Goal: Task Accomplishment & Management: Manage account settings

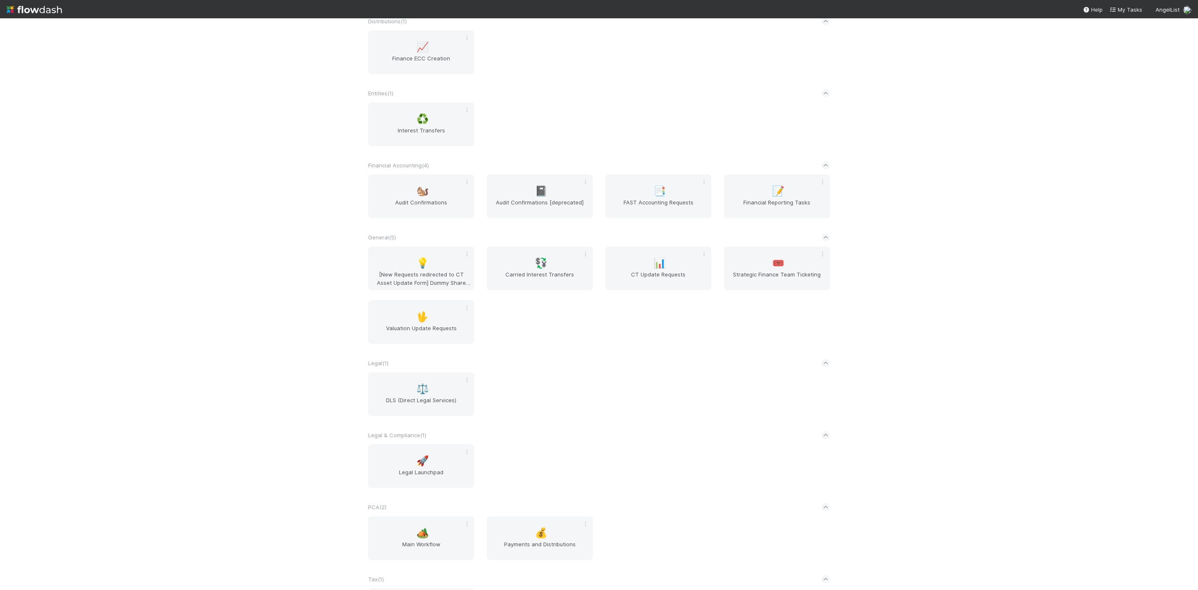
scroll to position [338, 0]
click at [438, 535] on div "🏕️ Main Workflow" at bounding box center [421, 535] width 106 height 44
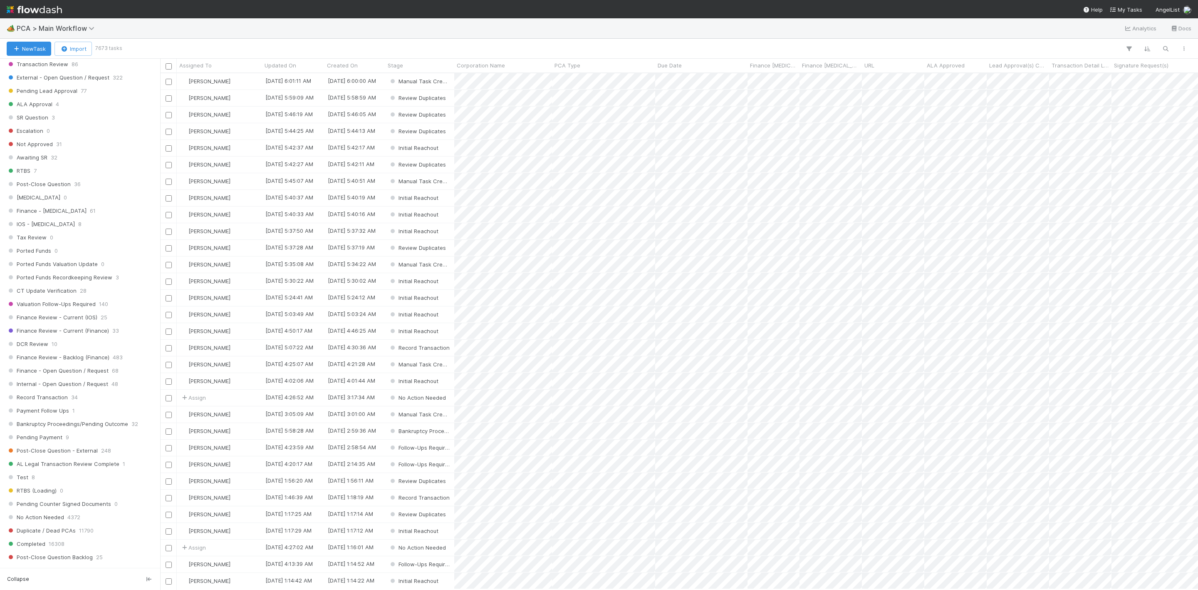
scroll to position [436, 0]
click at [63, 339] on div "DCR Review 10" at bounding box center [82, 334] width 151 height 10
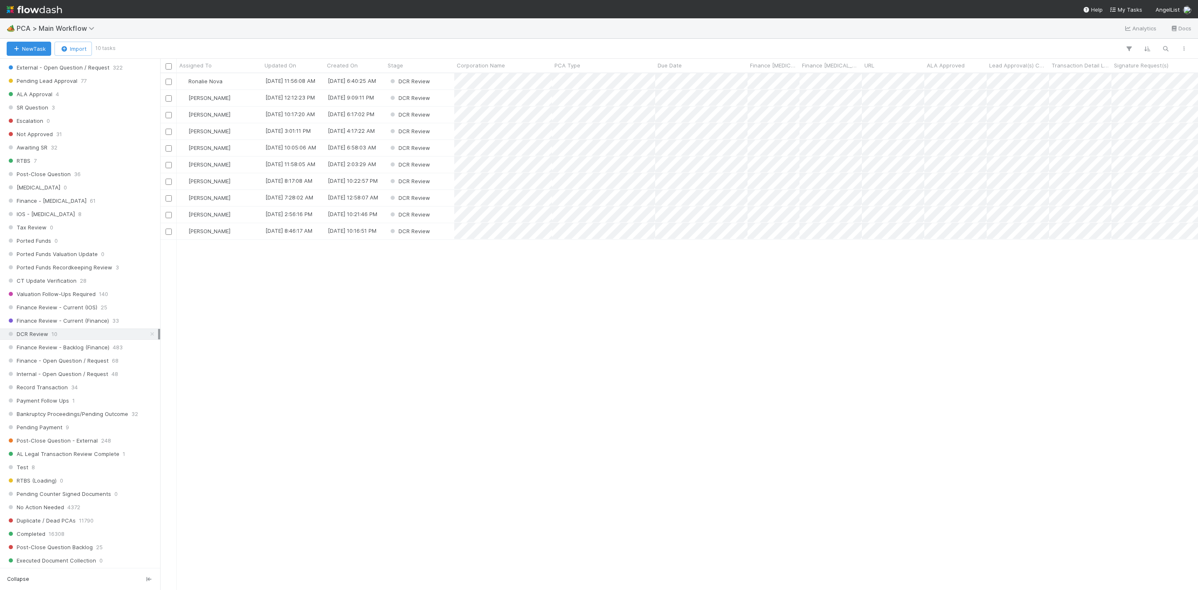
scroll to position [506, 1029]
click at [201, 64] on span "Assigned To" at bounding box center [195, 65] width 32 height 8
click at [210, 78] on div "Sort A → Z" at bounding box center [227, 81] width 95 height 12
drag, startPoint x: 243, startPoint y: 84, endPoint x: 239, endPoint y: 82, distance: 4.9
click at [239, 82] on div "Janice Garcia" at bounding box center [219, 81] width 85 height 16
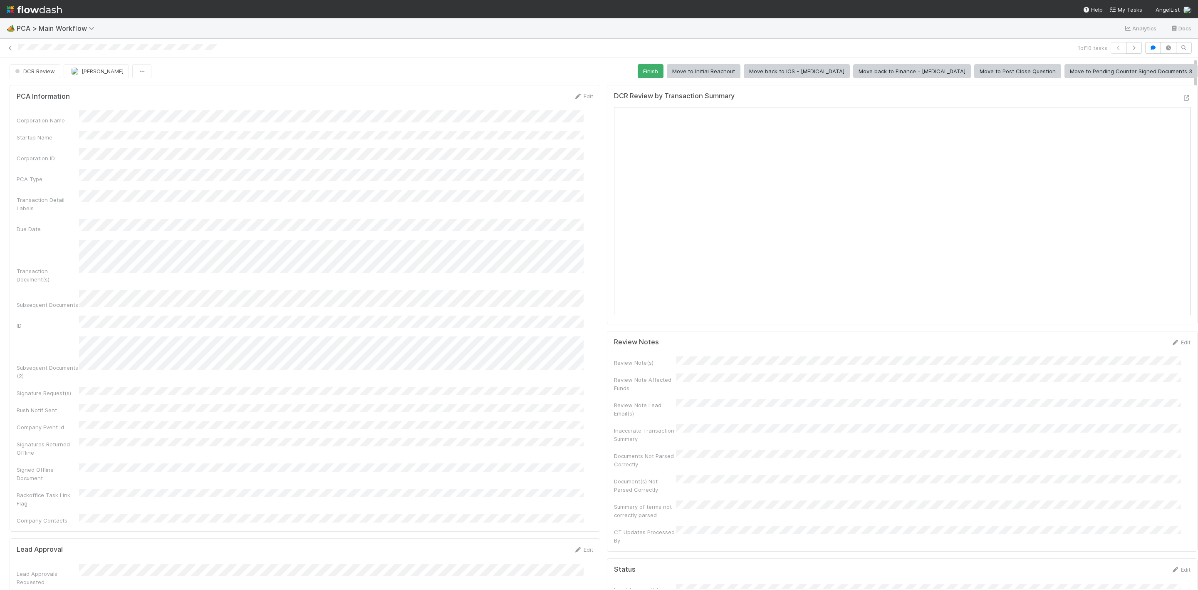
click at [1198, 175] on div at bounding box center [1198, 322] width 0 height 531
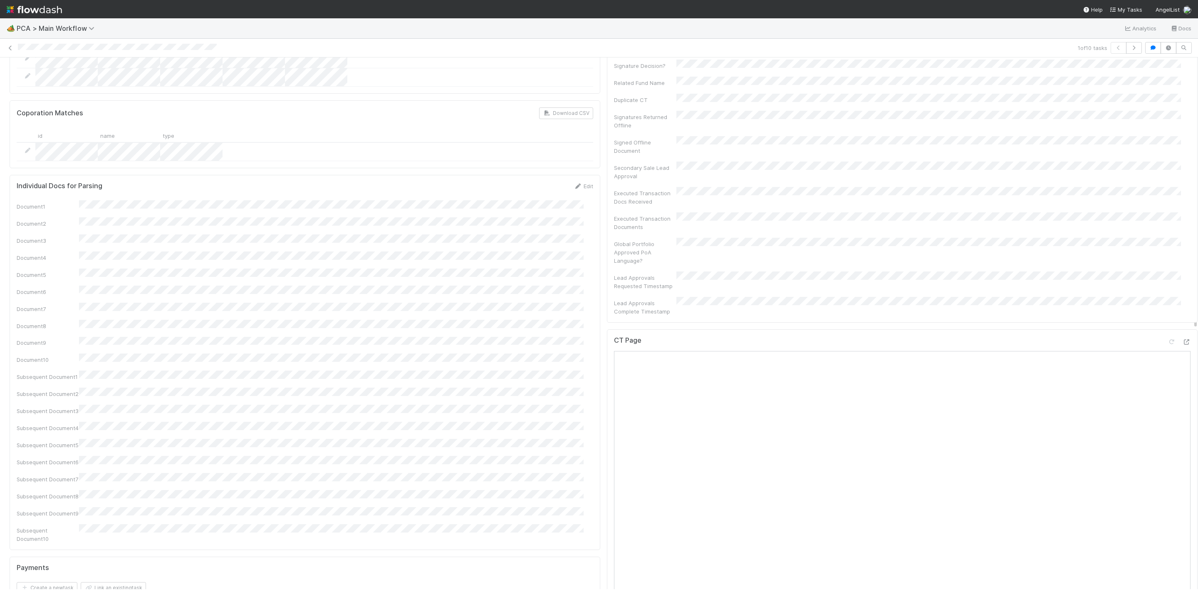
scroll to position [713, 0]
drag, startPoint x: 1186, startPoint y: 174, endPoint x: 1197, endPoint y: 330, distance: 156.4
click at [1197, 330] on div "🏕️ PCA > Main Workflow Analytics Docs 1 of 10 tasks DCR Review Janice Garcia Fi…" at bounding box center [599, 303] width 1198 height 571
click at [1182, 337] on icon at bounding box center [1186, 339] width 8 height 5
click at [1198, 314] on div at bounding box center [1198, 322] width 0 height 531
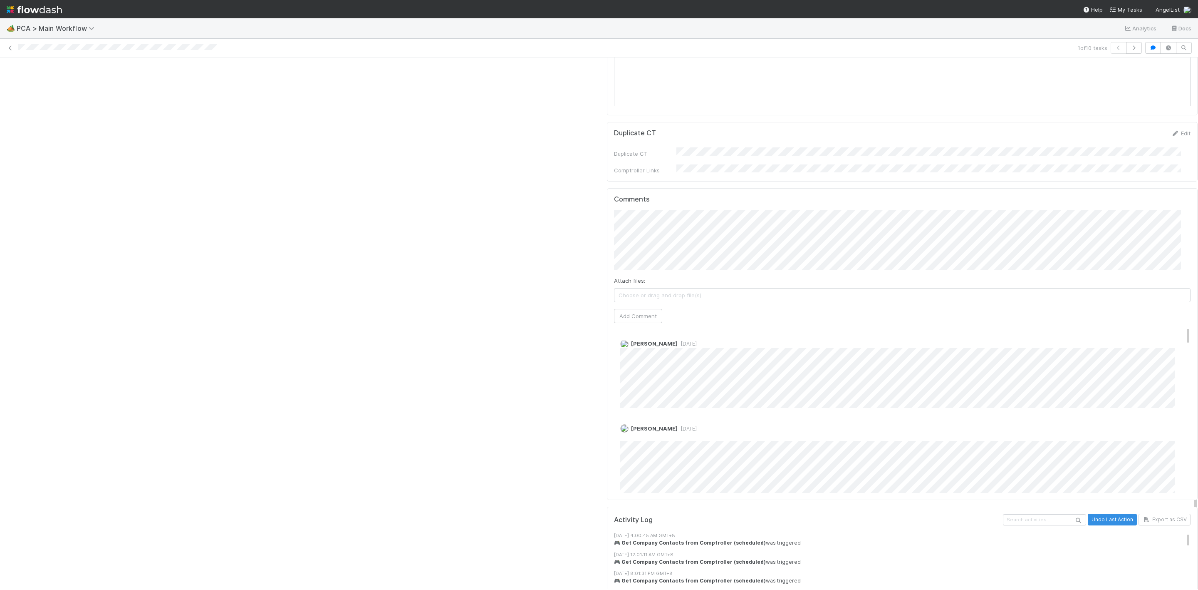
scroll to position [1539, 0]
drag, startPoint x: 1186, startPoint y: 327, endPoint x: 1194, endPoint y: 508, distance: 181.2
click at [1194, 508] on div "🏕️ PCA > Main Workflow Analytics Docs 1 of 10 tasks DCR Review Janice Garcia Fi…" at bounding box center [599, 303] width 1198 height 571
drag, startPoint x: 1170, startPoint y: 275, endPoint x: 1145, endPoint y: 253, distance: 33.0
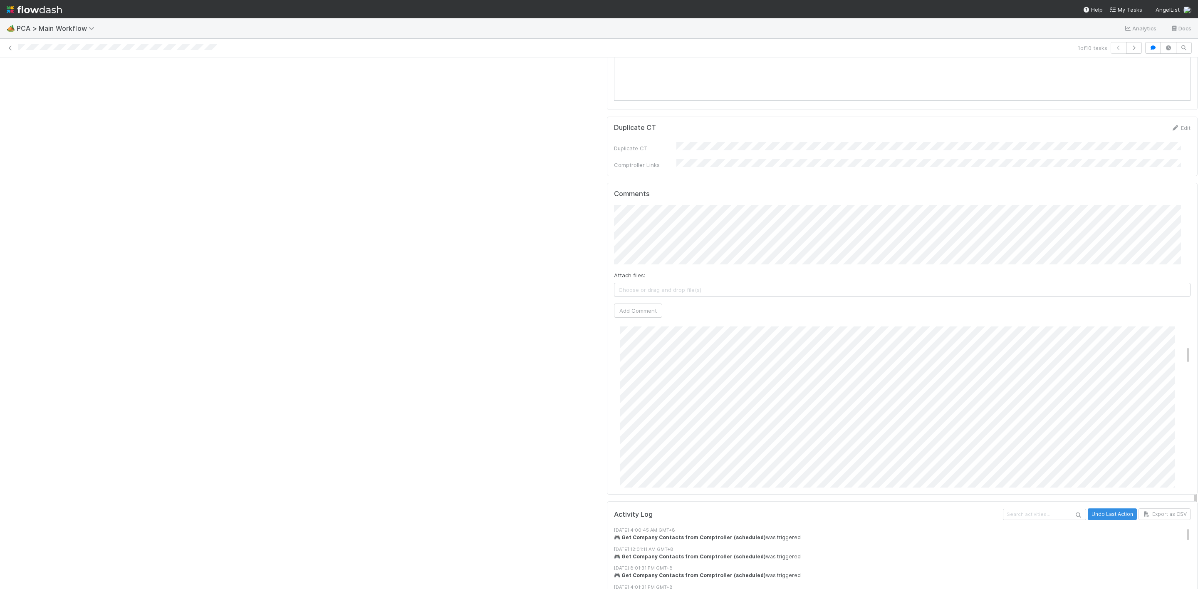
click at [1179, 285] on div "Comments Attach files: Choose or drag and drop file(s) Add Comment Marlon 4 day…" at bounding box center [902, 339] width 591 height 312
drag, startPoint x: 1170, startPoint y: 285, endPoint x: 1176, endPoint y: 323, distance: 39.3
click at [1176, 323] on div "Comments Attach files: Choose or drag and drop file(s) Add Comment Marlon 4 day…" at bounding box center [902, 339] width 591 height 312
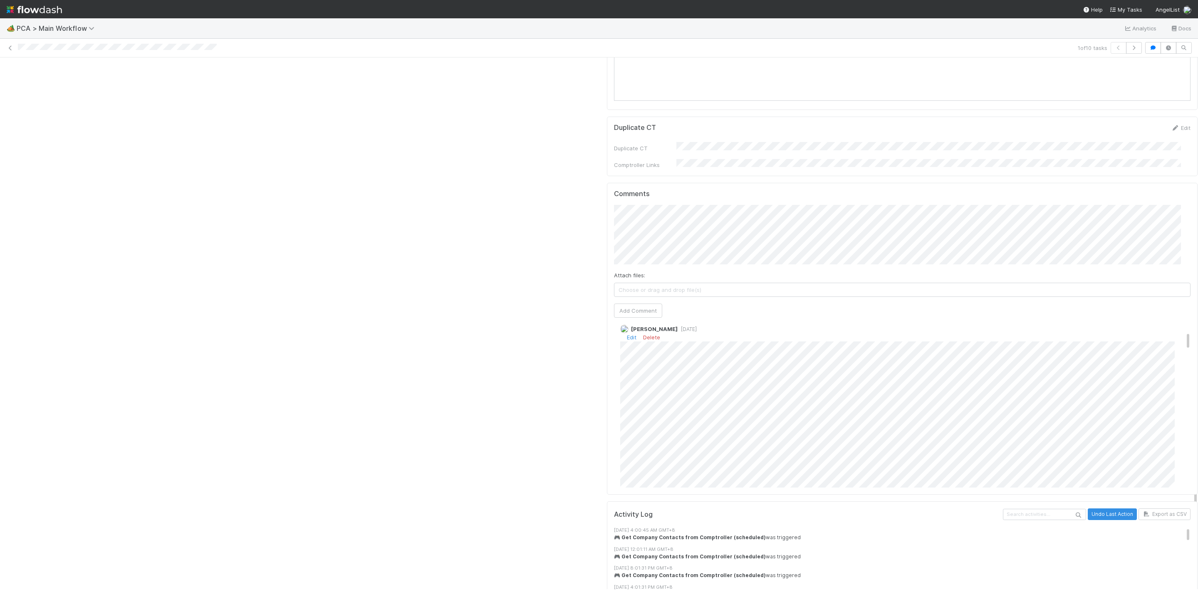
drag, startPoint x: 1168, startPoint y: 325, endPoint x: 1171, endPoint y: 287, distance: 37.9
click at [1171, 318] on div "Janice Garcia 2 weeks ago Edit Delete" at bounding box center [907, 524] width 586 height 412
click at [678, 420] on span "2 weeks ago" at bounding box center [687, 423] width 19 height 6
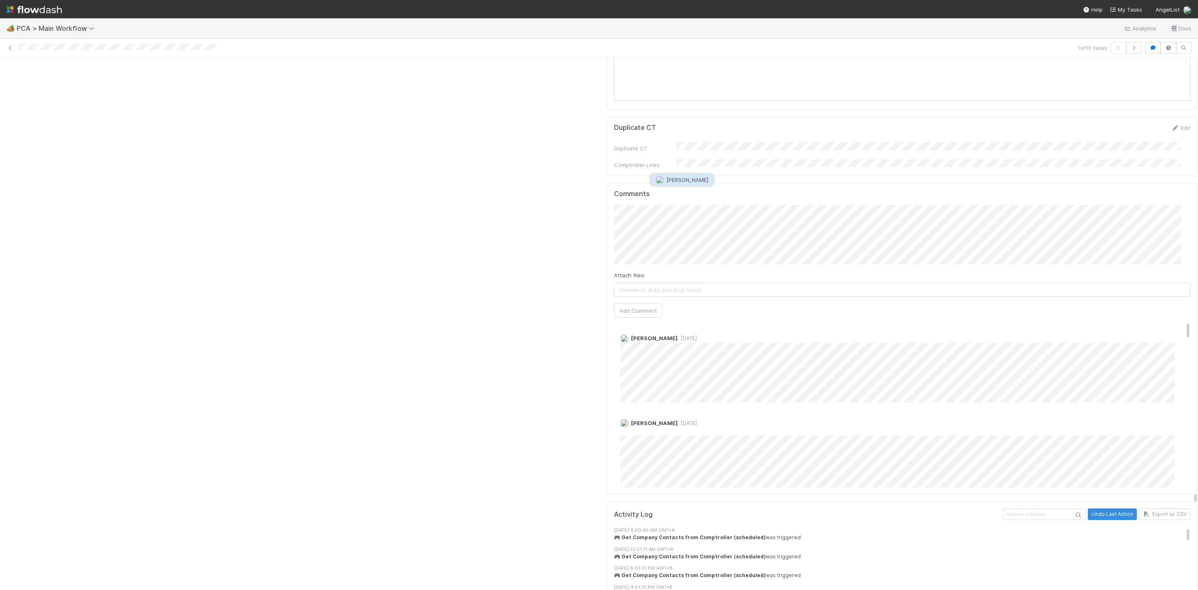
click at [660, 178] on img "button" at bounding box center [660, 180] width 8 height 8
click at [626, 303] on button "Add Comment" at bounding box center [638, 310] width 48 height 14
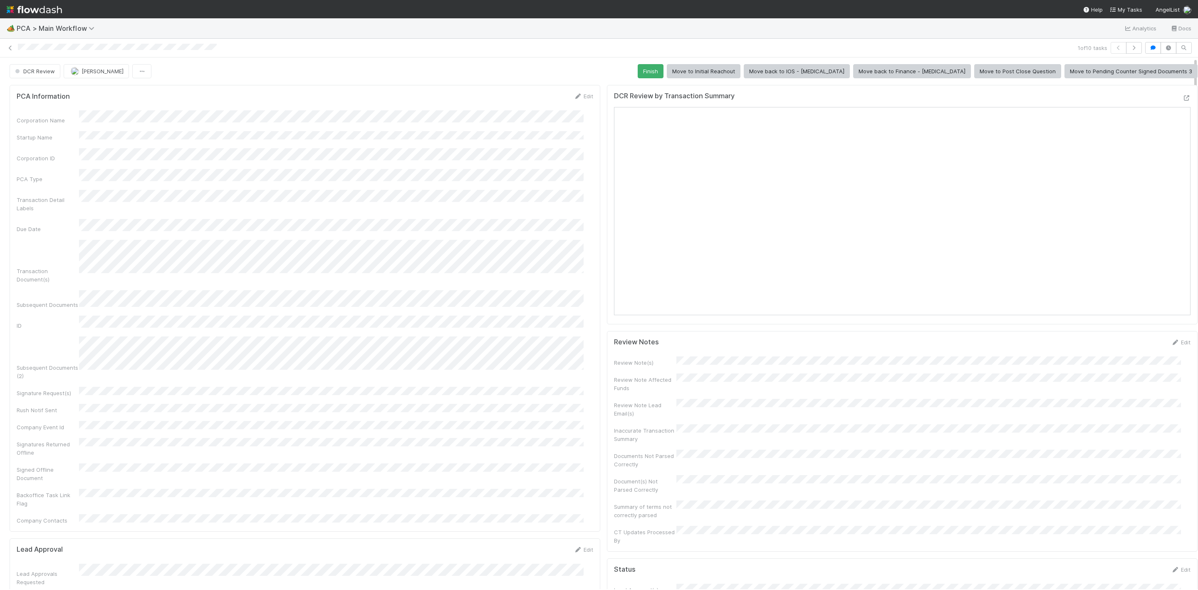
drag, startPoint x: 1186, startPoint y: 407, endPoint x: 1206, endPoint y: 45, distance: 362.6
click at [1198, 45] on html "🏕️ PCA > Main Workflow Analytics Docs 1 of 10 tasks DCR Review Janice Garcia Fi…" at bounding box center [599, 295] width 1198 height 590
click at [39, 73] on span "DCR Review" at bounding box center [34, 71] width 42 height 7
click at [42, 95] on span "Finance - [MEDICAL_DATA]" at bounding box center [52, 93] width 80 height 7
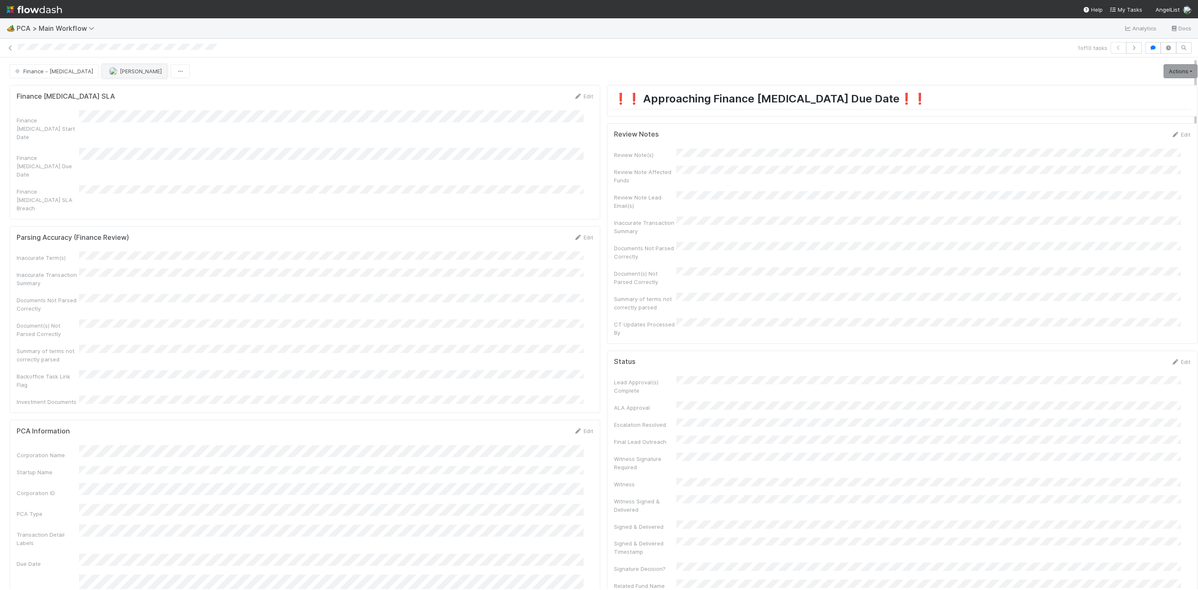
click at [120, 73] on span "[PERSON_NAME]" at bounding box center [141, 71] width 42 height 7
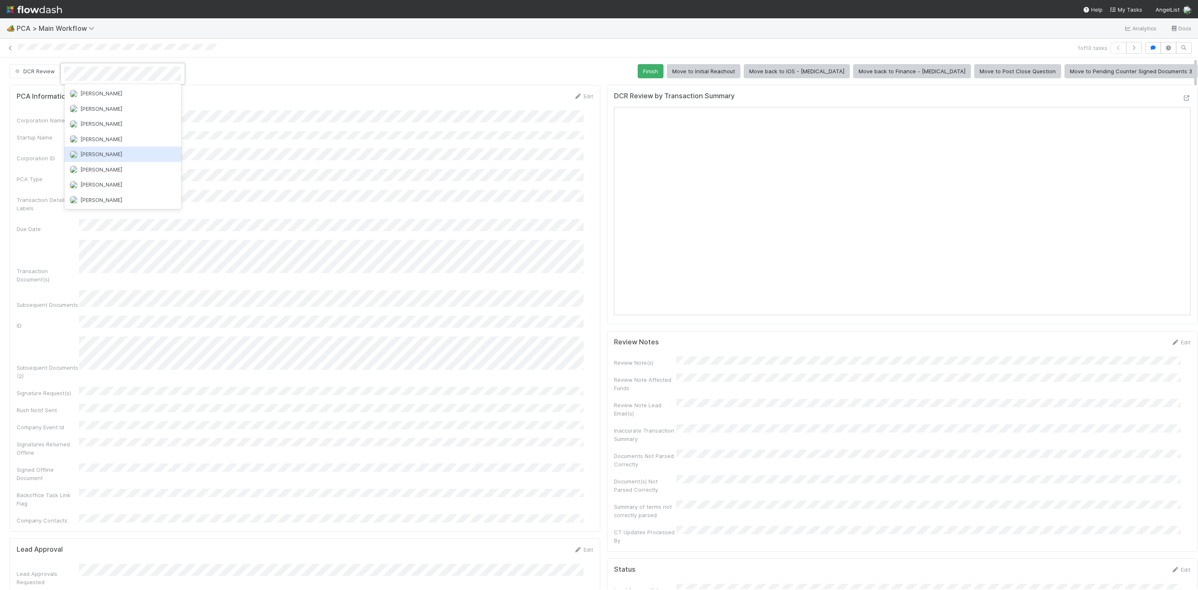
click at [96, 155] on span "Marlon" at bounding box center [101, 154] width 42 height 7
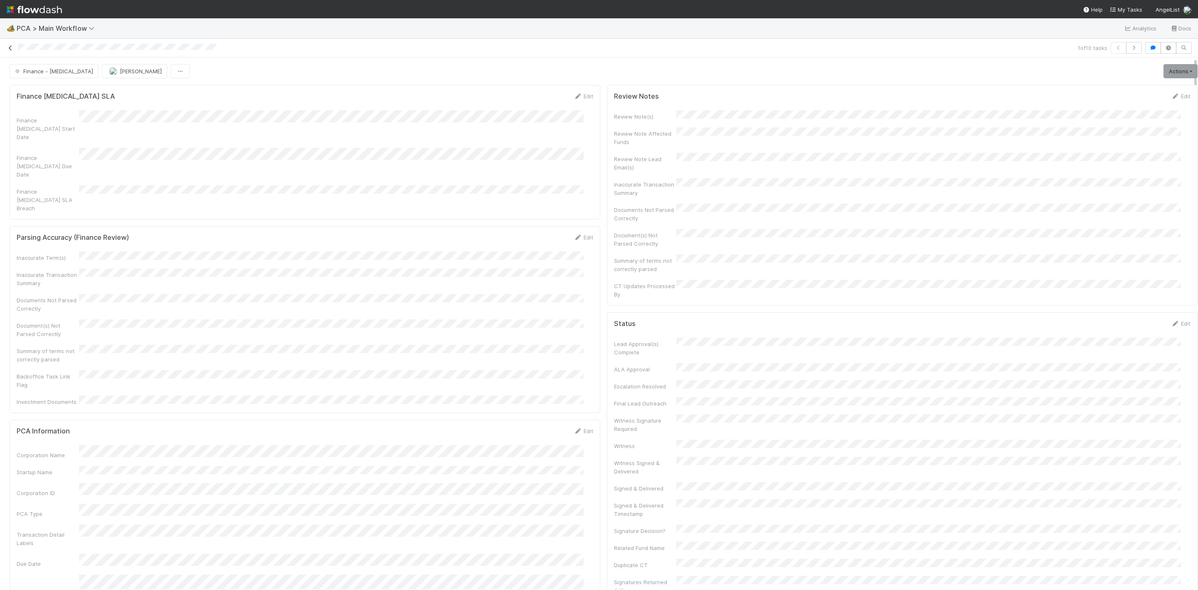
click at [12, 48] on icon at bounding box center [10, 47] width 8 height 5
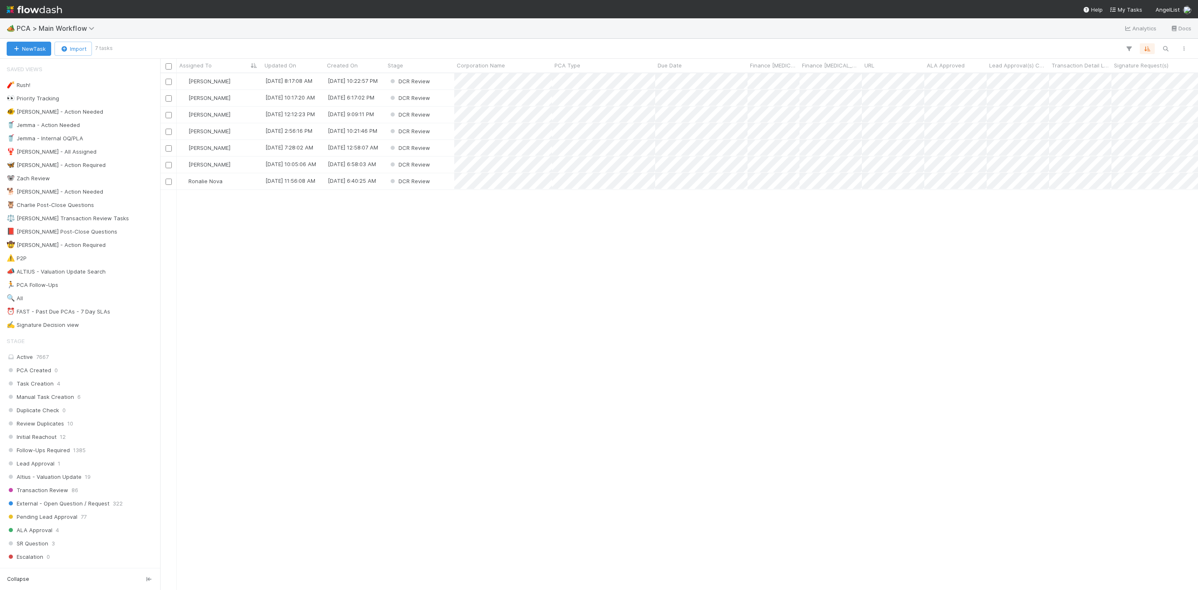
scroll to position [506, 1029]
click at [250, 84] on div "[PERSON_NAME]" at bounding box center [219, 81] width 85 height 16
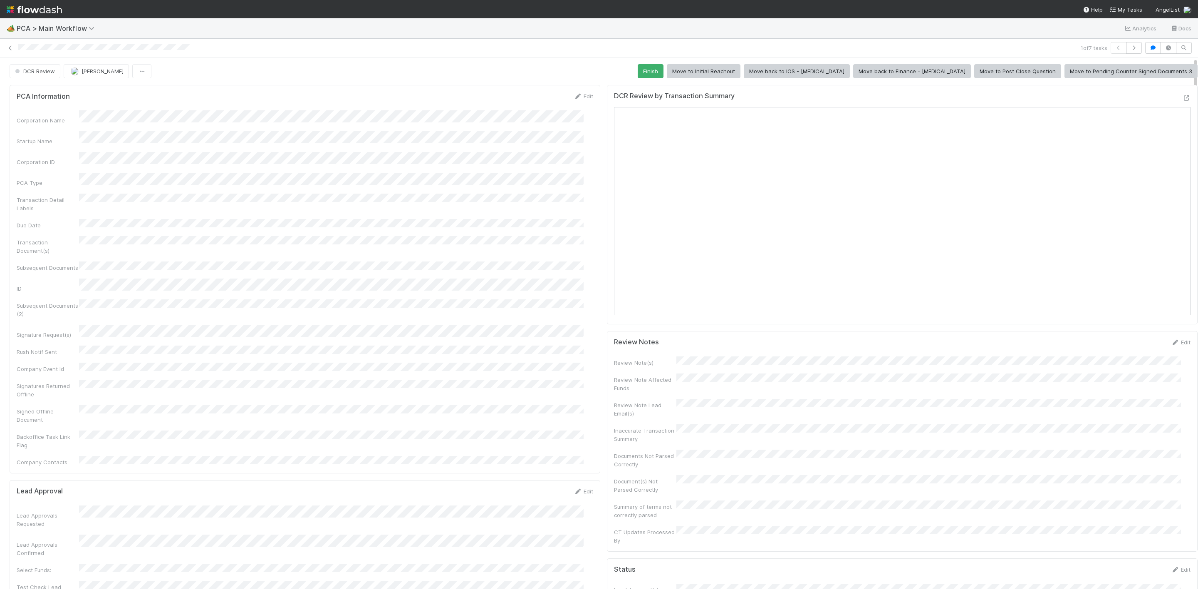
drag, startPoint x: 1185, startPoint y: 161, endPoint x: 1184, endPoint y: 180, distance: 18.8
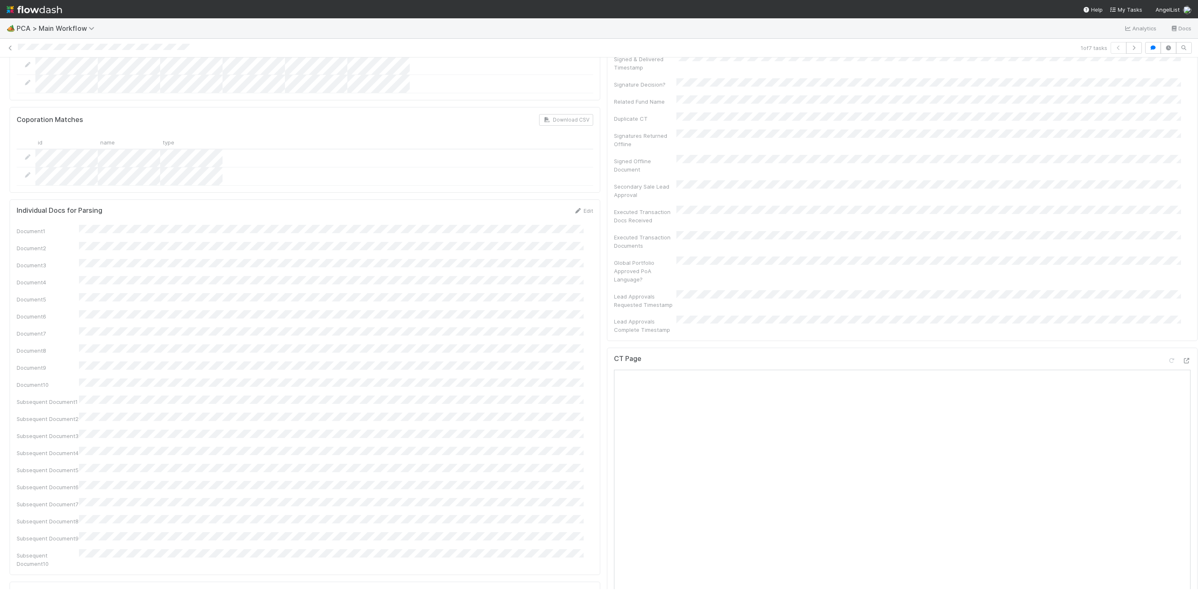
drag, startPoint x: 1186, startPoint y: 162, endPoint x: 1185, endPoint y: 310, distance: 147.3
click at [1188, 308] on div "DCR Review Janice Garcia Finish Move to Initial Reachout Move back to IOS - ICU…" at bounding box center [599, 322] width 1198 height 531
drag, startPoint x: 1187, startPoint y: 266, endPoint x: 1189, endPoint y: 280, distance: 13.8
click at [1189, 278] on div "🏕️ PCA > Main Workflow Analytics Docs 1 of 7 tasks DCR Review Janice Garcia Fin…" at bounding box center [599, 303] width 1198 height 571
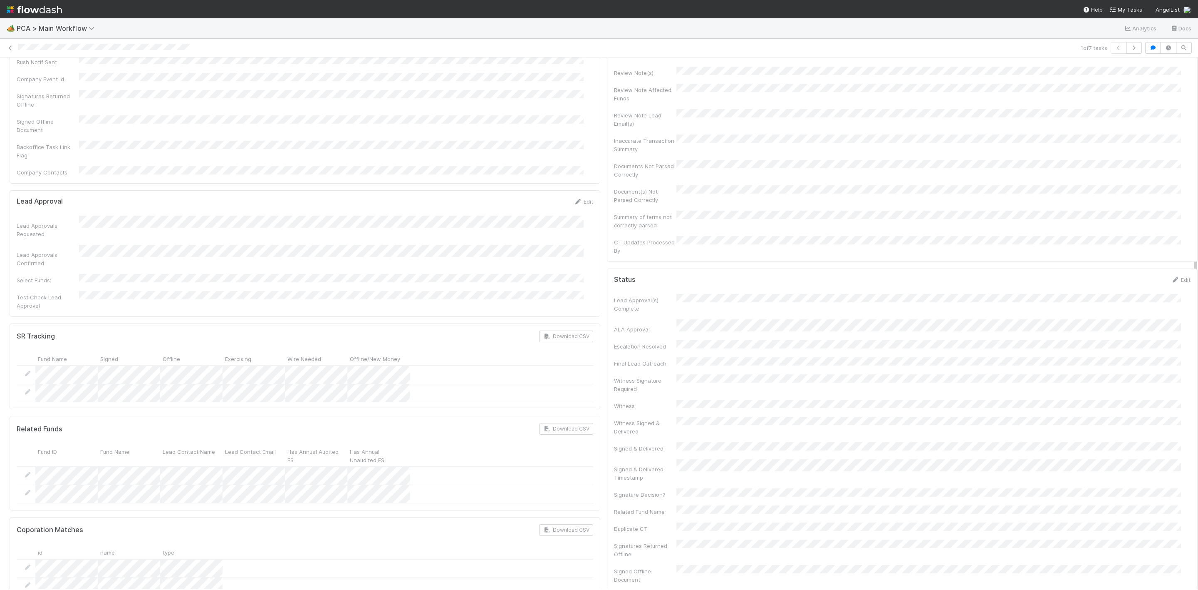
scroll to position [0, 0]
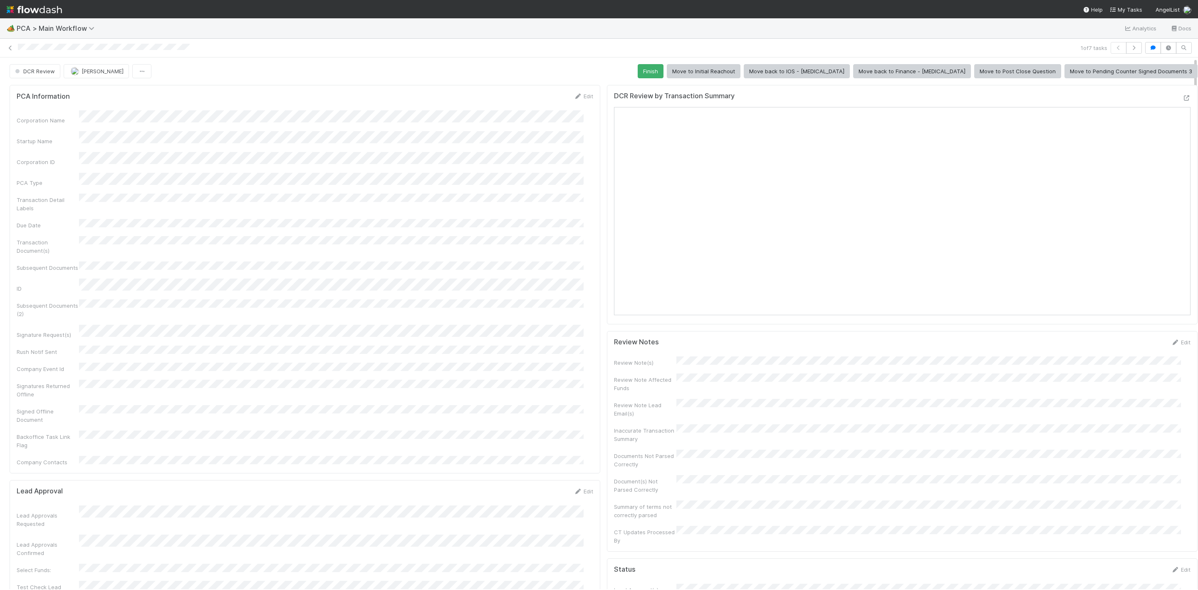
drag, startPoint x: 1186, startPoint y: 294, endPoint x: 1228, endPoint y: 100, distance: 198.5
click at [1198, 100] on html "🏕️ PCA > Main Workflow Analytics Docs 1 of 7 tasks DCR Review Janice Garcia Fin…" at bounding box center [599, 295] width 1198 height 590
click at [91, 72] on span "[PERSON_NAME]" at bounding box center [103, 71] width 42 height 7
click at [103, 94] on span "Unassigned" at bounding box center [87, 92] width 43 height 7
click at [28, 71] on span "DCR Review" at bounding box center [34, 71] width 42 height 7
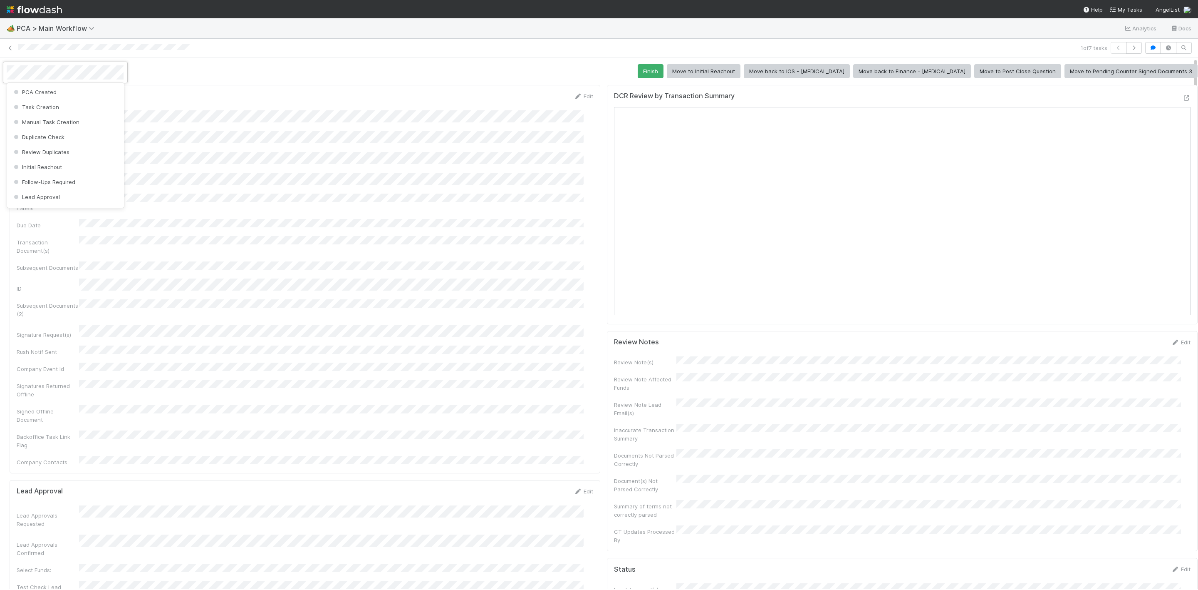
scroll to position [371, 0]
click at [318, 70] on div at bounding box center [599, 295] width 1198 height 590
click at [25, 73] on span "DCR Review" at bounding box center [34, 71] width 42 height 7
click at [32, 93] on span "Finance - [MEDICAL_DATA]" at bounding box center [52, 92] width 80 height 7
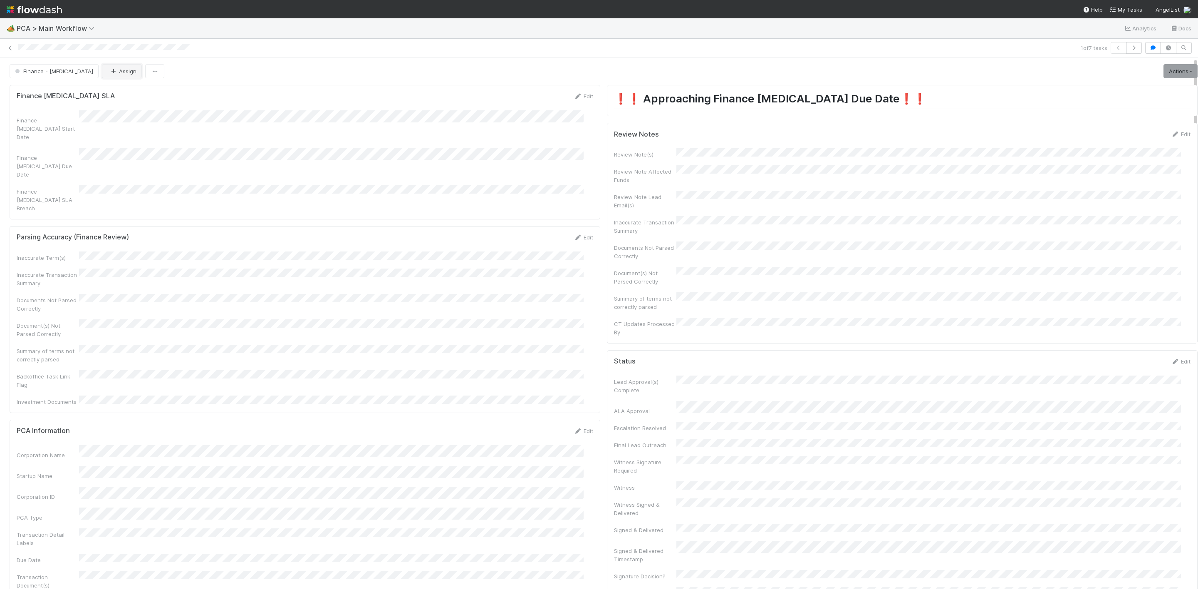
click at [102, 71] on button "Assign" at bounding box center [122, 71] width 40 height 14
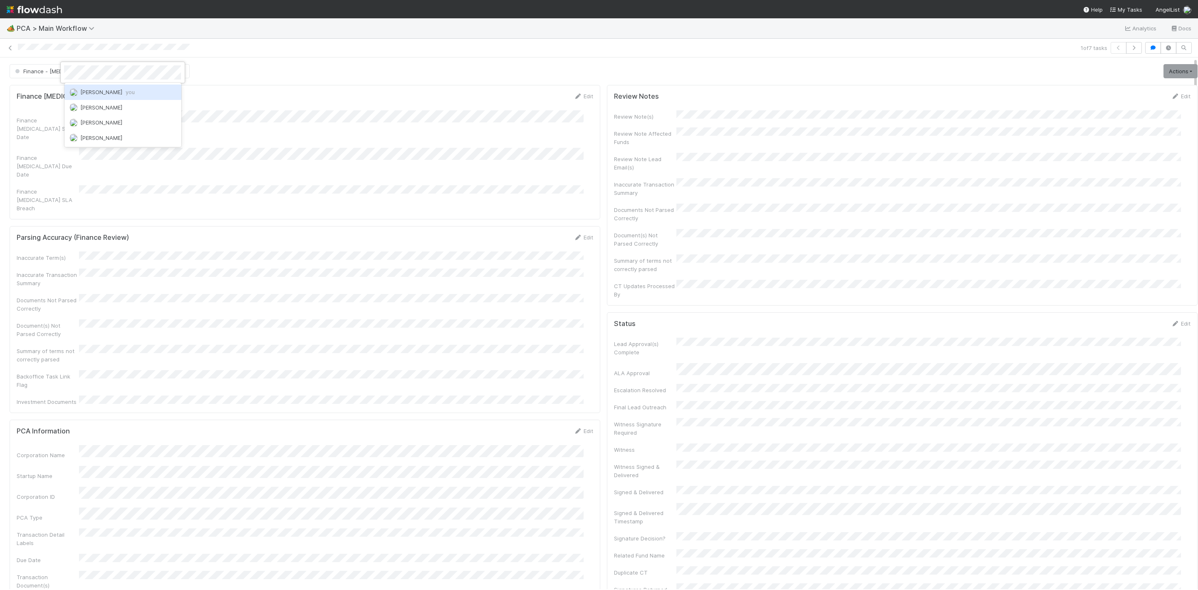
click at [94, 90] on span "Janice Garcia you" at bounding box center [107, 92] width 55 height 7
click at [1164, 71] on link "Actions" at bounding box center [1181, 71] width 34 height 14
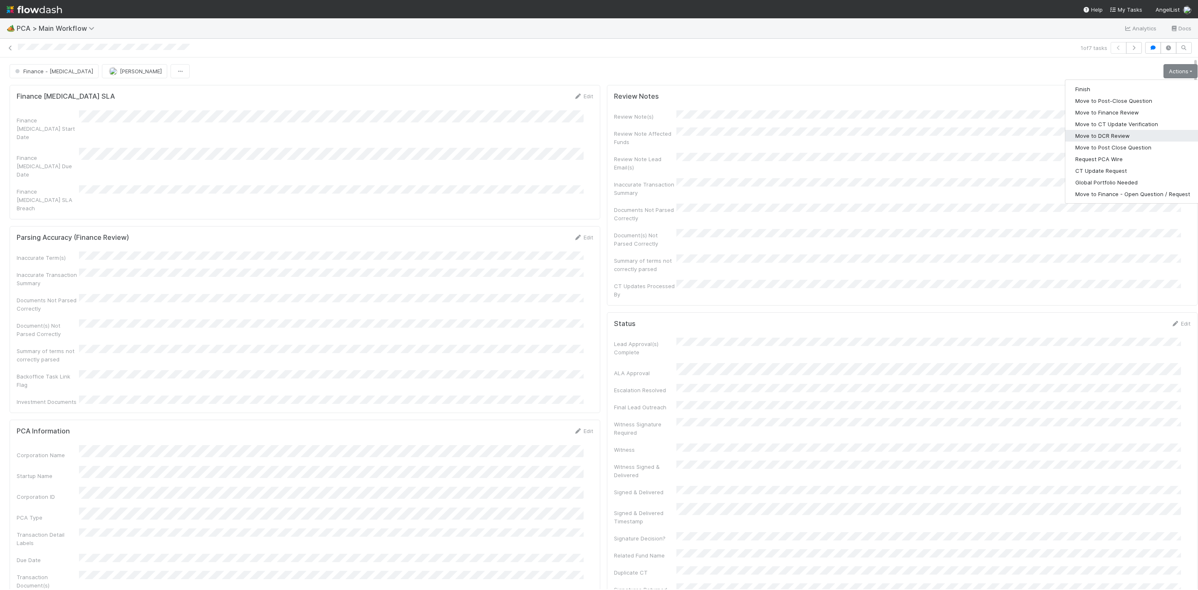
click at [1113, 134] on button "Move to DCR Review" at bounding box center [1133, 136] width 135 height 12
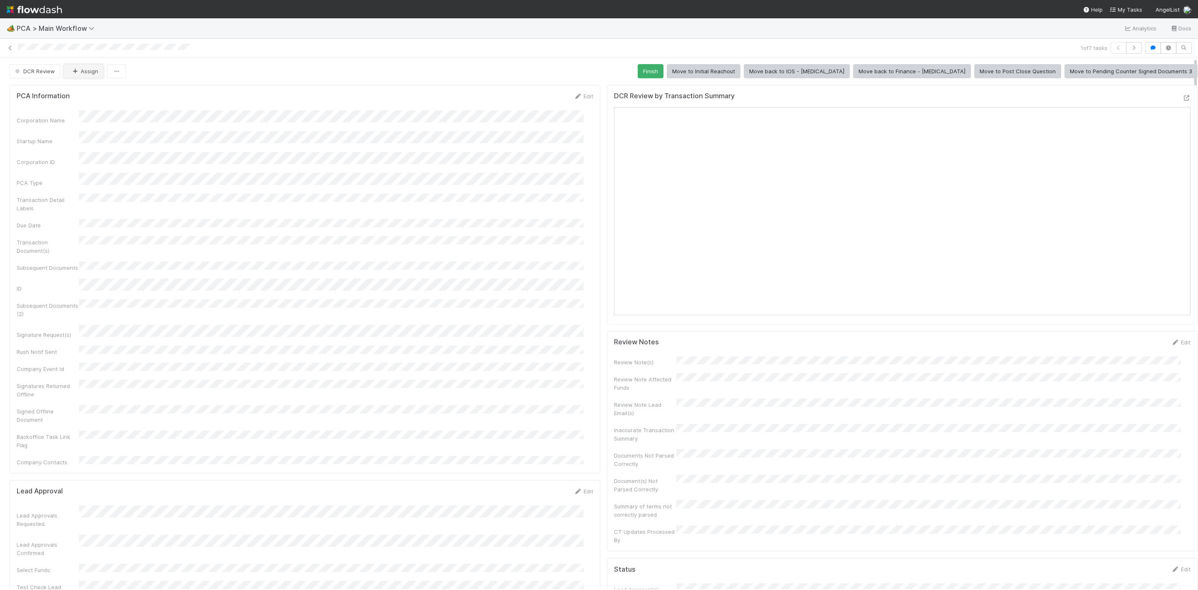
click at [87, 69] on button "Assign" at bounding box center [84, 71] width 40 height 14
click at [93, 118] on div "Ronalie Nova" at bounding box center [119, 122] width 117 height 15
click at [12, 46] on icon at bounding box center [10, 47] width 8 height 5
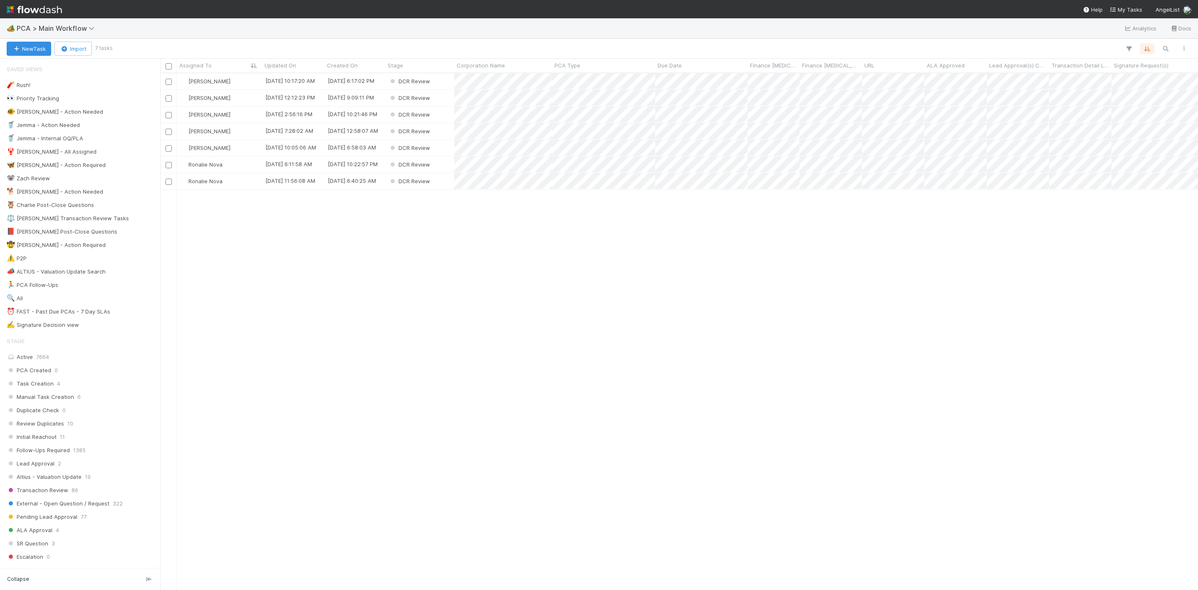
scroll to position [506, 1029]
click at [241, 79] on div "[PERSON_NAME]" at bounding box center [219, 81] width 85 height 16
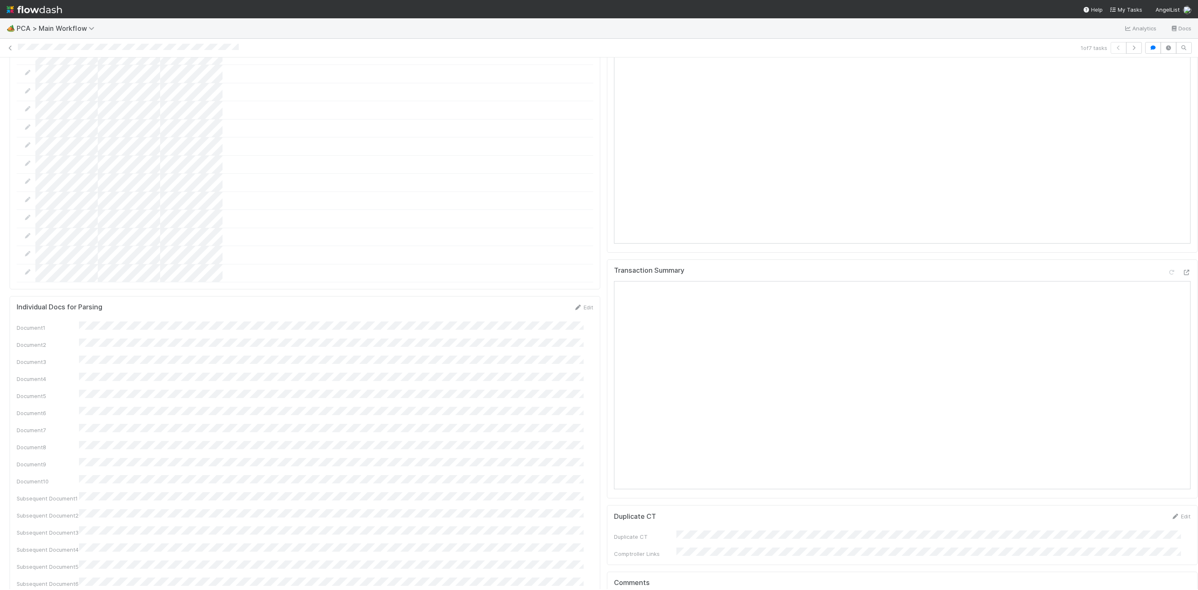
scroll to position [1139, 0]
drag, startPoint x: 1186, startPoint y: 173, endPoint x: 1214, endPoint y: 412, distance: 240.9
click at [1198, 412] on html "🏕️ PCA > Main Workflow Analytics Docs 1 of 7 tasks DCR Review Janice Garcia Fin…" at bounding box center [599, 295] width 1198 height 590
click at [1182, 293] on icon at bounding box center [1186, 295] width 8 height 5
drag, startPoint x: 1187, startPoint y: 396, endPoint x: 1186, endPoint y: 422, distance: 26.6
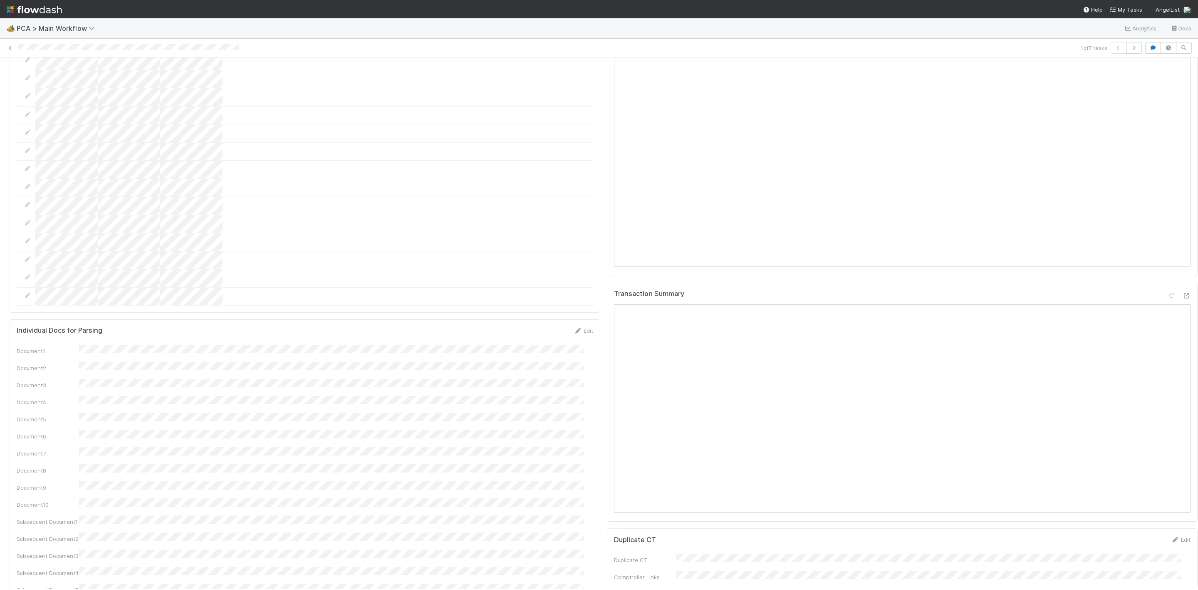
click at [1186, 422] on div "DCR Review Janice Garcia Finish Move to Initial Reachout Move back to IOS - ICU…" at bounding box center [599, 322] width 1198 height 531
drag, startPoint x: 1187, startPoint y: 411, endPoint x: 1187, endPoint y: 416, distance: 5.0
click at [1198, 419] on div at bounding box center [1198, 322] width 0 height 531
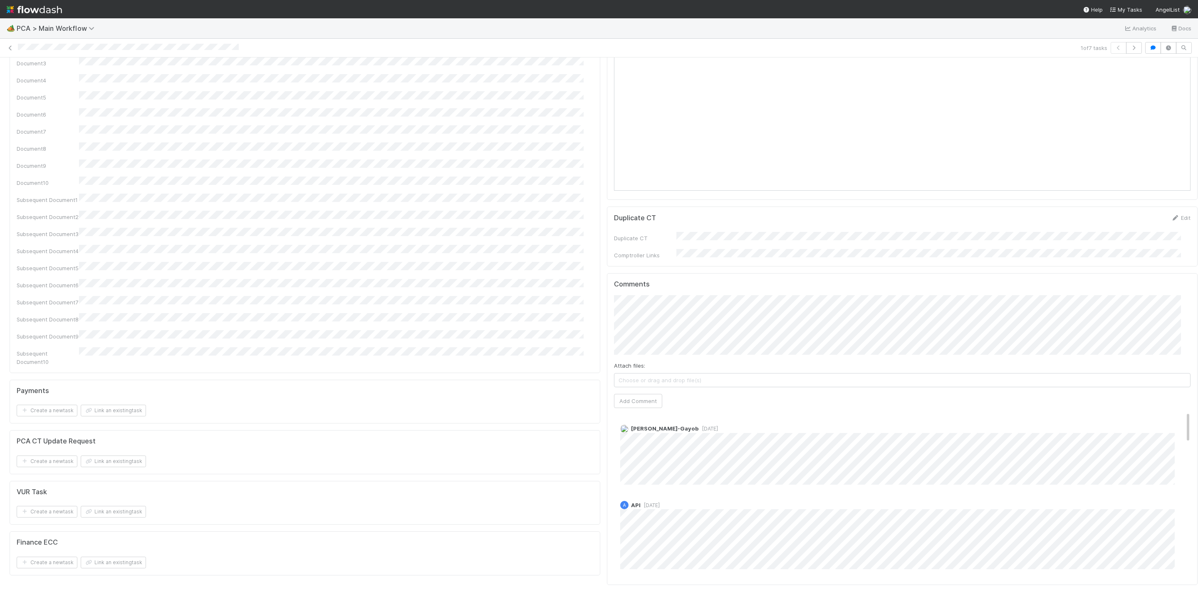
drag, startPoint x: 1186, startPoint y: 412, endPoint x: 1185, endPoint y: 481, distance: 69.1
click at [629, 361] on label "Attach files:" at bounding box center [629, 365] width 31 height 8
click at [635, 394] on button "Add Comment" at bounding box center [638, 401] width 48 height 14
click at [1198, 382] on div at bounding box center [1198, 322] width 0 height 531
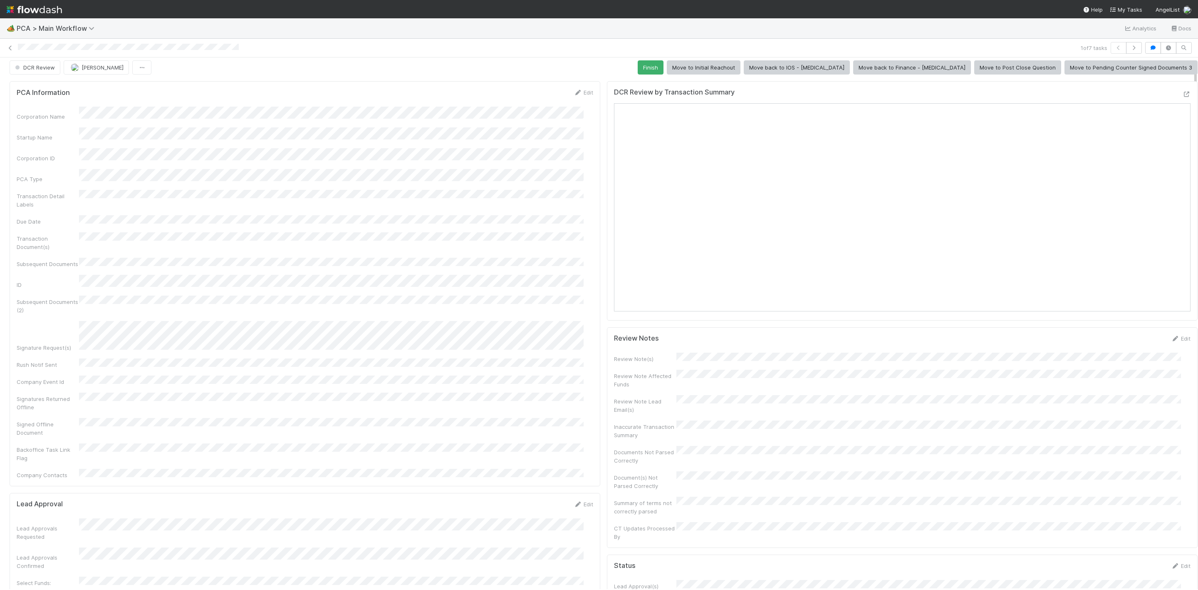
scroll to position [0, 0]
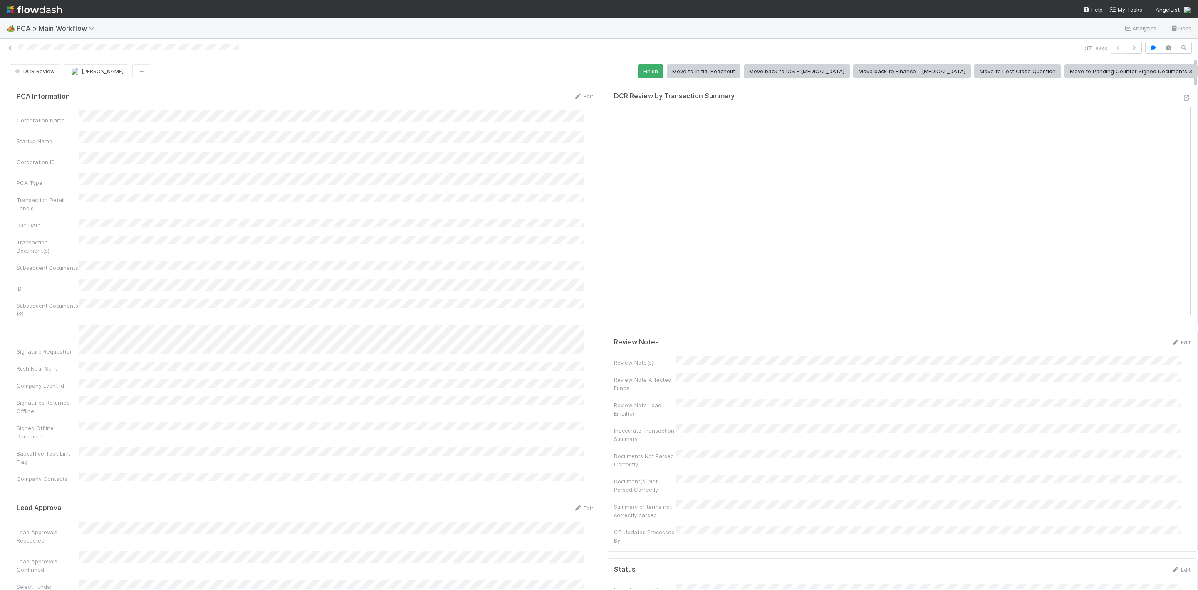
drag, startPoint x: 1186, startPoint y: 377, endPoint x: 1190, endPoint y: 62, distance: 314.6
click at [1190, 62] on div "🏕️ PCA > Main Workflow Analytics Docs 1 of 7 tasks DCR Review Janice Garcia Fin…" at bounding box center [599, 303] width 1198 height 571
click at [664, 70] on button "Finish" at bounding box center [651, 71] width 26 height 14
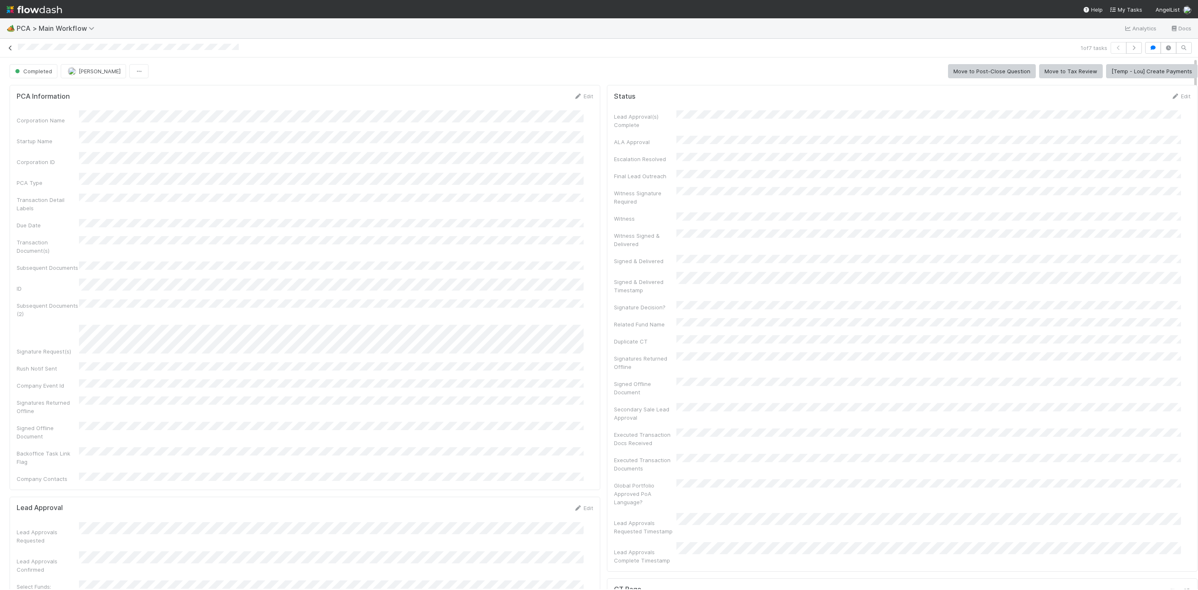
click at [9, 45] on icon at bounding box center [10, 47] width 8 height 5
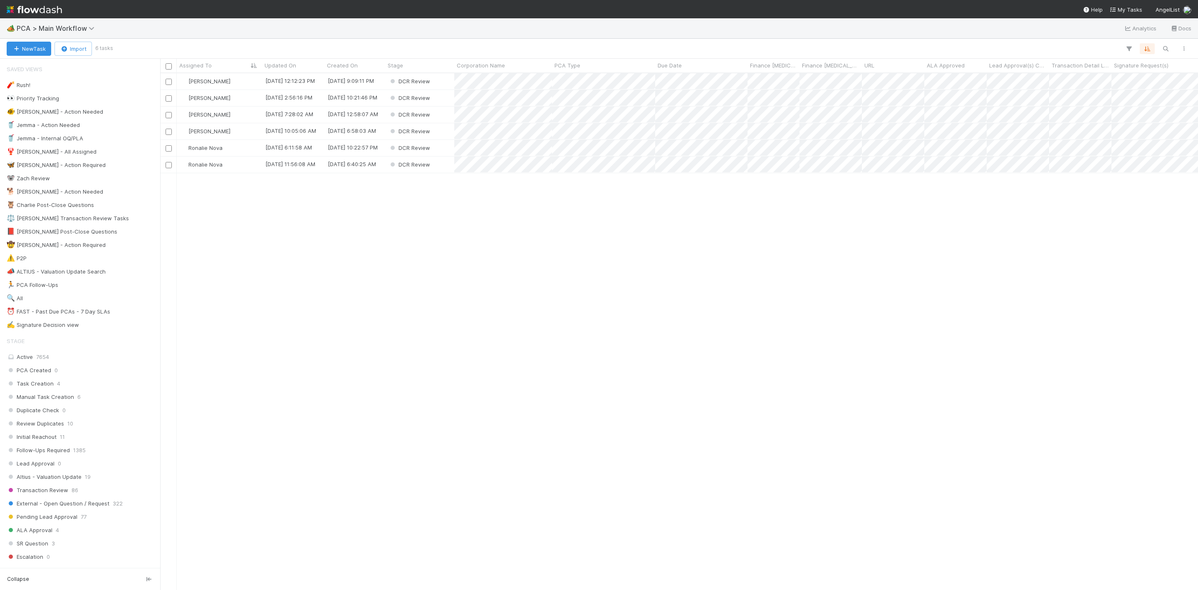
scroll to position [506, 1029]
click at [236, 81] on div "[PERSON_NAME]" at bounding box center [219, 81] width 85 height 16
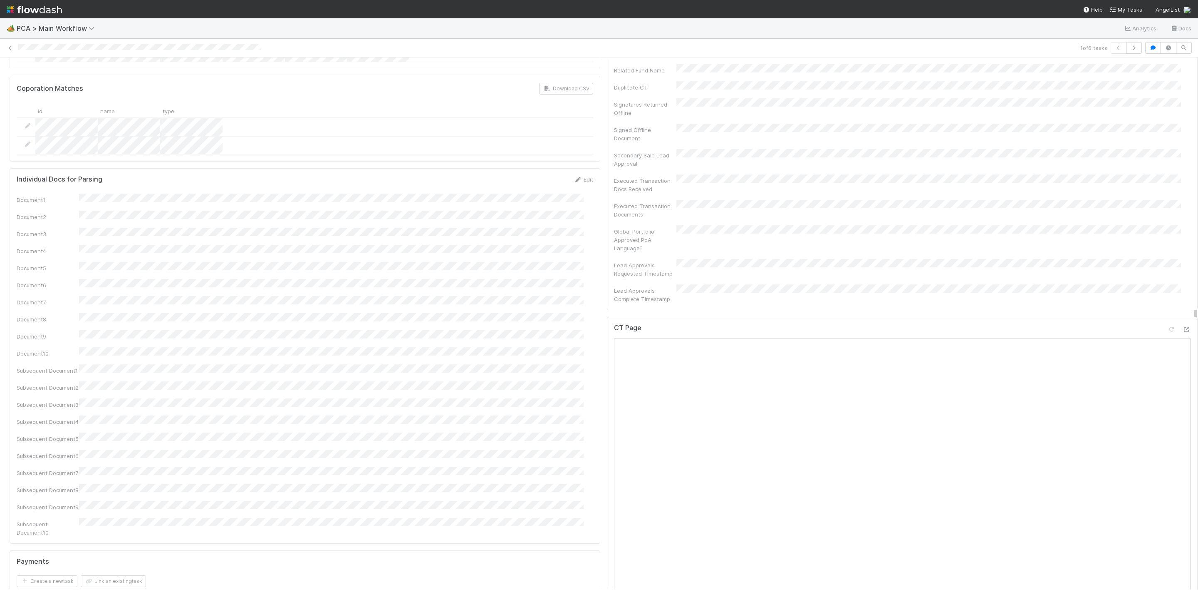
scroll to position [930, 0]
drag, startPoint x: 1186, startPoint y: 171, endPoint x: 1195, endPoint y: 373, distance: 202.0
click at [1195, 373] on div "🏕️ PCA > Main Workflow Analytics Docs 1 of 6 tasks DCR Review Janice Garcia Fin…" at bounding box center [599, 303] width 1198 height 571
drag, startPoint x: 1185, startPoint y: 271, endPoint x: 1184, endPoint y: 286, distance: 15.0
click at [1184, 286] on div "PCA Information Edit Corporation Name Startup Name Corporation ID PCA Type Tran…" at bounding box center [603, 408] width 1207 height 2514
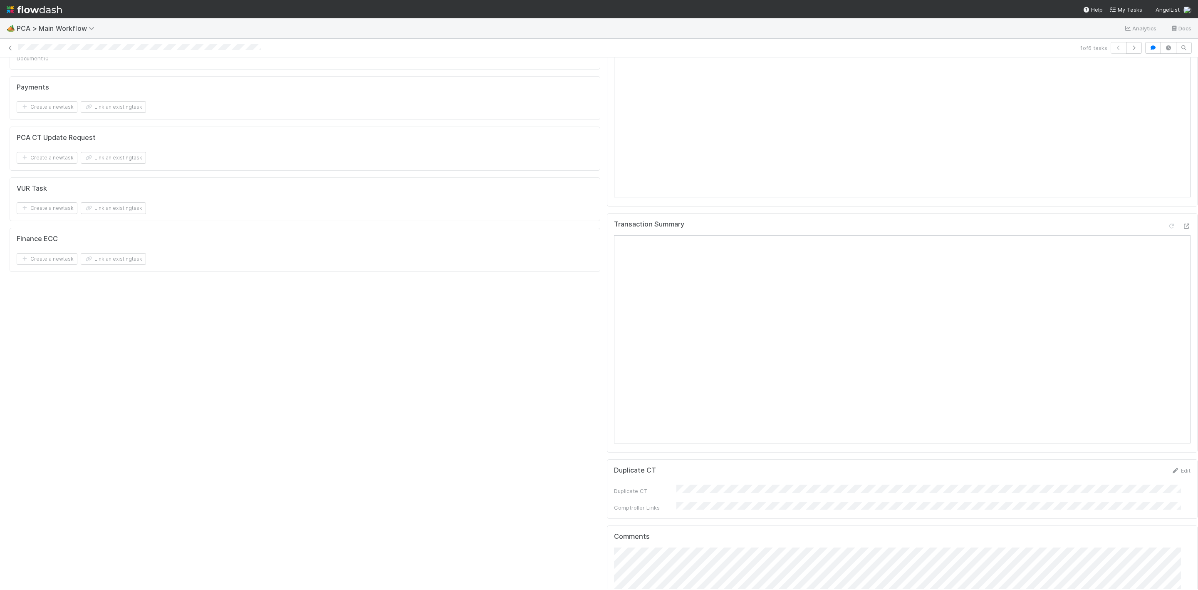
scroll to position [1201, 0]
drag, startPoint x: 1186, startPoint y: 295, endPoint x: 1178, endPoint y: 353, distance: 59.2
click at [1178, 353] on div "PCA Information Edit Corporation Name Startup Name Corporation ID PCA Type Tran…" at bounding box center [603, 138] width 1207 height 2514
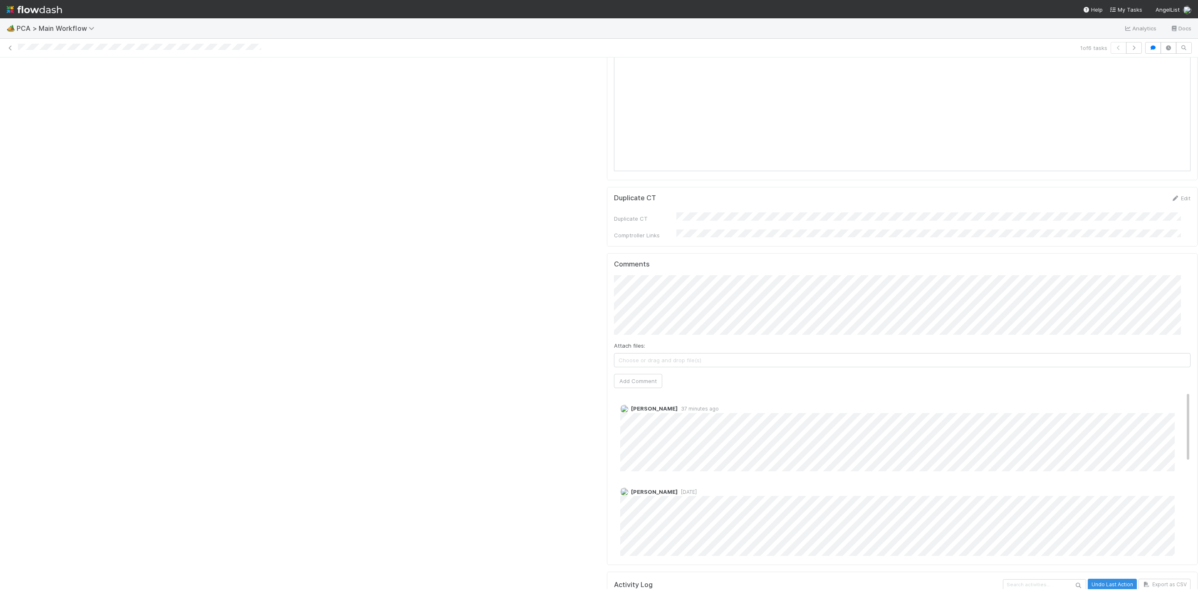
scroll to position [1471, 0]
drag, startPoint x: 1186, startPoint y: 325, endPoint x: 1185, endPoint y: 384, distance: 58.7
click at [655, 264] on span "[PERSON_NAME]" at bounding box center [657, 263] width 42 height 7
click at [640, 372] on button "Add Comment" at bounding box center [638, 379] width 48 height 14
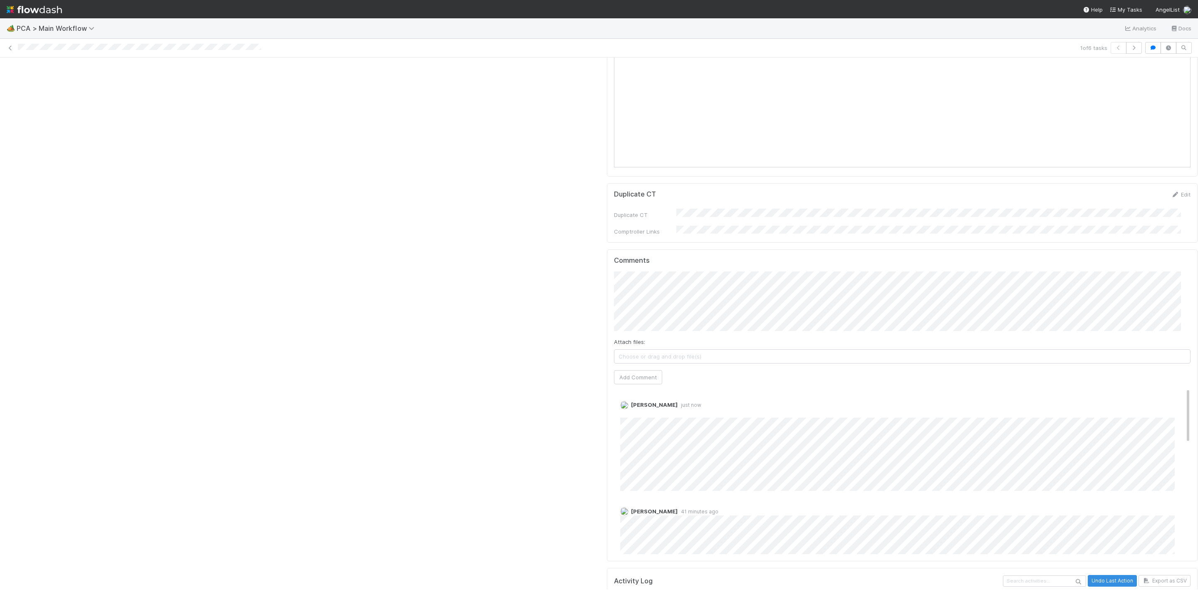
scroll to position [1387, 0]
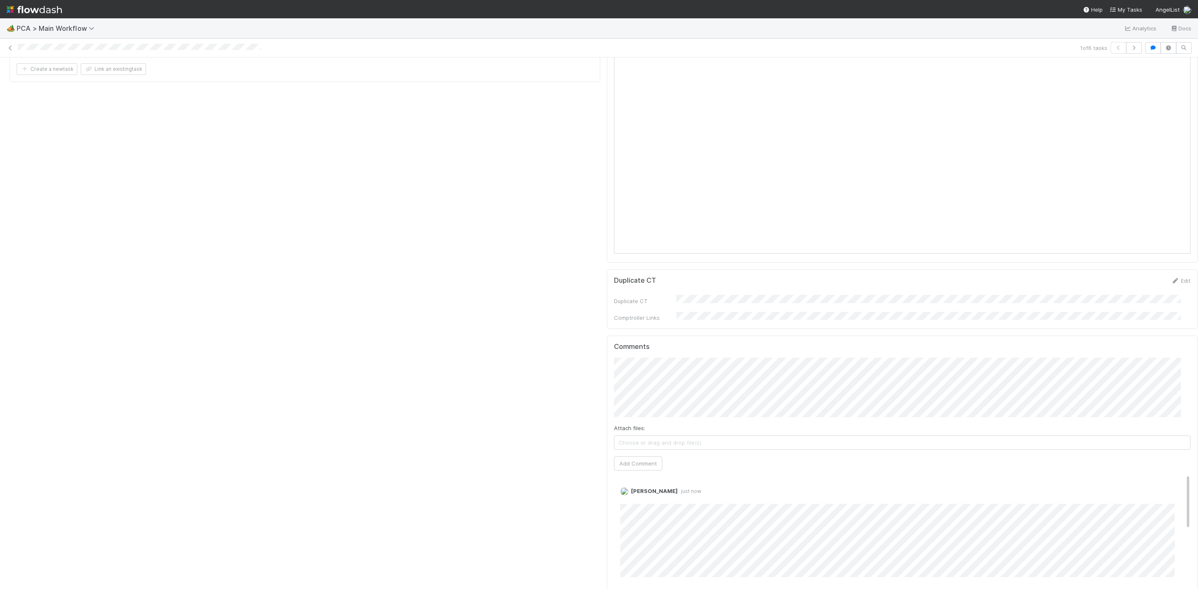
drag, startPoint x: 1187, startPoint y: 387, endPoint x: 1191, endPoint y: 369, distance: 19.1
click at [1191, 369] on div "🏕️ PCA > Main Workflow Analytics Docs 1 of 6 tasks DCR Review Janice Garcia Fin…" at bounding box center [599, 303] width 1198 height 571
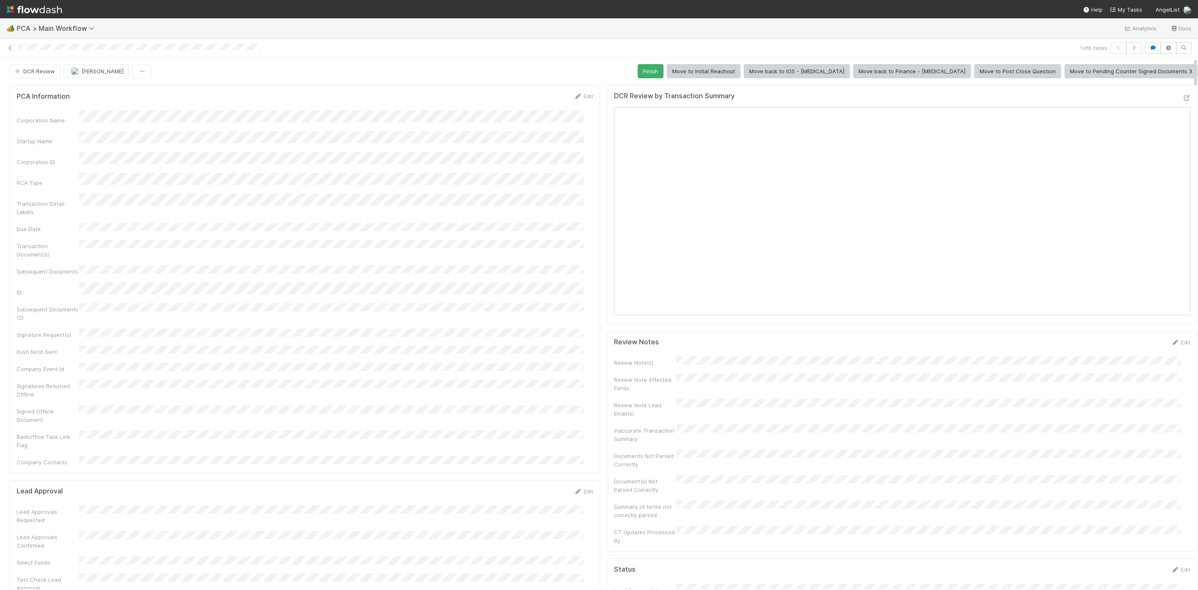
drag, startPoint x: 1186, startPoint y: 409, endPoint x: 1200, endPoint y: 104, distance: 304.9
click at [1198, 104] on html "🏕️ PCA > Main Workflow Analytics Docs 1 of 6 tasks DCR Review Janice Garcia Fin…" at bounding box center [599, 295] width 1198 height 590
click at [664, 77] on button "Finish" at bounding box center [651, 71] width 26 height 14
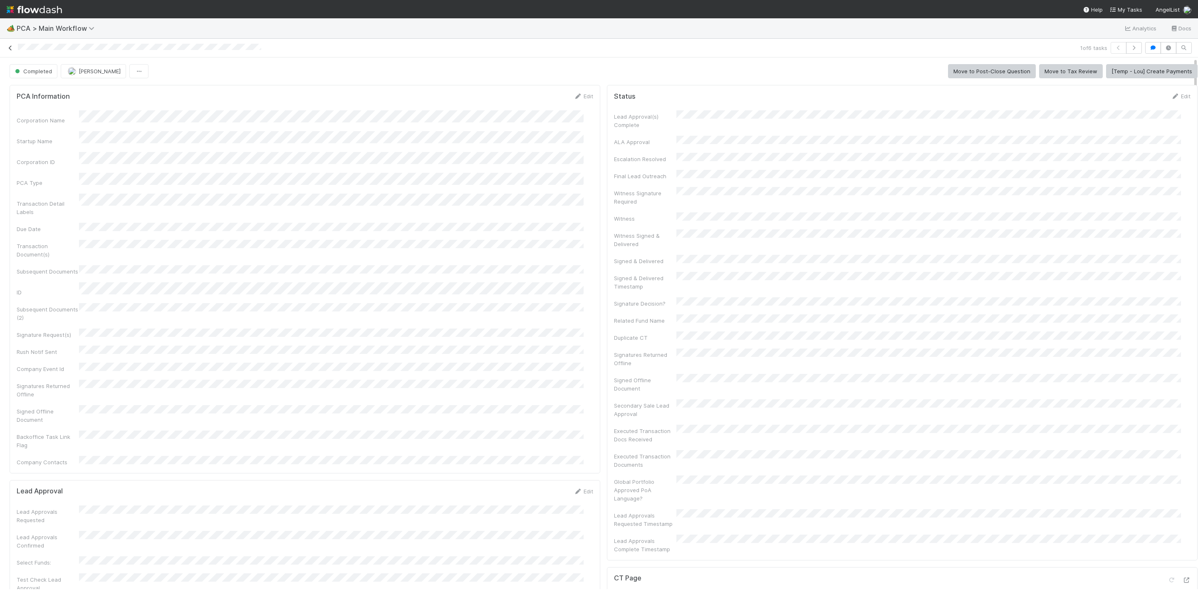
click at [12, 48] on icon at bounding box center [10, 47] width 8 height 5
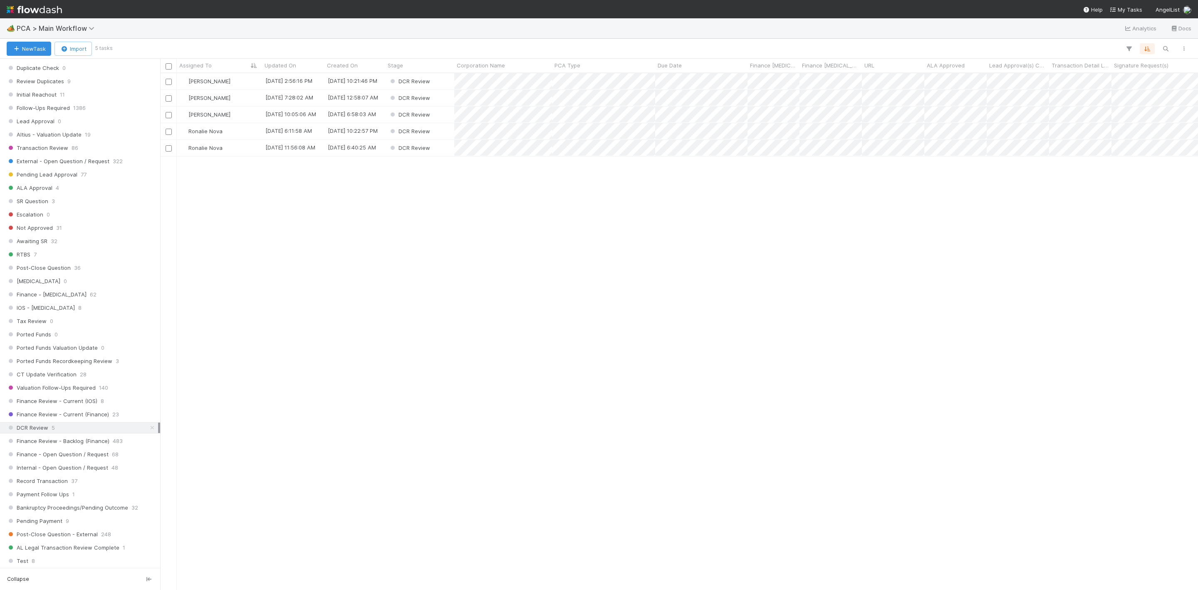
scroll to position [409, 0]
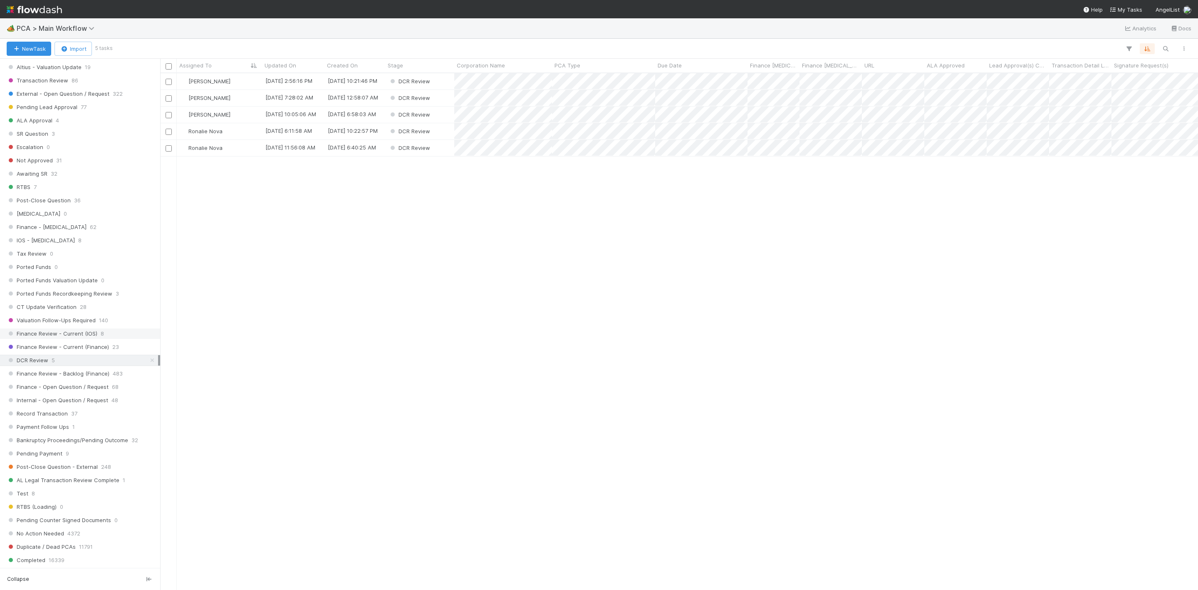
click at [101, 339] on span "8" at bounding box center [102, 333] width 3 height 10
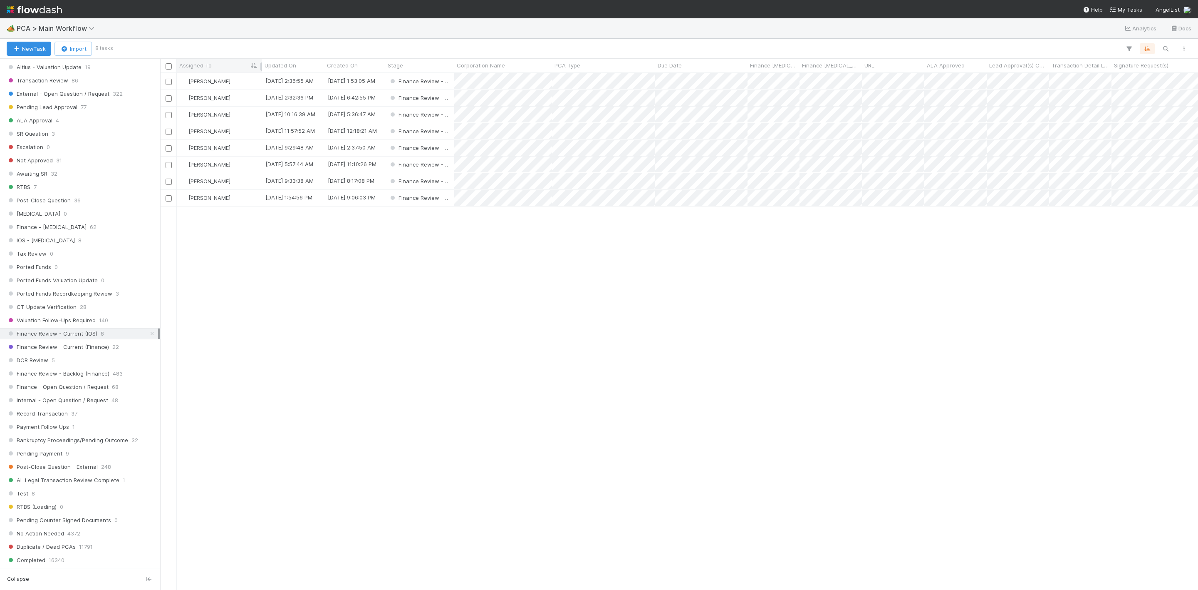
scroll to position [506, 1029]
click at [237, 79] on div "[PERSON_NAME]" at bounding box center [219, 81] width 85 height 16
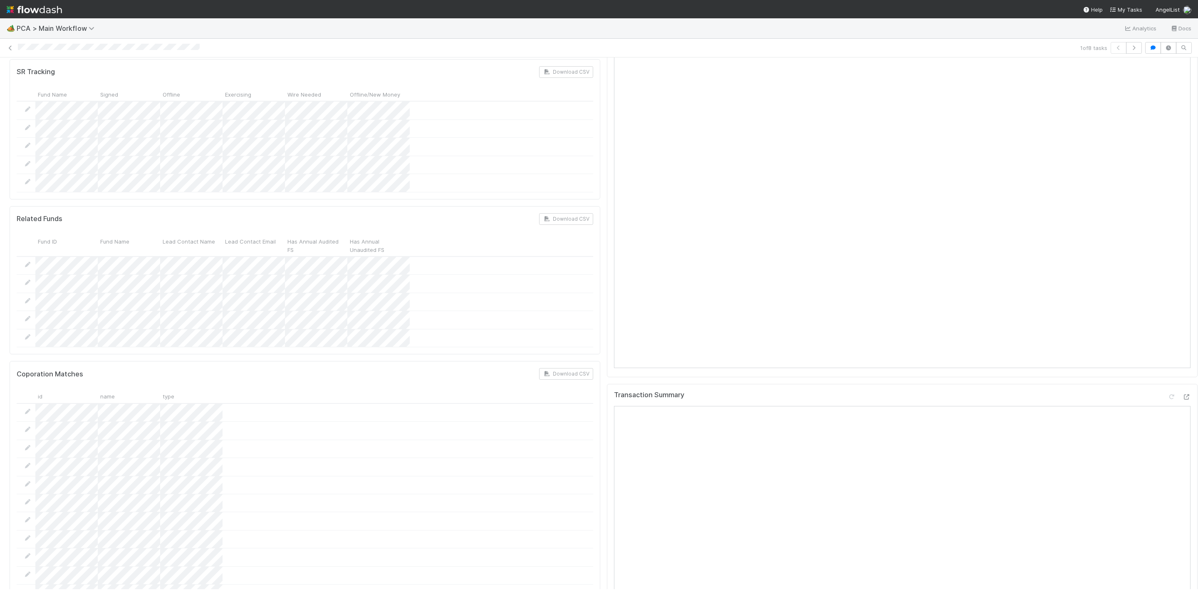
scroll to position [827, 0]
drag, startPoint x: 1186, startPoint y: 144, endPoint x: 1175, endPoint y: 323, distance: 180.1
click at [1175, 323] on div "Parsing Accuracy (Finance Review) Edit Inaccurate Term(s) Inaccurate Transactio…" at bounding box center [603, 535] width 1207 height 2560
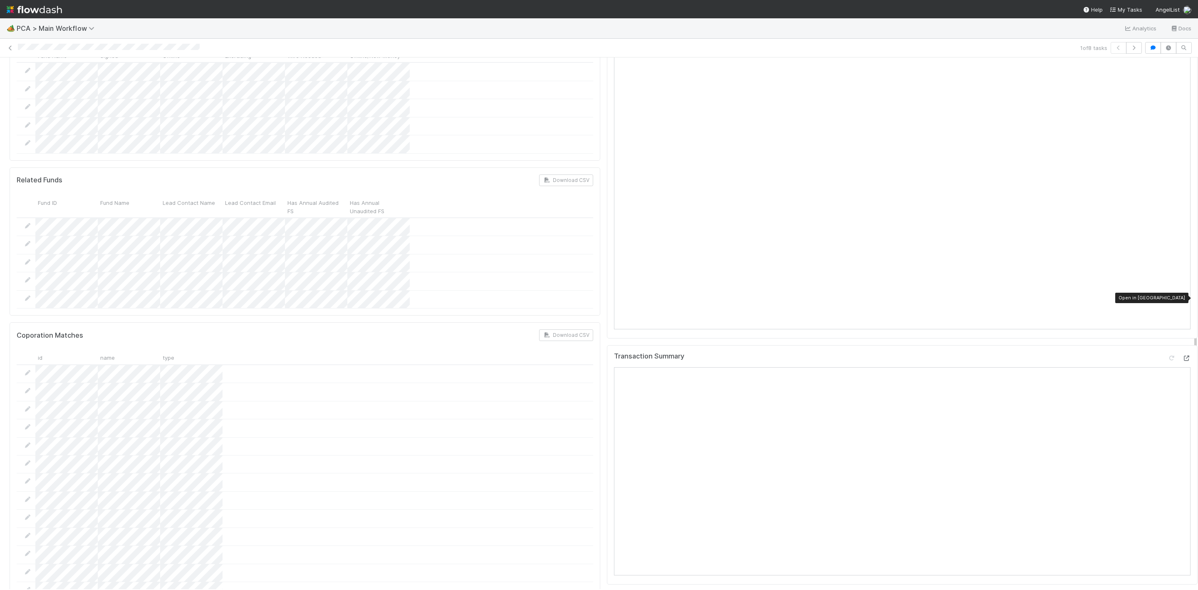
click at [1182, 355] on icon at bounding box center [1186, 357] width 8 height 5
drag, startPoint x: 1185, startPoint y: 326, endPoint x: 1186, endPoint y: 341, distance: 15.1
click at [1186, 341] on div "Parsing Accuracy (Finance Review) Edit Inaccurate Term(s) Inaccurate Transactio…" at bounding box center [603, 535] width 1207 height 2560
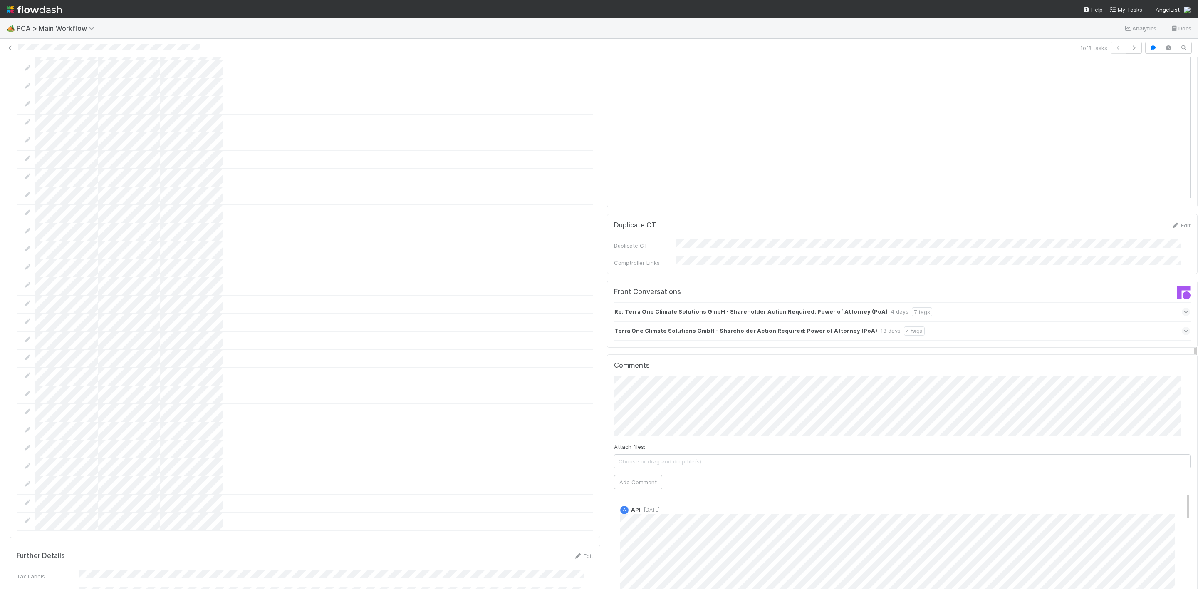
scroll to position [1296, 0]
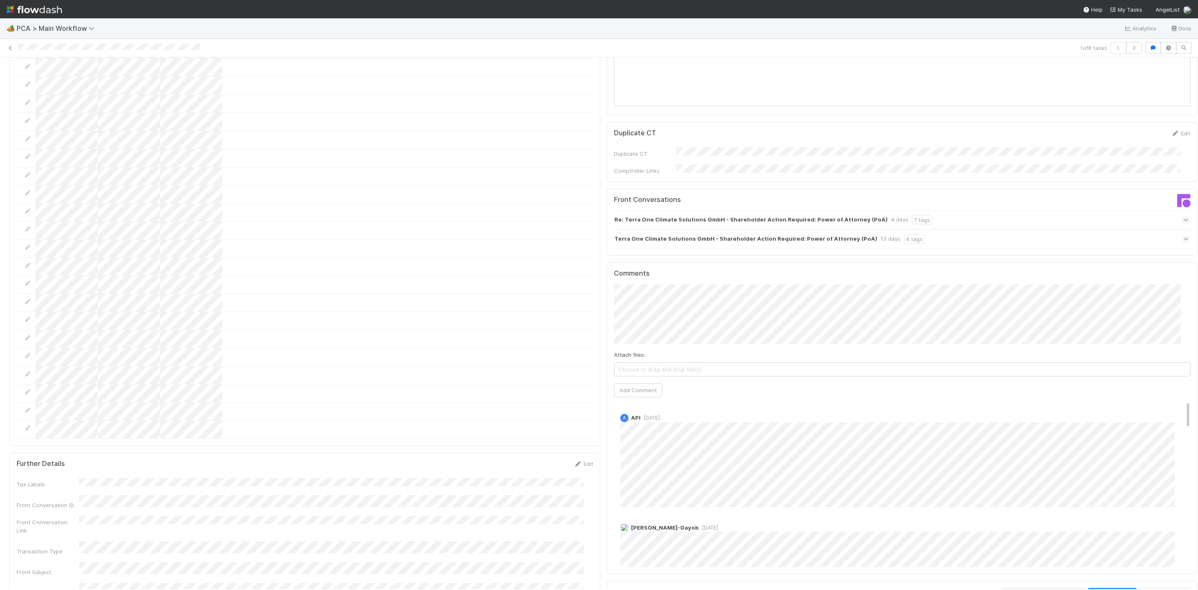
drag, startPoint x: 1186, startPoint y: 346, endPoint x: 1189, endPoint y: 448, distance: 102.0
click at [1189, 448] on div "🏕️ PCA > Main Workflow Analytics Docs 1 of 8 tasks Finance Review - Current (IO…" at bounding box center [599, 303] width 1198 height 571
drag, startPoint x: 1187, startPoint y: 352, endPoint x: 1185, endPoint y: 313, distance: 38.8
click at [1185, 313] on div "Finance Review - Current (IOS) Janice Garcia Move to Post-Close Question Move t…" at bounding box center [599, 322] width 1198 height 531
click at [645, 383] on button "Add Comment" at bounding box center [638, 390] width 48 height 14
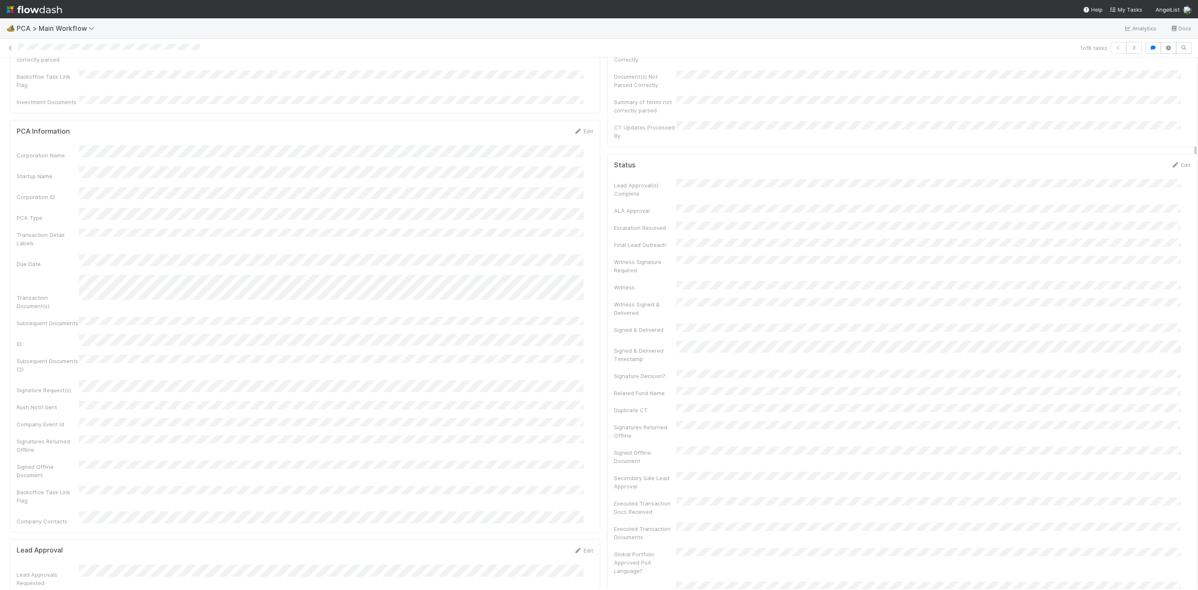
scroll to position [134, 0]
drag, startPoint x: 1186, startPoint y: 351, endPoint x: 1191, endPoint y: 99, distance: 252.6
click at [1191, 99] on div "🏕️ PCA > Main Workflow Analytics Docs 1 of 8 tasks Finance Review - Current (IO…" at bounding box center [599, 303] width 1198 height 571
click at [1198, 119] on div at bounding box center [1198, 322] width 0 height 531
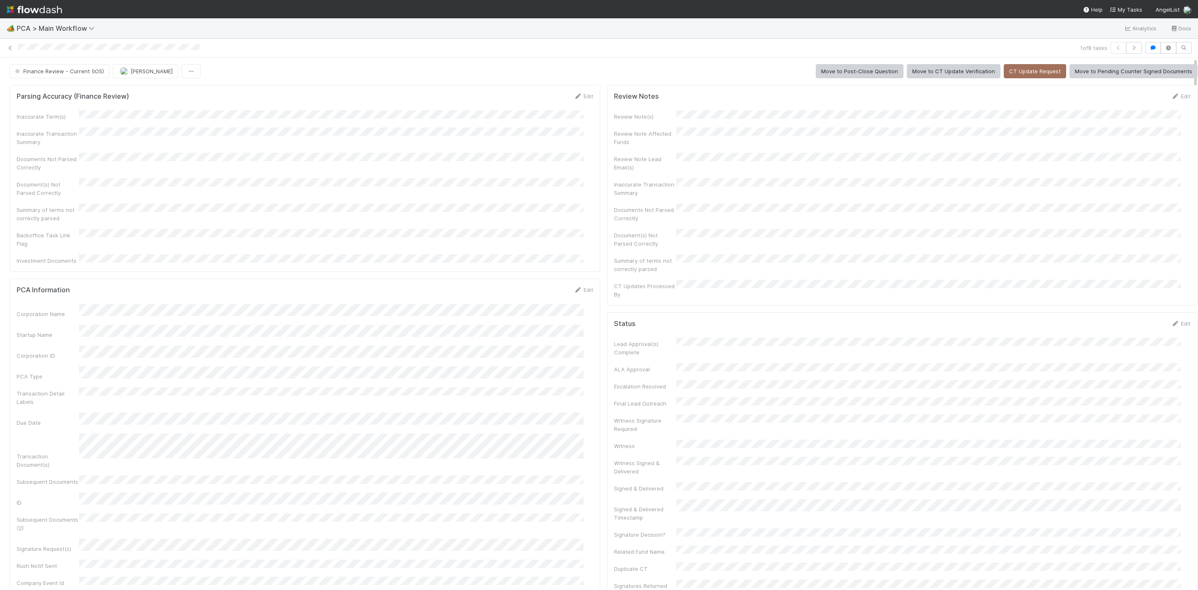
drag, startPoint x: 1186, startPoint y: 115, endPoint x: 1182, endPoint y: 60, distance: 55.1
click at [97, 70] on span "Finance Review - Current (IOS)" at bounding box center [58, 71] width 91 height 7
click at [64, 132] on div "Completed" at bounding box center [65, 139] width 117 height 15
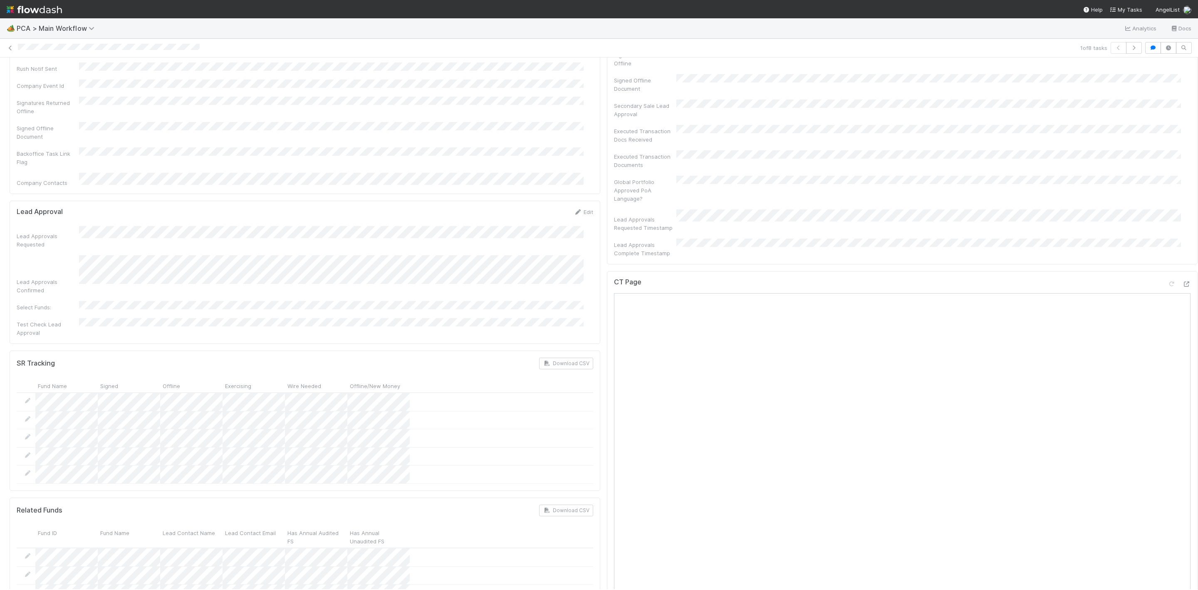
drag, startPoint x: 1186, startPoint y: 178, endPoint x: 1173, endPoint y: 253, distance: 75.1
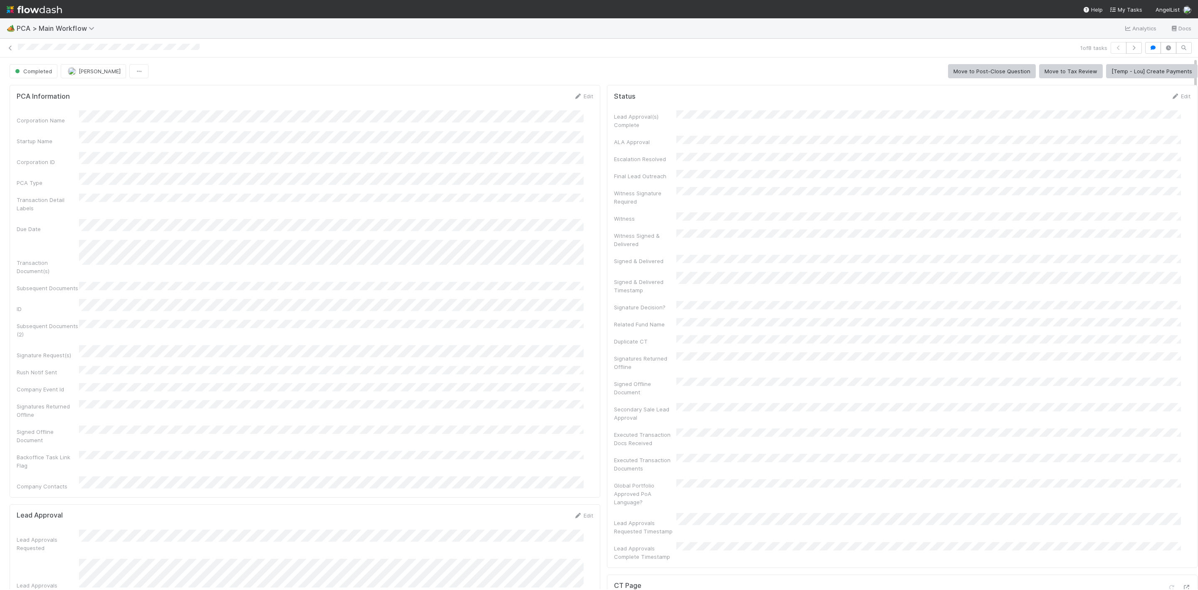
drag, startPoint x: 1186, startPoint y: 223, endPoint x: 1182, endPoint y: 109, distance: 113.6
click at [11, 47] on icon at bounding box center [10, 47] width 8 height 5
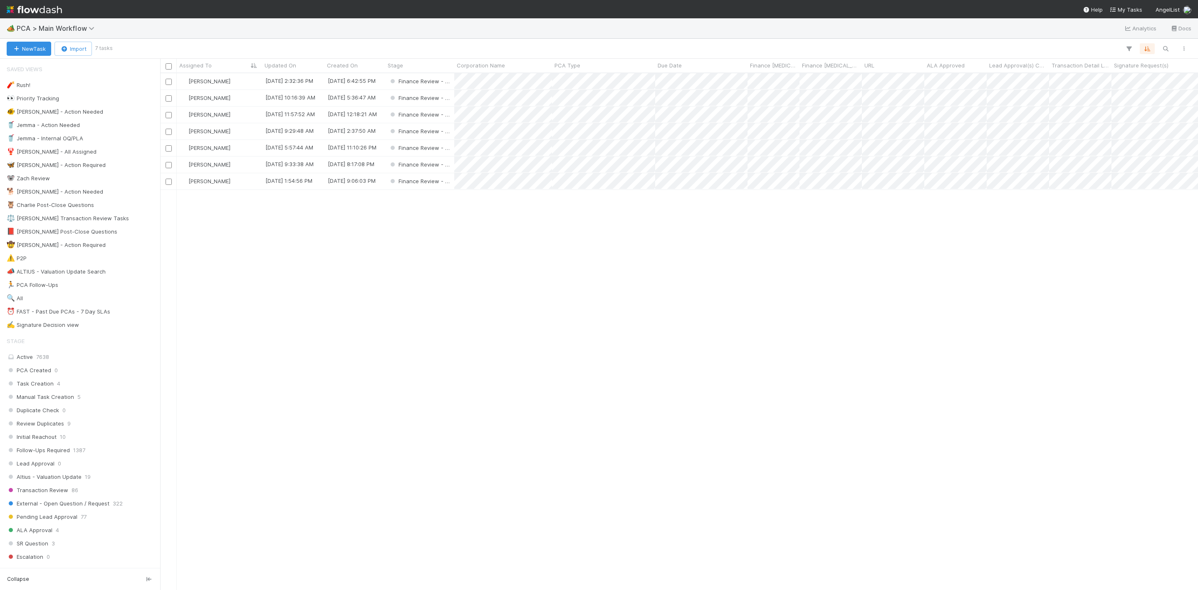
scroll to position [506, 1029]
click at [246, 82] on div "[PERSON_NAME]" at bounding box center [219, 81] width 85 height 16
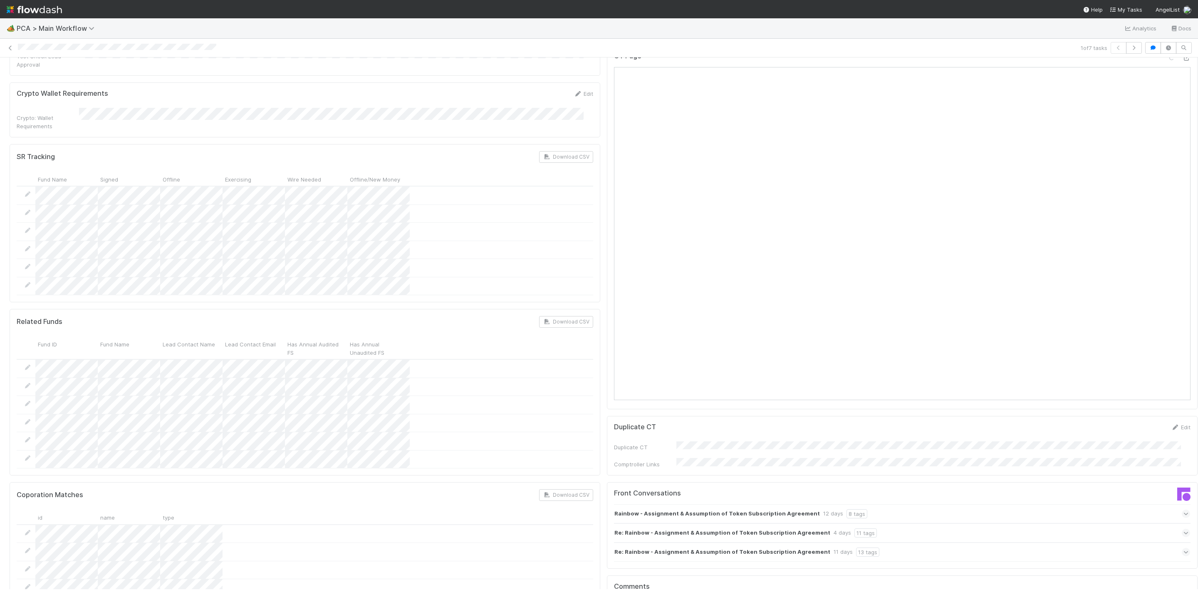
scroll to position [668, 0]
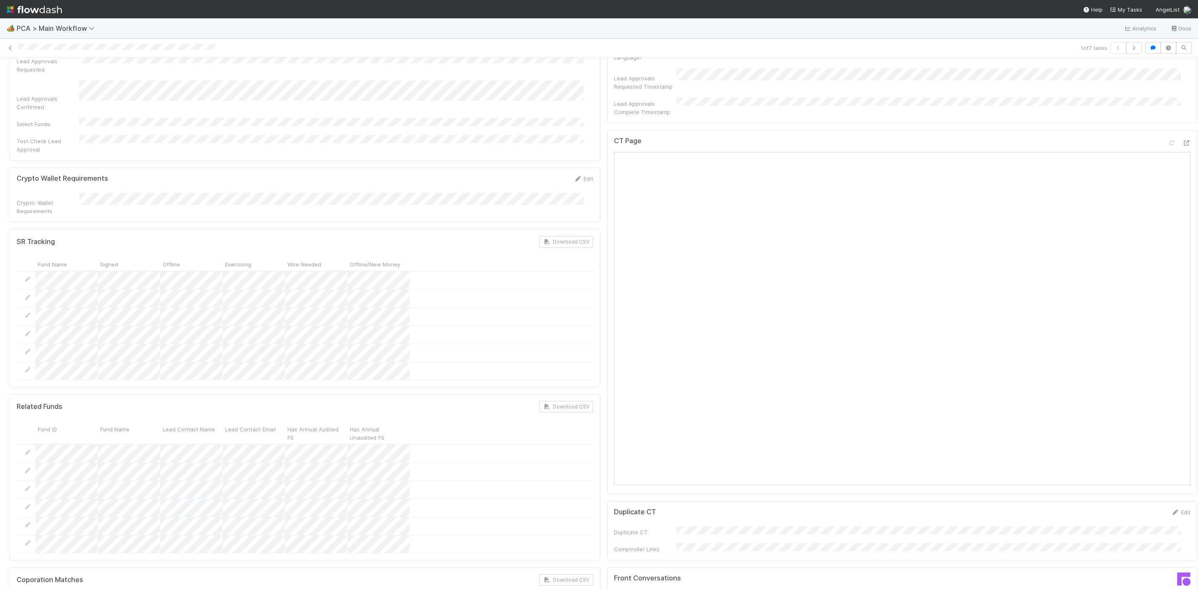
drag, startPoint x: 1186, startPoint y: 152, endPoint x: 1186, endPoint y: 283, distance: 131.1
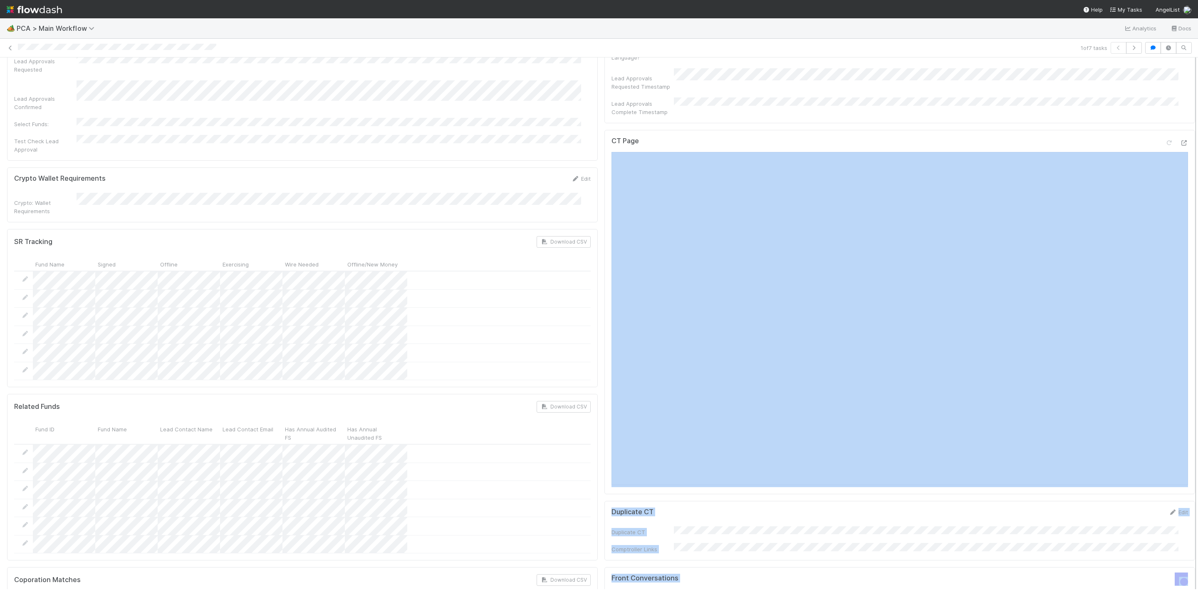
drag, startPoint x: 1185, startPoint y: 253, endPoint x: 1187, endPoint y: 324, distance: 71.2
click at [1187, 324] on div "Finance Review - Current (IOS) Janice Garcia Move to Post-Close Question Move t…" at bounding box center [599, 322] width 1198 height 531
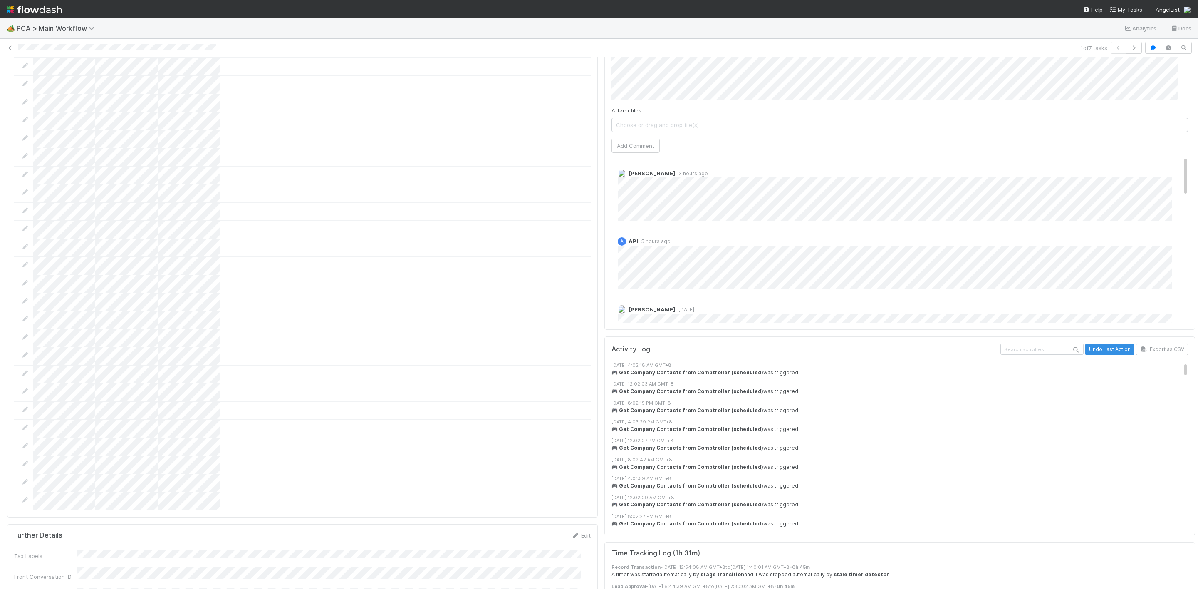
scroll to position [1314, 0]
drag, startPoint x: 1183, startPoint y: 305, endPoint x: 1186, endPoint y: 441, distance: 136.1
click at [1186, 441] on div "Finance Review - Current (IOS) Janice Garcia Move to Post-Close Question Move t…" at bounding box center [599, 322] width 1198 height 531
drag, startPoint x: 1166, startPoint y: 124, endPoint x: 1225, endPoint y: 114, distance: 59.9
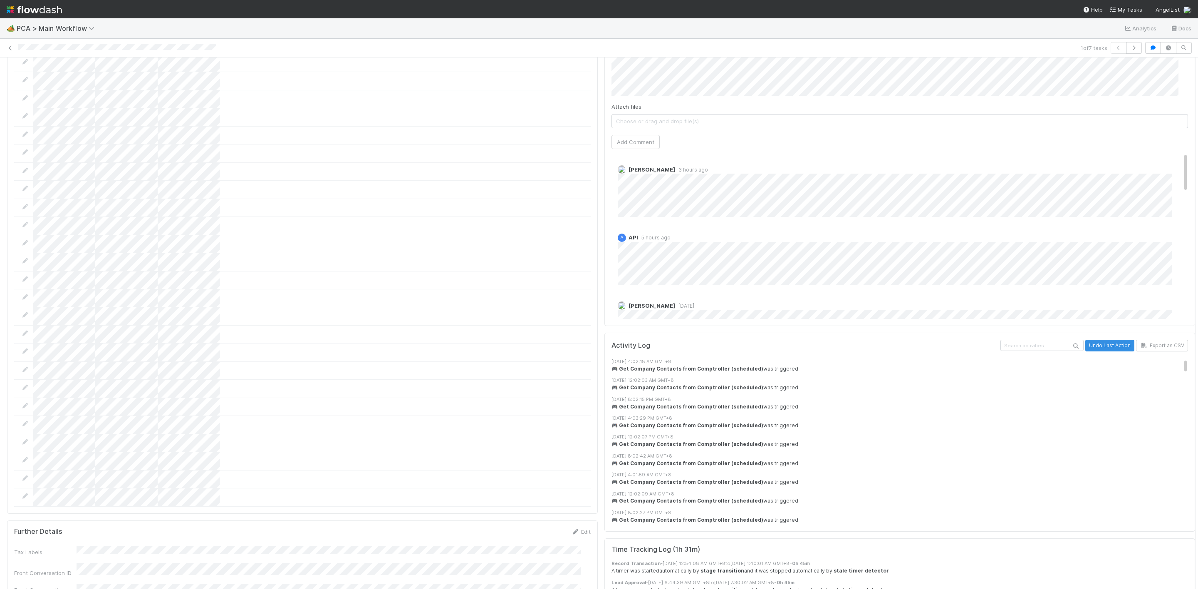
click at [1198, 114] on html "🏕️ PCA > Main Workflow Analytics Docs 1 of 7 tasks Finance Review - Current (IO…" at bounding box center [599, 295] width 1198 height 590
drag, startPoint x: 1166, startPoint y: 125, endPoint x: 1182, endPoint y: 230, distance: 106.0
click at [1182, 230] on div "Parsing Accuracy (Finance Review) Edit Inaccurate Term(s) Inaccurate Transactio…" at bounding box center [601, 89] width 1207 height 2642
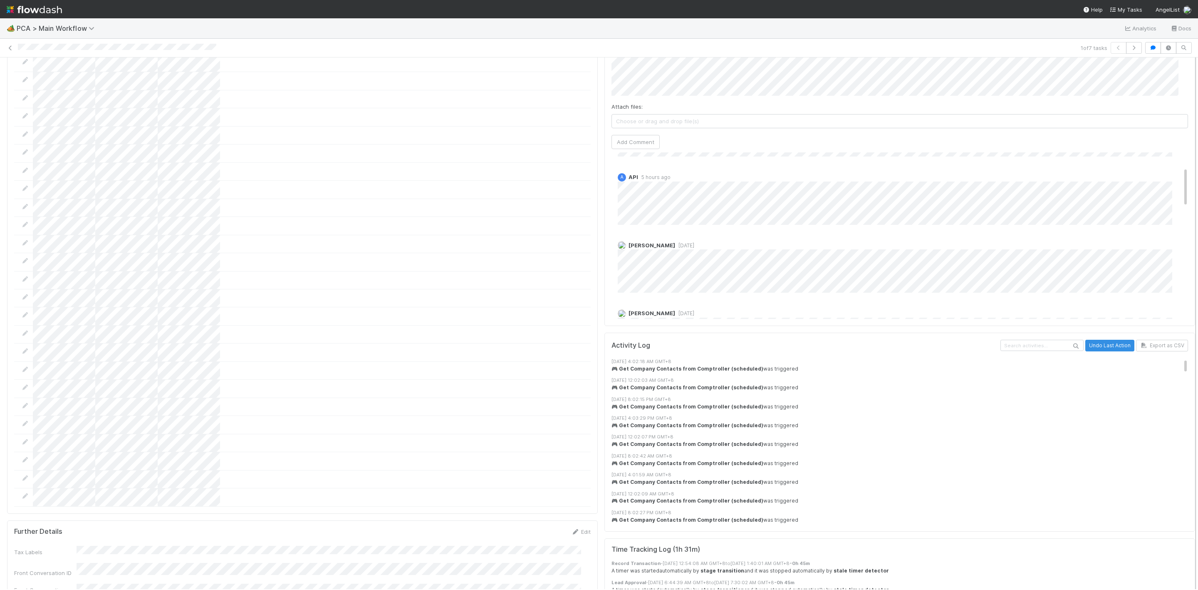
drag, startPoint x: 1167, startPoint y: 223, endPoint x: 1187, endPoint y: 132, distance: 92.5
click at [1187, 132] on div "Finance Review - Current (IOS) Janice Garcia Move to Post-Close Question Move t…" at bounding box center [599, 322] width 1198 height 531
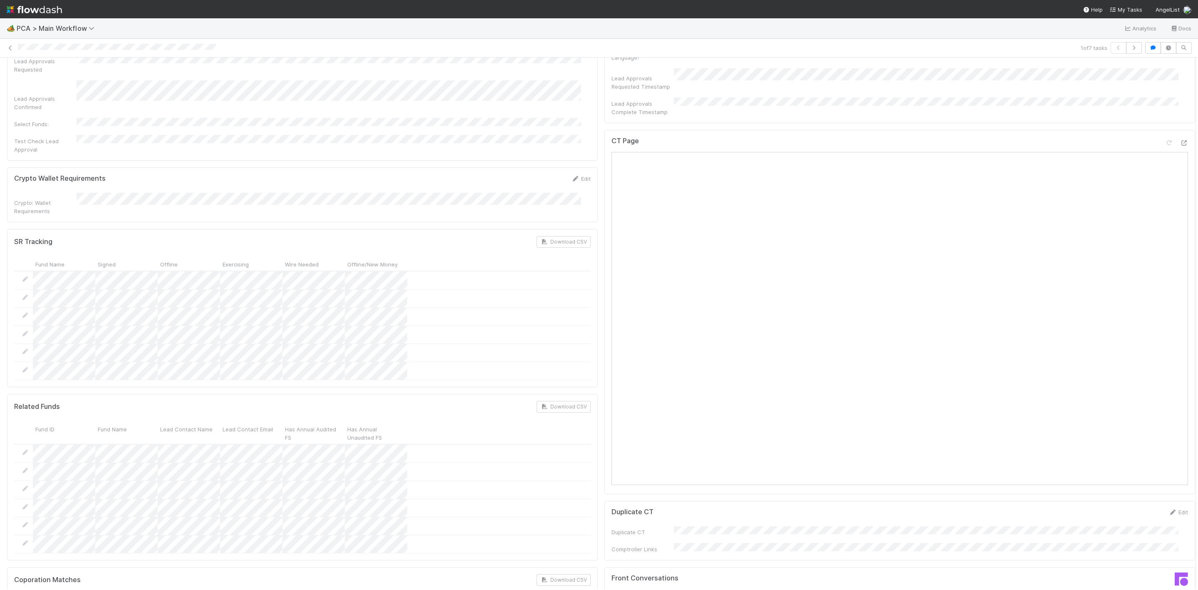
scroll to position [604, 0]
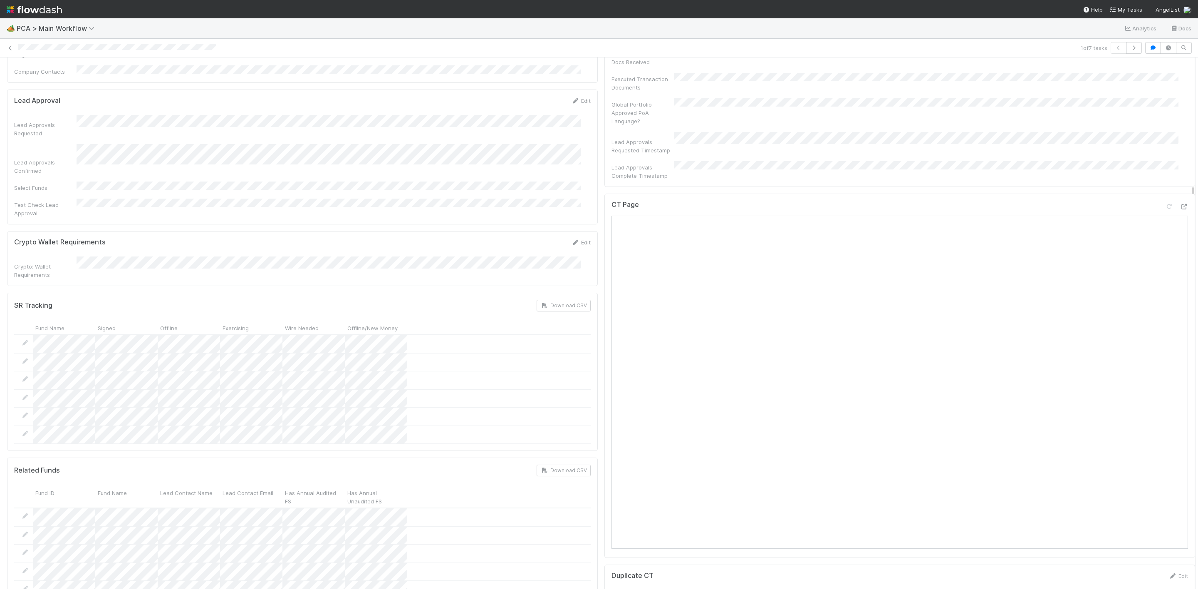
drag, startPoint x: 1184, startPoint y: 346, endPoint x: 1171, endPoint y: 196, distance: 149.9
click at [1180, 204] on icon at bounding box center [1184, 206] width 8 height 5
drag, startPoint x: 1183, startPoint y: 220, endPoint x: 1055, endPoint y: 141, distance: 150.6
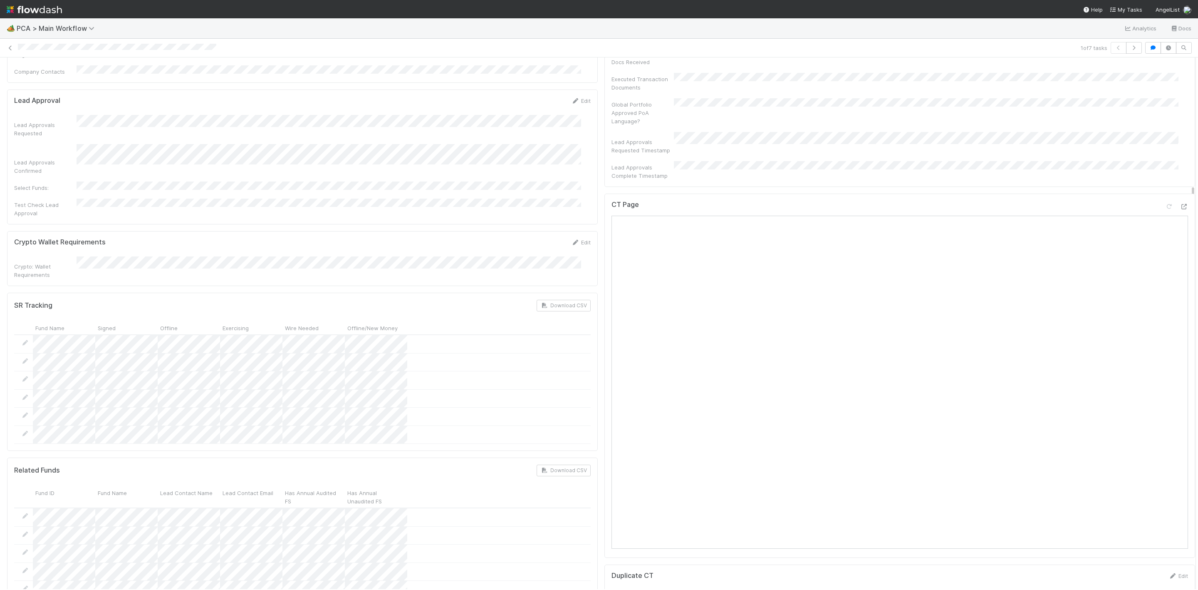
scroll to position [602, 0]
drag, startPoint x: 1185, startPoint y: 251, endPoint x: 1180, endPoint y: 257, distance: 7.4
click at [1180, 257] on div "Finance Review - Current (IOS) Janice Garcia Move to Post-Close Question Move t…" at bounding box center [599, 322] width 1198 height 531
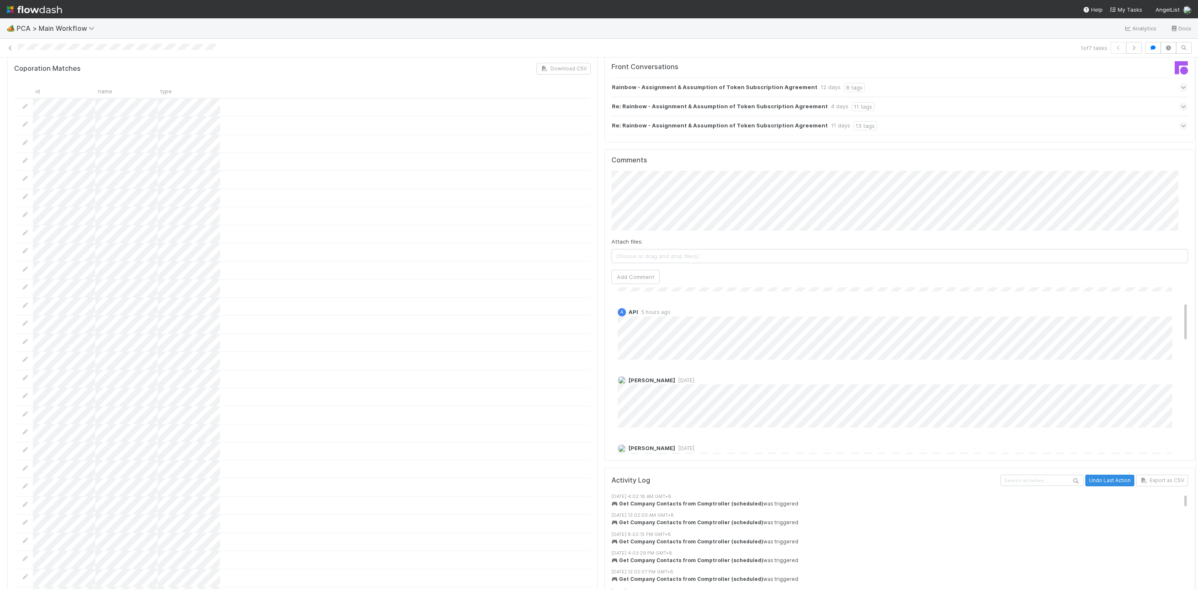
scroll to position [1167, 0]
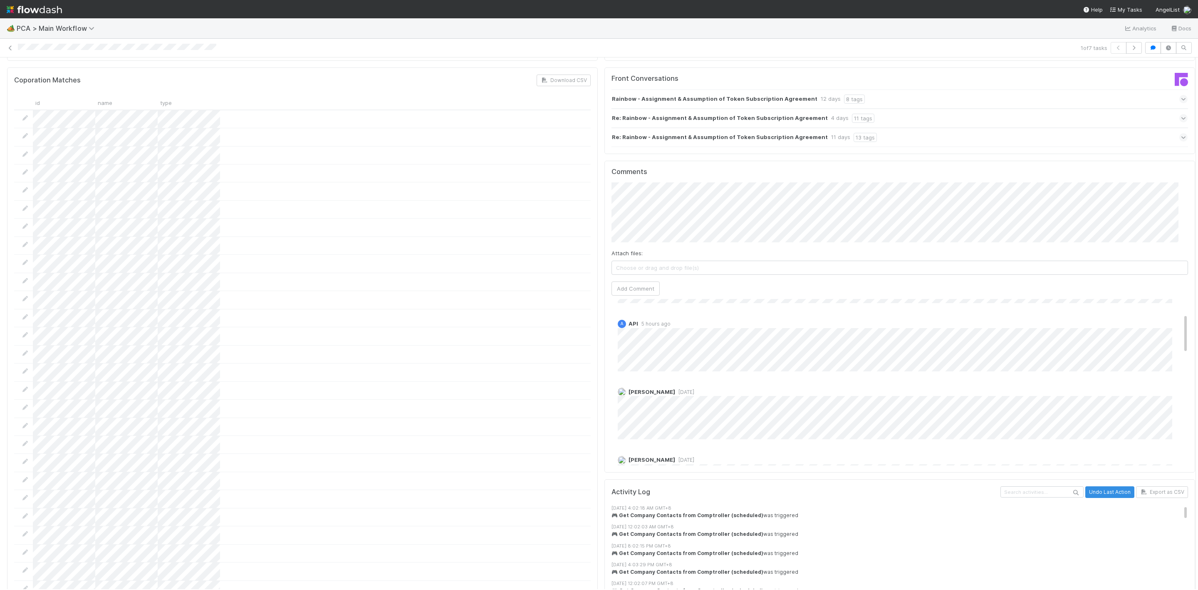
drag, startPoint x: 1184, startPoint y: 261, endPoint x: 1200, endPoint y: 380, distance: 120.0
click at [1198, 380] on html "🏕️ PCA > Main Workflow Analytics Docs 1 of 7 tasks Finance Review - Current (IO…" at bounding box center [599, 295] width 1198 height 590
drag, startPoint x: 1165, startPoint y: 270, endPoint x: 1168, endPoint y: 242, distance: 28.0
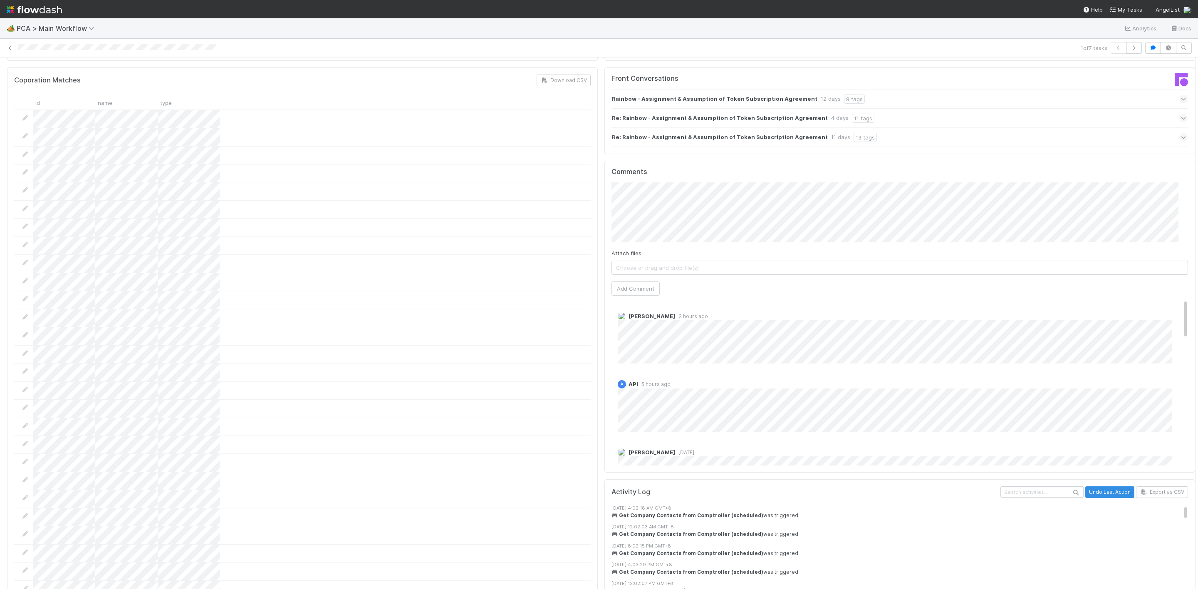
drag, startPoint x: 1166, startPoint y: 248, endPoint x: 1165, endPoint y: 229, distance: 19.6
click at [1165, 229] on div "Comments Attach files: Choose or drag and drop file(s) Add Comment Cody Maldona…" at bounding box center [900, 316] width 577 height 297
drag, startPoint x: 1166, startPoint y: 251, endPoint x: 1166, endPoint y: 231, distance: 19.6
click at [1166, 231] on div "Comments Attach files: Choose or drag and drop file(s) Add Comment Cody Maldona…" at bounding box center [900, 316] width 577 height 297
click at [1168, 225] on div "Attach files: Choose or drag and drop file(s) Add Comment" at bounding box center [900, 238] width 577 height 113
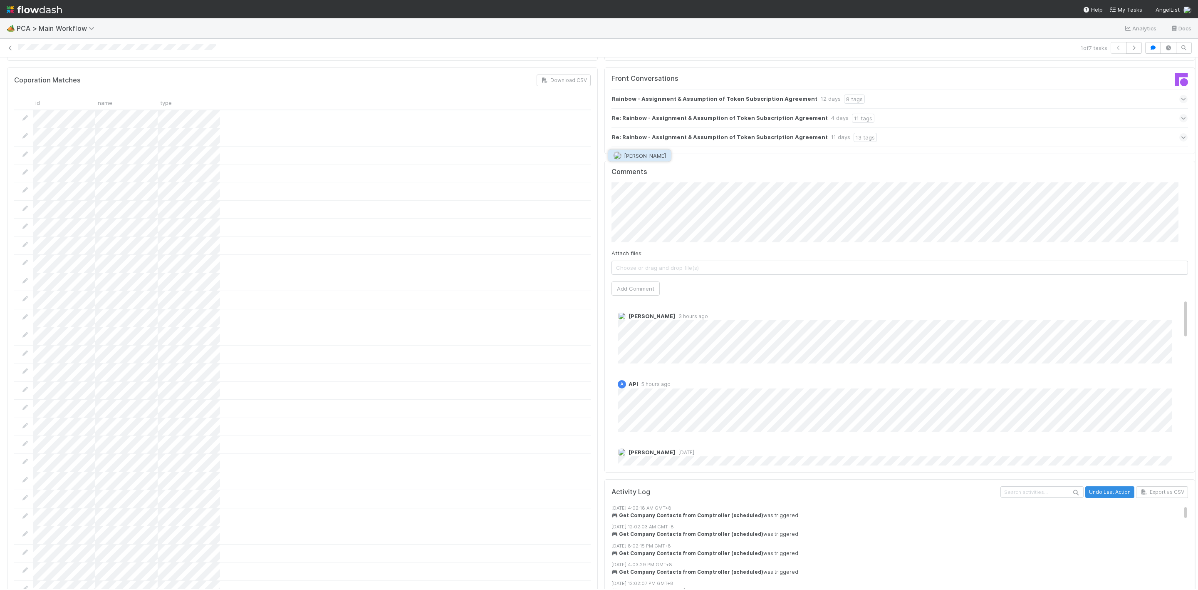
click at [623, 159] on button "[PERSON_NAME]" at bounding box center [639, 156] width 63 height 12
click at [773, 152] on span "Cody Maldonado" at bounding box center [776, 155] width 42 height 7
click at [612, 281] on button "Add Comment" at bounding box center [636, 288] width 48 height 14
drag, startPoint x: 1185, startPoint y: 317, endPoint x: 1182, endPoint y: 267, distance: 50.4
click at [1182, 267] on div "Finance Review - Current (IOS) Janice Garcia Move to Post-Close Question Move t…" at bounding box center [599, 322] width 1198 height 531
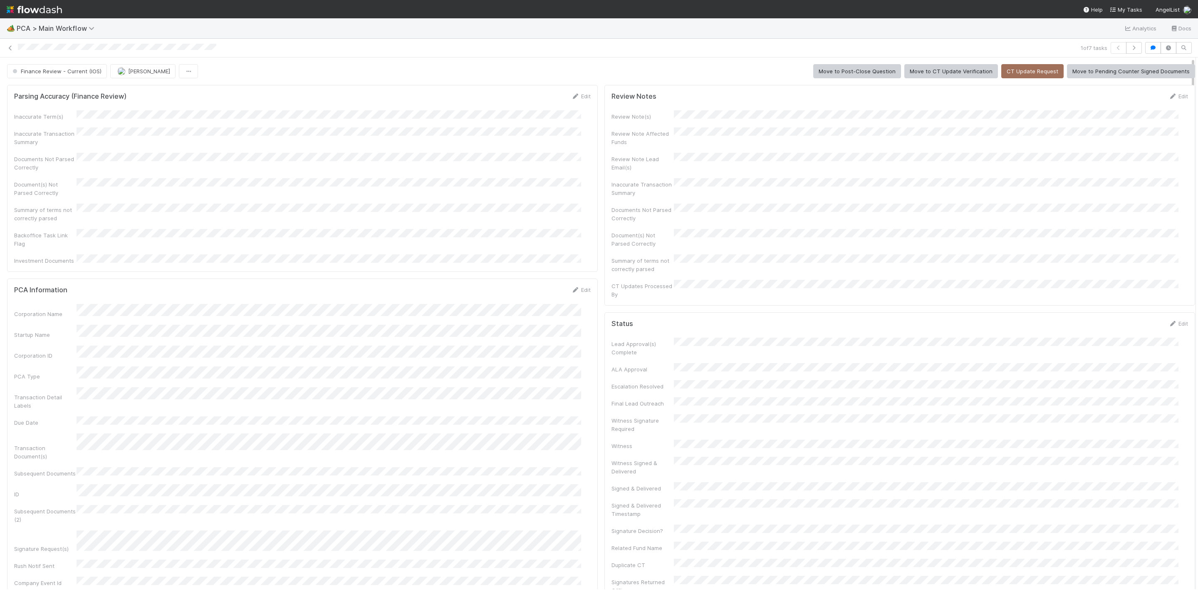
drag, startPoint x: 1184, startPoint y: 316, endPoint x: 1225, endPoint y: 43, distance: 276.4
click at [1198, 43] on html "🏕️ PCA > Main Workflow Analytics Docs 1 of 7 tasks Finance Review - Current (IO…" at bounding box center [599, 295] width 1198 height 590
click at [68, 70] on span "Finance Review - Current (IOS)" at bounding box center [56, 71] width 91 height 7
click at [45, 90] on div "[MEDICAL_DATA]" at bounding box center [63, 93] width 117 height 15
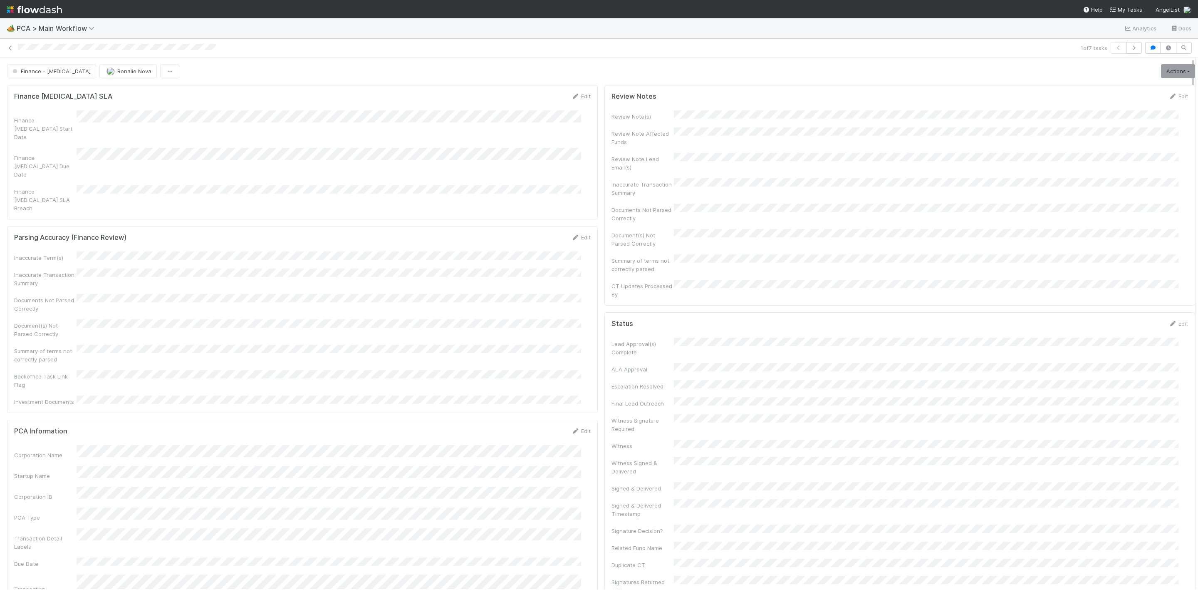
drag, startPoint x: 1184, startPoint y: 147, endPoint x: 1197, endPoint y: 135, distance: 18.6
click at [1197, 135] on div "🏕️ PCA > Main Workflow Analytics Docs 1 of 7 tasks Finance - ICU Ronalie Nova A…" at bounding box center [599, 303] width 1198 height 571
click at [9, 48] on icon at bounding box center [10, 47] width 8 height 5
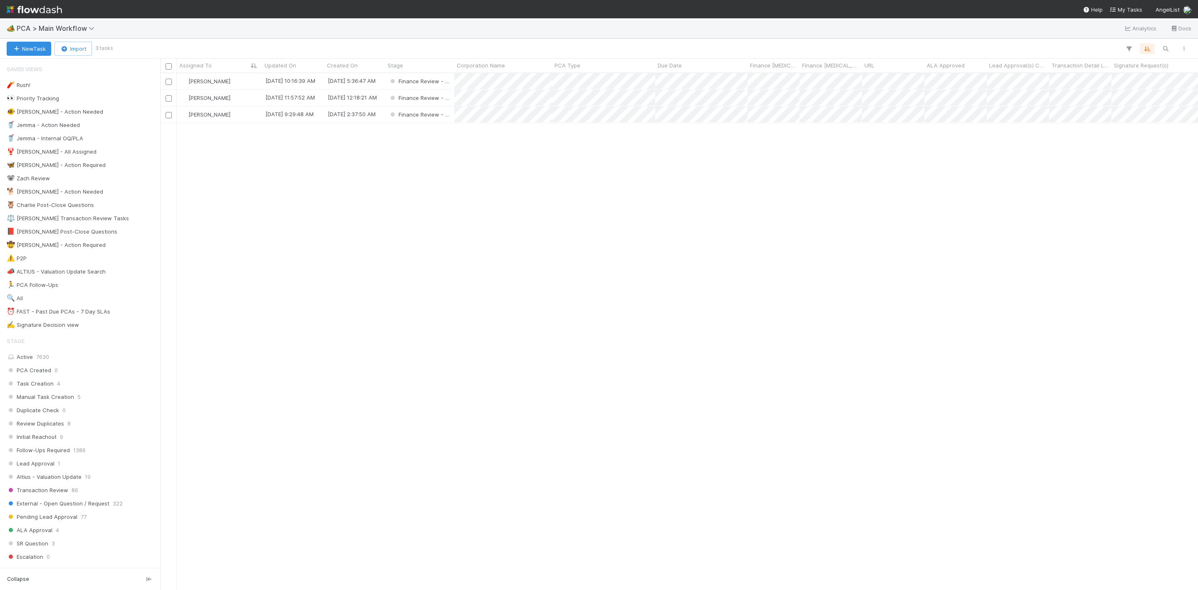
scroll to position [506, 1029]
click at [232, 82] on div "[PERSON_NAME]" at bounding box center [219, 81] width 85 height 16
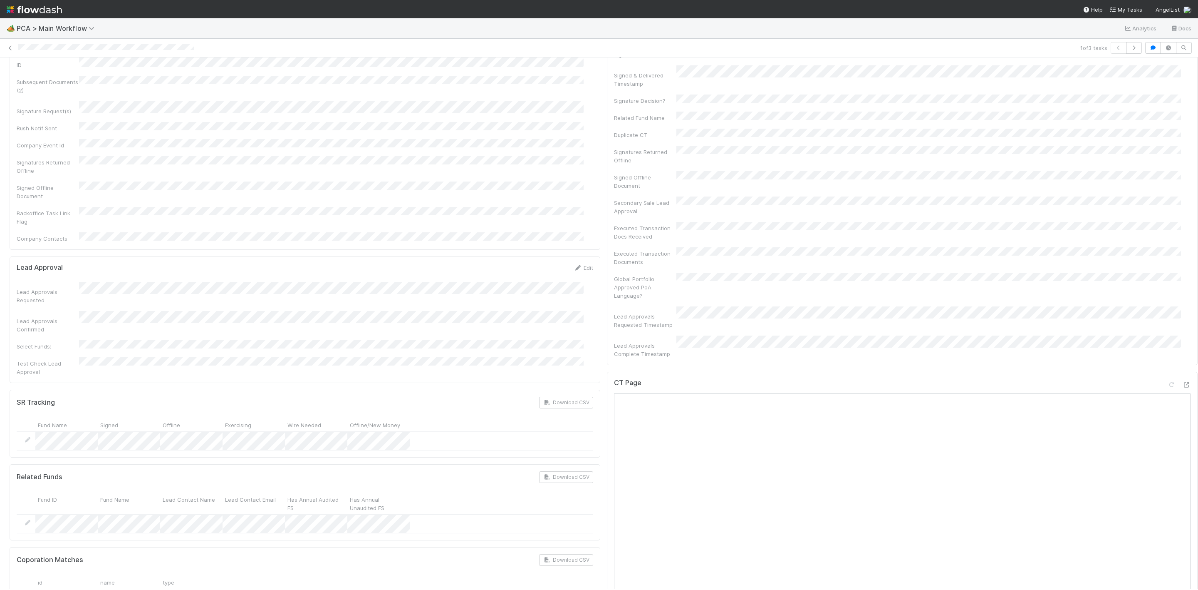
scroll to position [490, 0]
drag, startPoint x: 1186, startPoint y: 185, endPoint x: 1182, endPoint y: 301, distance: 116.1
drag, startPoint x: 1185, startPoint y: 246, endPoint x: 1181, endPoint y: 271, distance: 25.3
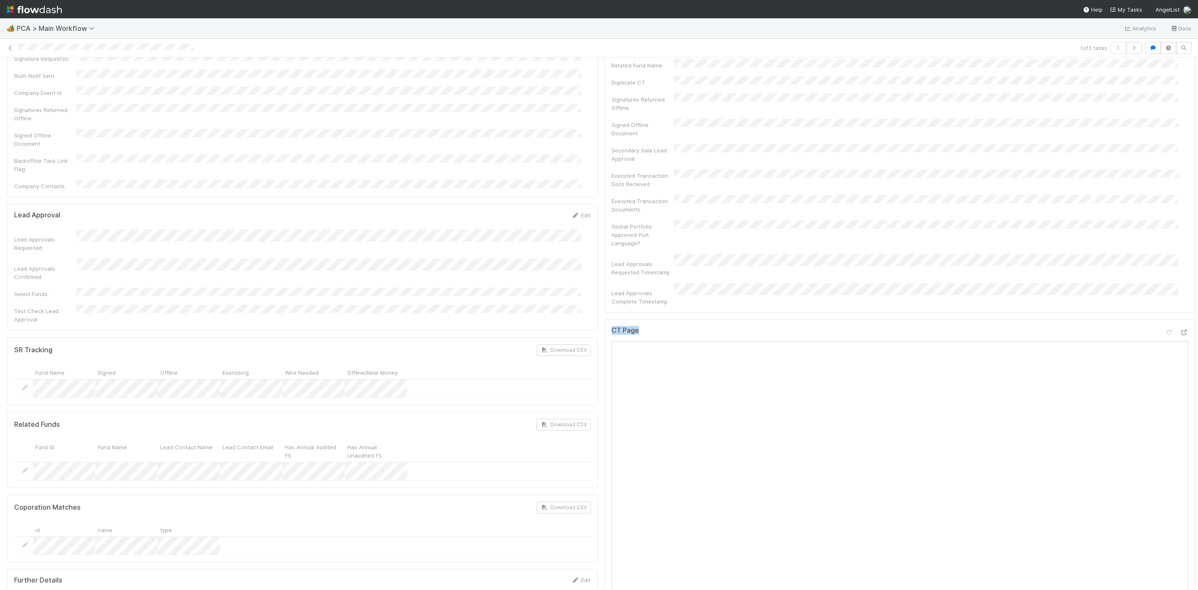
drag, startPoint x: 1184, startPoint y: 290, endPoint x: 1176, endPoint y: 355, distance: 65.3
click at [1176, 355] on div "Parsing Accuracy (Finance Review) Edit Inaccurate Term(s) Inaccurate Transactio…" at bounding box center [601, 475] width 1207 height 2314
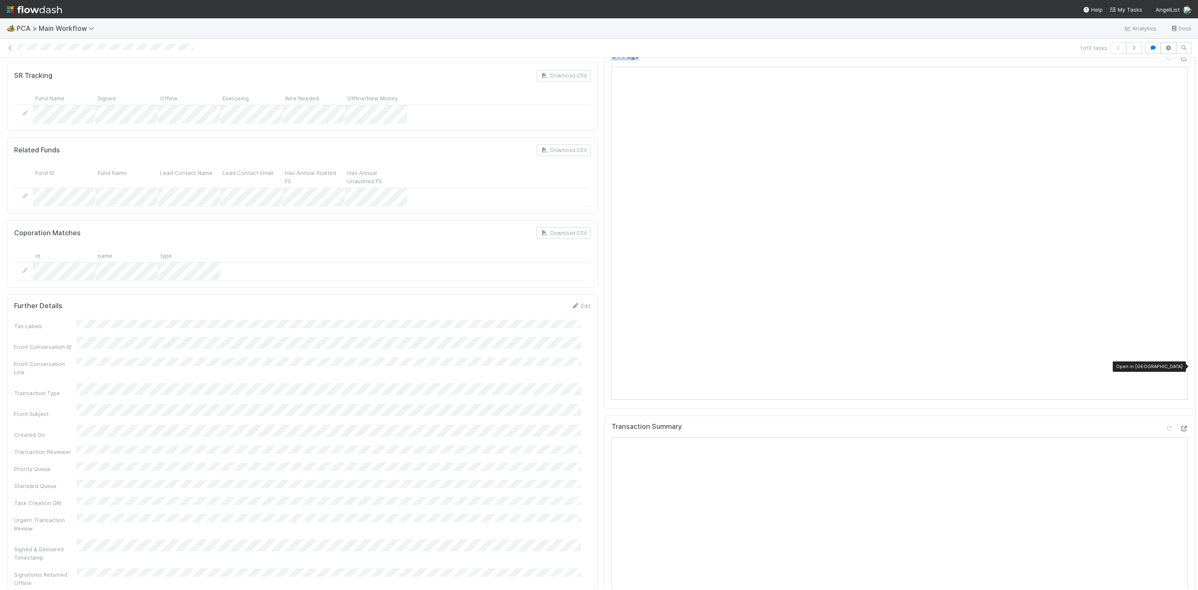
click at [1180, 426] on icon at bounding box center [1184, 428] width 8 height 5
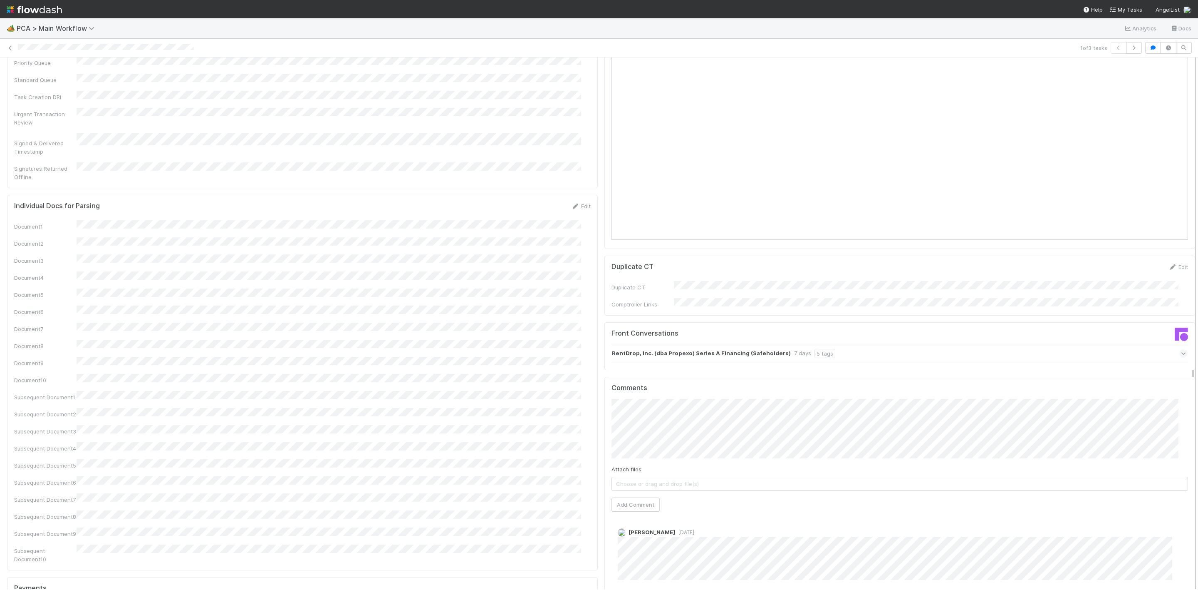
scroll to position [1173, 0]
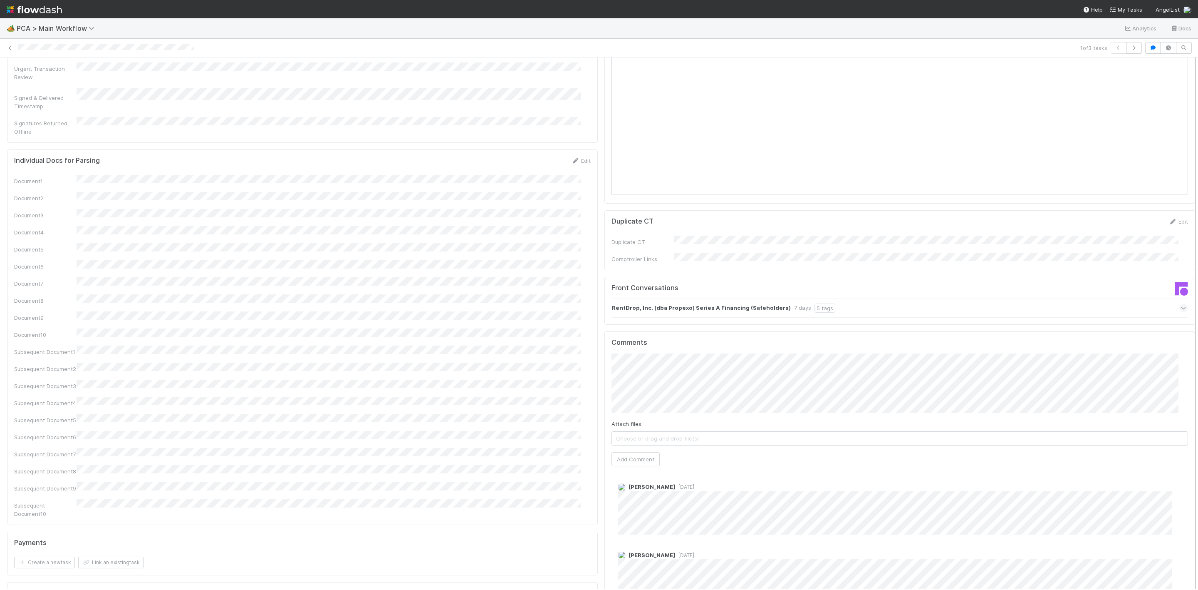
drag, startPoint x: 1184, startPoint y: 307, endPoint x: 1186, endPoint y: 408, distance: 100.7
click at [1189, 414] on div "🏕️ PCA > Main Workflow Analytics Docs 1 of 3 tasks Finance Review - Current (IO…" at bounding box center [599, 303] width 1198 height 571
click at [643, 455] on button "Add Comment" at bounding box center [636, 462] width 48 height 14
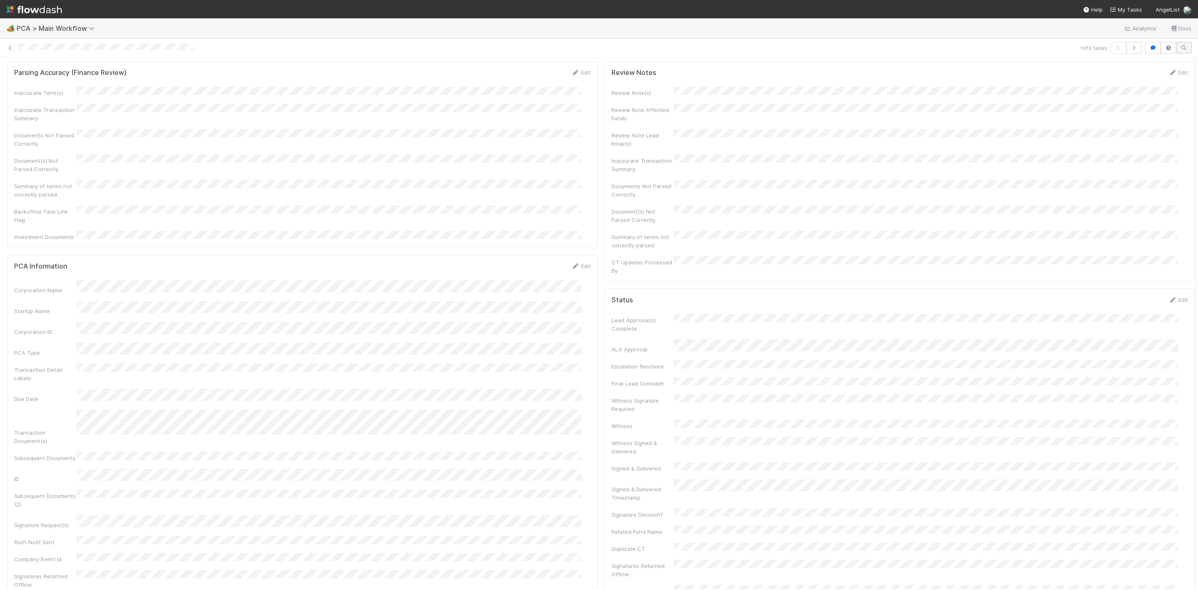
scroll to position [0, 0]
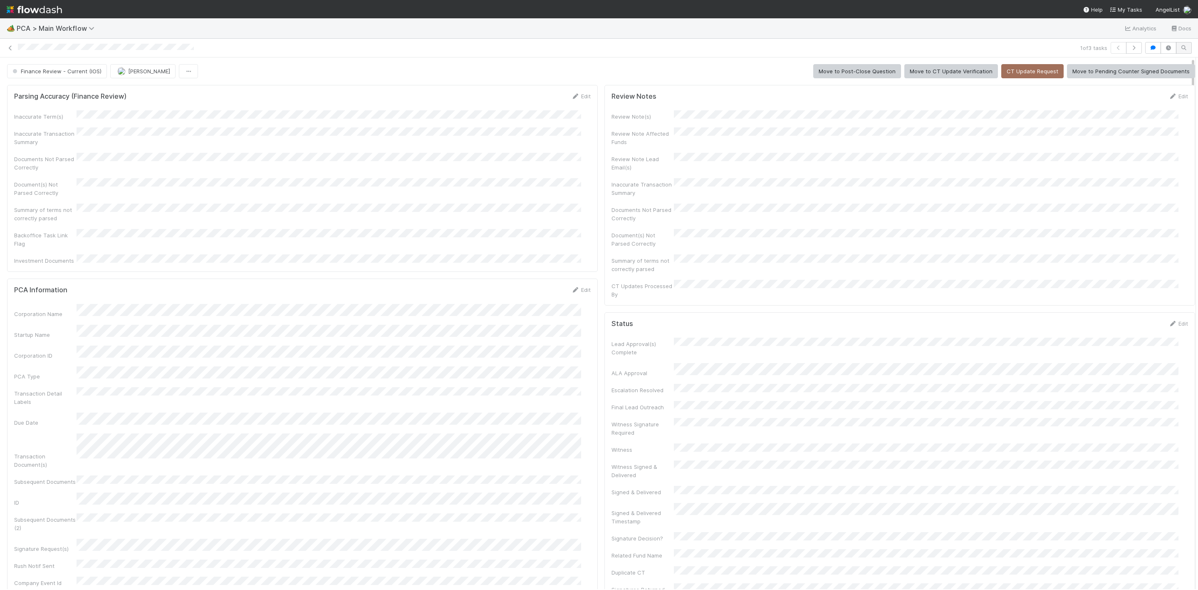
drag, startPoint x: 1184, startPoint y: 356, endPoint x: 1178, endPoint y: 44, distance: 312.1
click at [1178, 44] on div "1 of 3 tasks Finance Review - Current (IOS) Janice Garcia Move to Post-Close Qu…" at bounding box center [599, 314] width 1198 height 551
click at [81, 70] on span "Finance Review - Current (IOS)" at bounding box center [56, 71] width 91 height 7
click at [45, 188] on span "Completed" at bounding box center [29, 184] width 39 height 7
click at [10, 46] on icon at bounding box center [10, 47] width 8 height 5
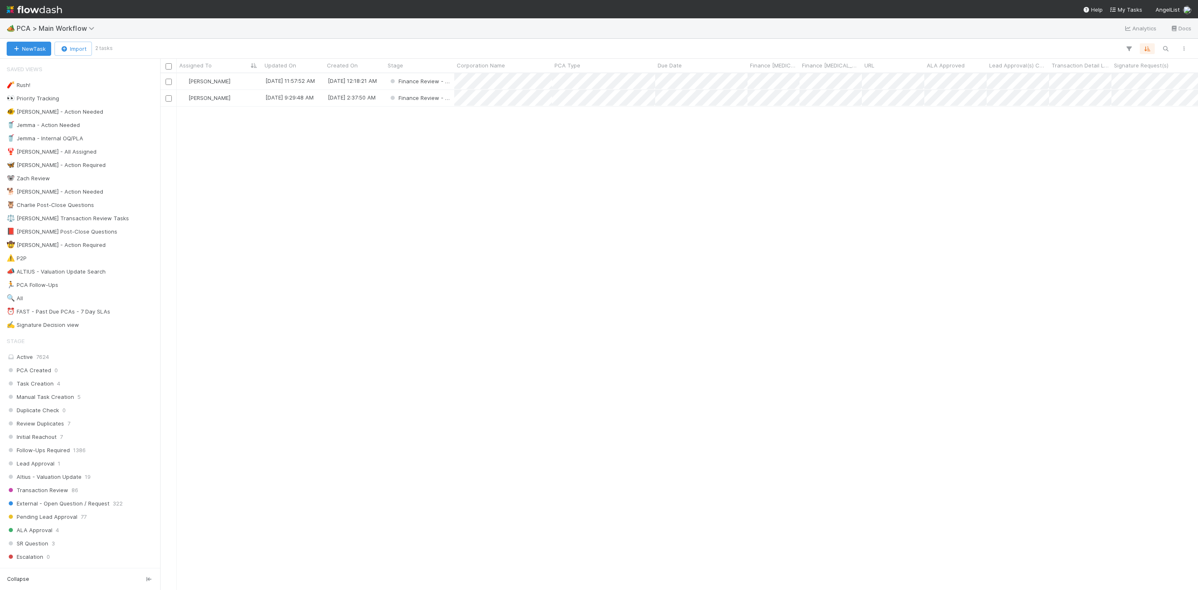
scroll to position [506, 1029]
click at [233, 79] on div "[PERSON_NAME]" at bounding box center [219, 81] width 85 height 16
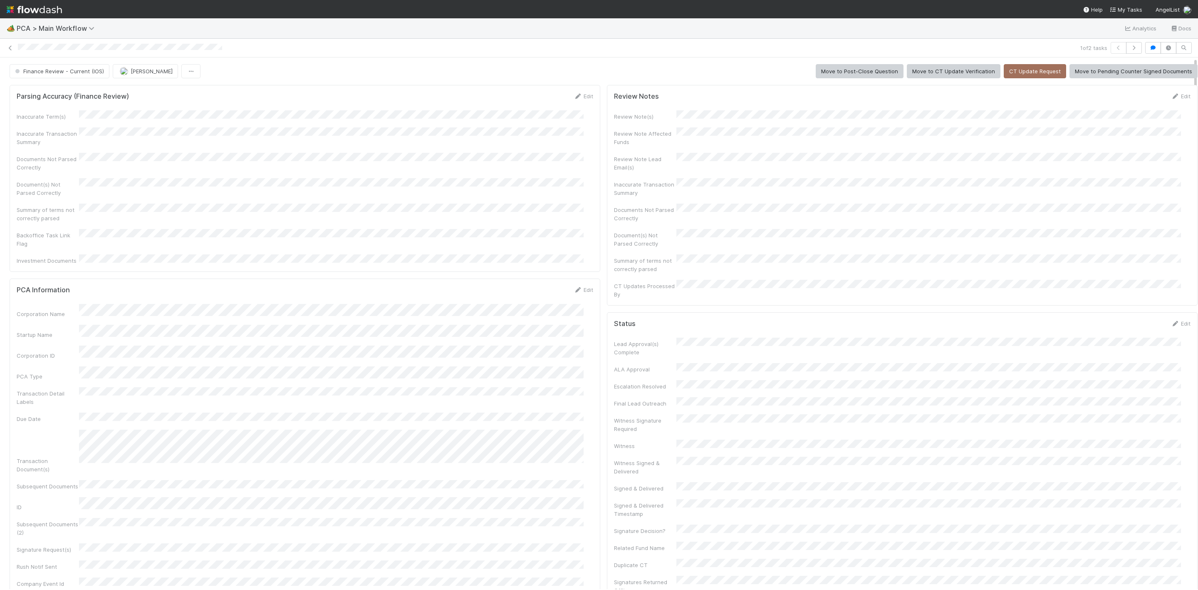
click at [1198, 167] on div at bounding box center [1198, 322] width 0 height 531
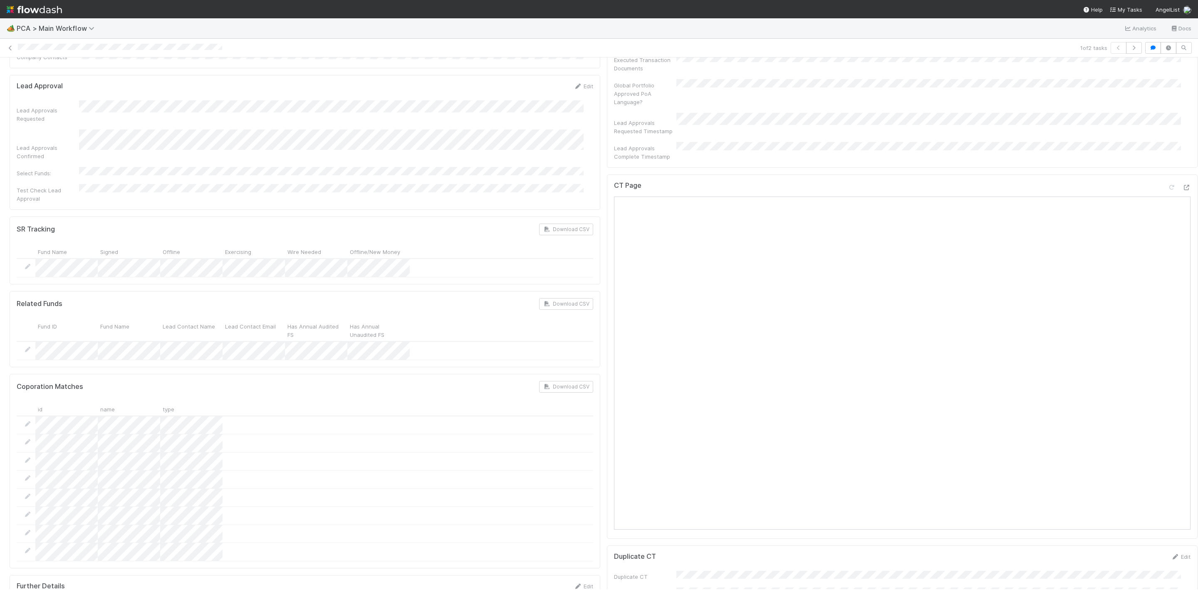
scroll to position [604, 0]
drag, startPoint x: 1186, startPoint y: 190, endPoint x: 1202, endPoint y: 346, distance: 156.5
click at [1198, 346] on html "🏕️ PCA > Main Workflow Analytics Docs 1 of 2 tasks Finance Review - Current (IO…" at bounding box center [599, 295] width 1198 height 590
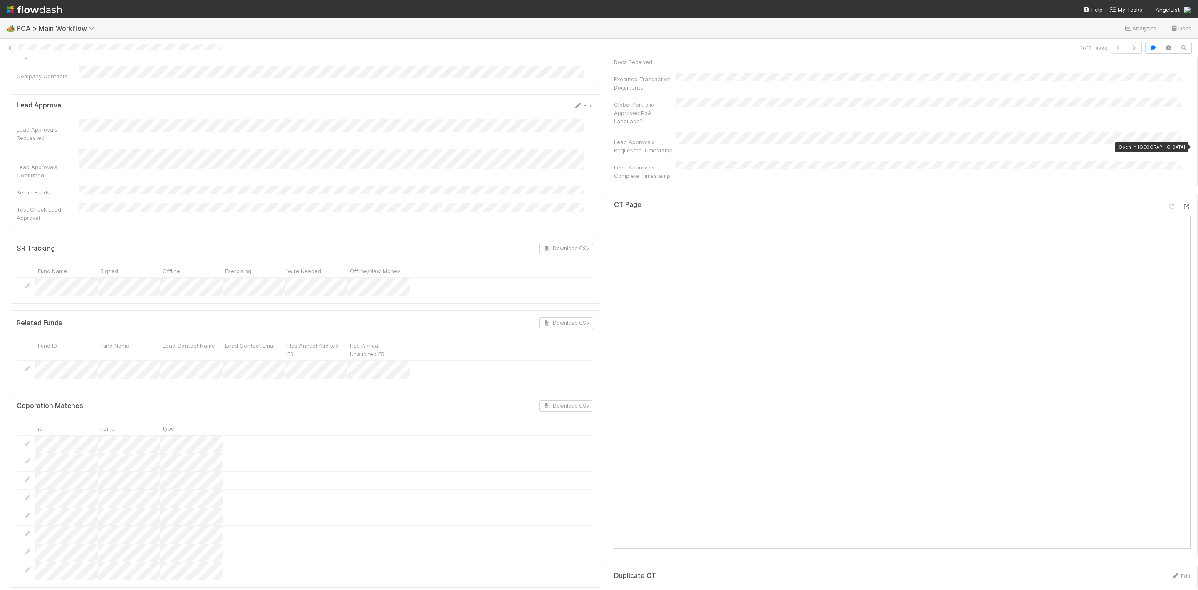
click at [1182, 204] on icon at bounding box center [1186, 206] width 8 height 5
drag, startPoint x: 1185, startPoint y: 236, endPoint x: 1185, endPoint y: 283, distance: 46.2
click at [1185, 283] on div "Parsing Accuracy (Finance Review) Edit Inaccurate Term(s) Inaccurate Transactio…" at bounding box center [603, 540] width 1207 height 2127
drag, startPoint x: 1187, startPoint y: 293, endPoint x: 1185, endPoint y: 330, distance: 37.5
click at [1185, 330] on div "Finance Review - Current (IOS) Janice Garcia Move to Post-Close Question Move t…" at bounding box center [599, 322] width 1198 height 531
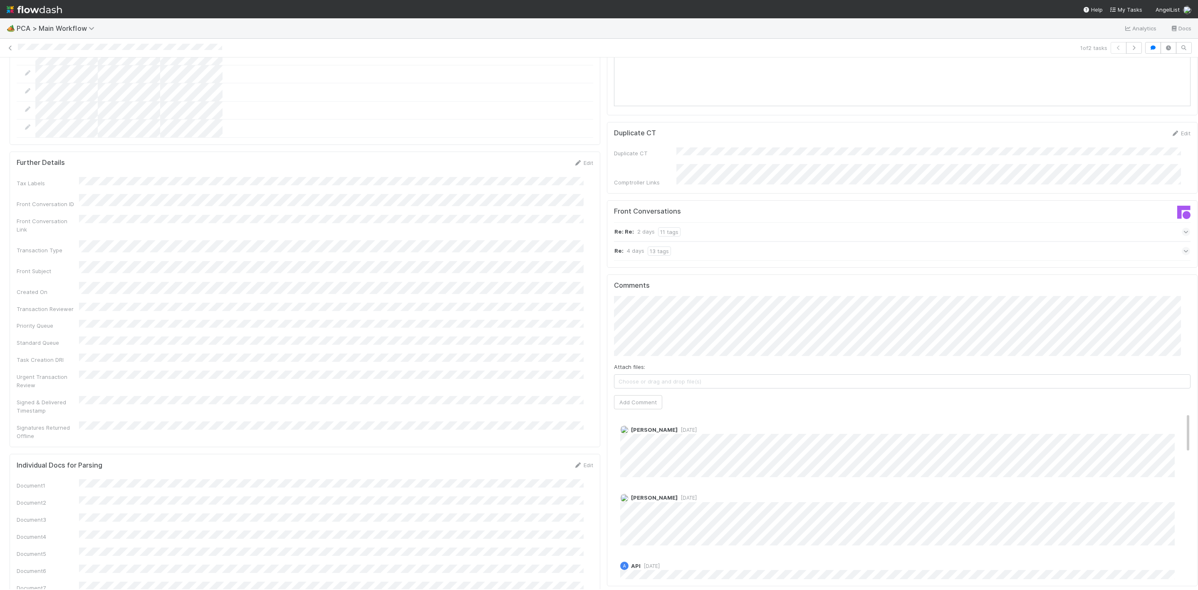
scroll to position [1055, 0]
drag, startPoint x: 1186, startPoint y: 346, endPoint x: 1176, endPoint y: 462, distance: 116.5
click at [1176, 462] on div "Parsing Accuracy (Finance Review) Edit Inaccurate Term(s) Inaccurate Transactio…" at bounding box center [603, 90] width 1207 height 2127
drag, startPoint x: 1185, startPoint y: 399, endPoint x: 1185, endPoint y: 445, distance: 45.4
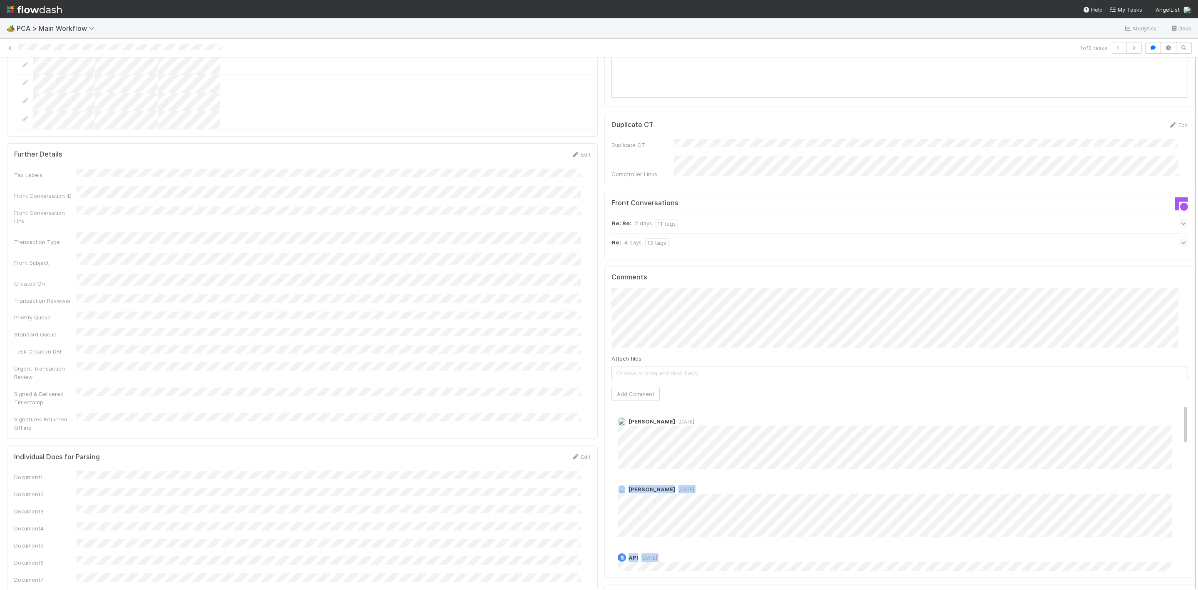
click at [1185, 445] on div "Finance Review - Current (IOS) Janice Garcia Move to Post-Close Question Move t…" at bounding box center [599, 322] width 1198 height 531
drag, startPoint x: 1184, startPoint y: 463, endPoint x: 1178, endPoint y: 498, distance: 35.4
click at [1178, 498] on div "Parsing Accuracy (Finance Review) Edit Inaccurate Term(s) Inaccurate Transactio…" at bounding box center [601, 90] width 1207 height 2127
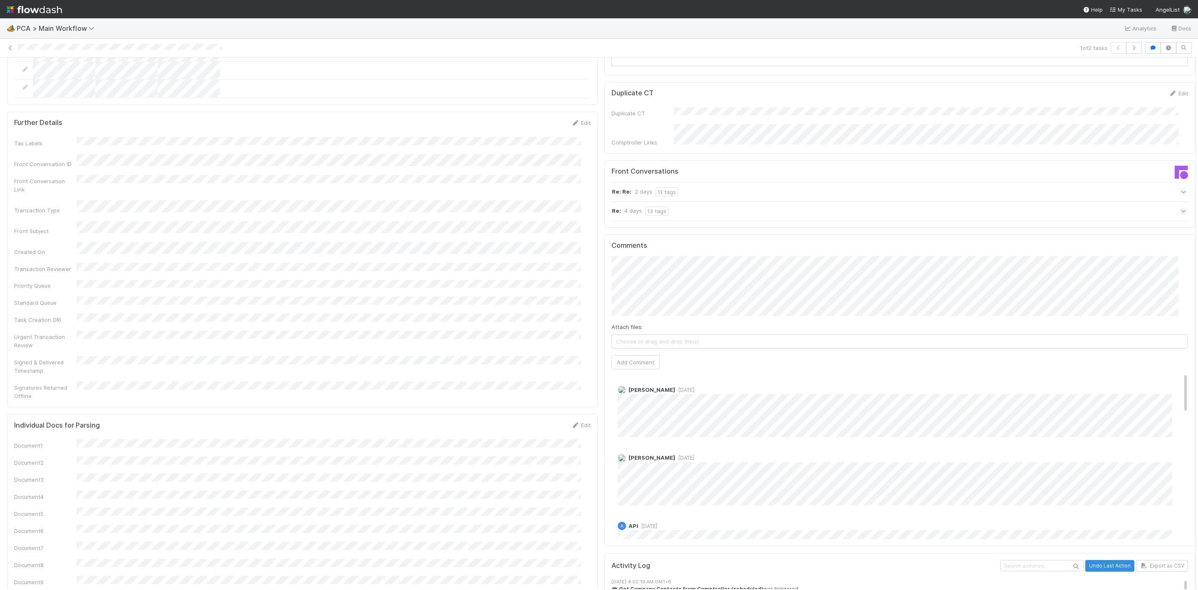
scroll to position [1106, 0]
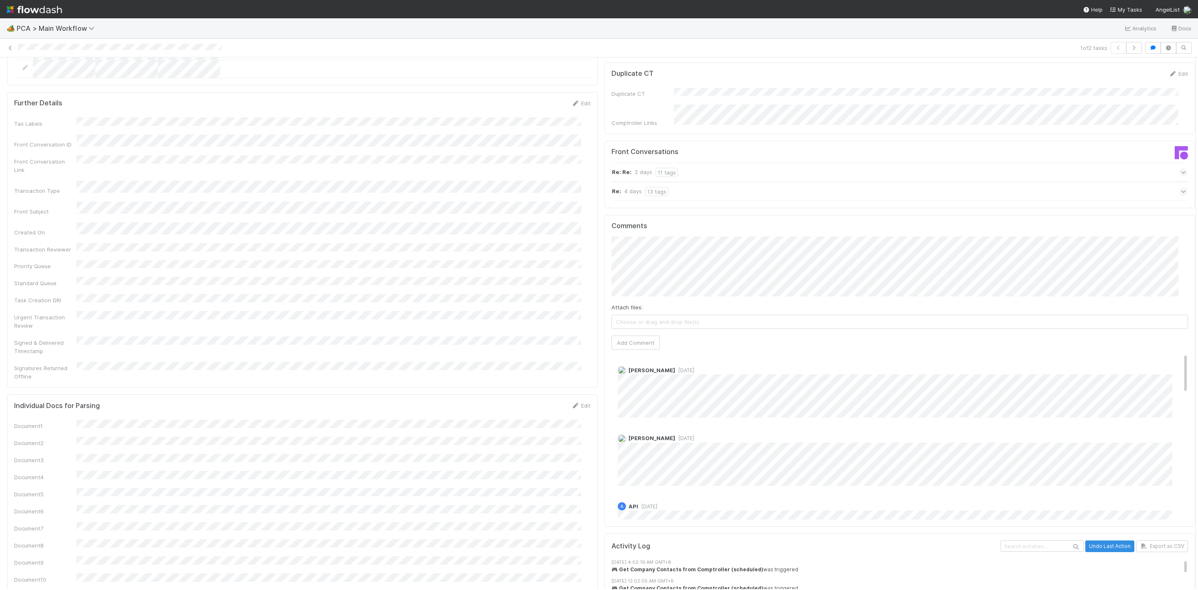
drag, startPoint x: 1184, startPoint y: 381, endPoint x: 709, endPoint y: 29, distance: 590.9
click at [1168, 359] on div "Parsing Accuracy (Finance Review) Edit Inaccurate Term(s) Inaccurate Transactio…" at bounding box center [601, 39] width 1207 height 2127
drag, startPoint x: 1167, startPoint y: 325, endPoint x: 1172, endPoint y: 349, distance: 24.2
click at [1172, 349] on div "Comments Attach files: Choose or drag and drop file(s) Add Comment Roselyn de V…" at bounding box center [900, 371] width 591 height 312
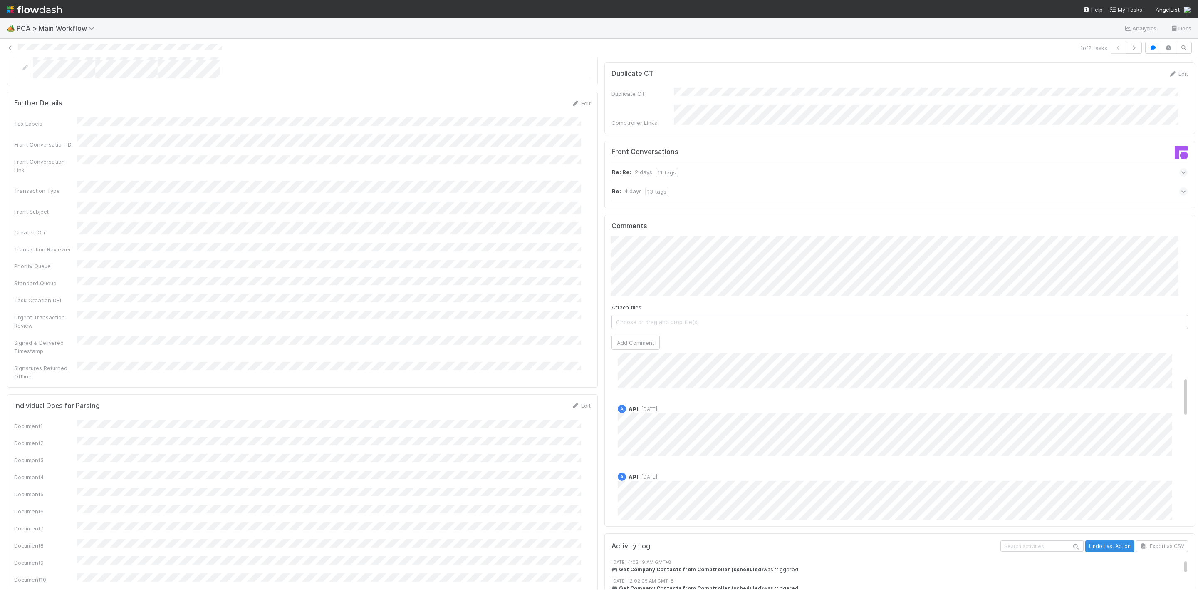
click at [1167, 398] on div "A API 2 days ago" at bounding box center [905, 427] width 586 height 58
drag, startPoint x: 1166, startPoint y: 340, endPoint x: 1185, endPoint y: 305, distance: 39.3
click at [1186, 311] on div "Finance Review - Current (IOS) Janice Garcia Move to Post-Close Question Move t…" at bounding box center [599, 322] width 1198 height 531
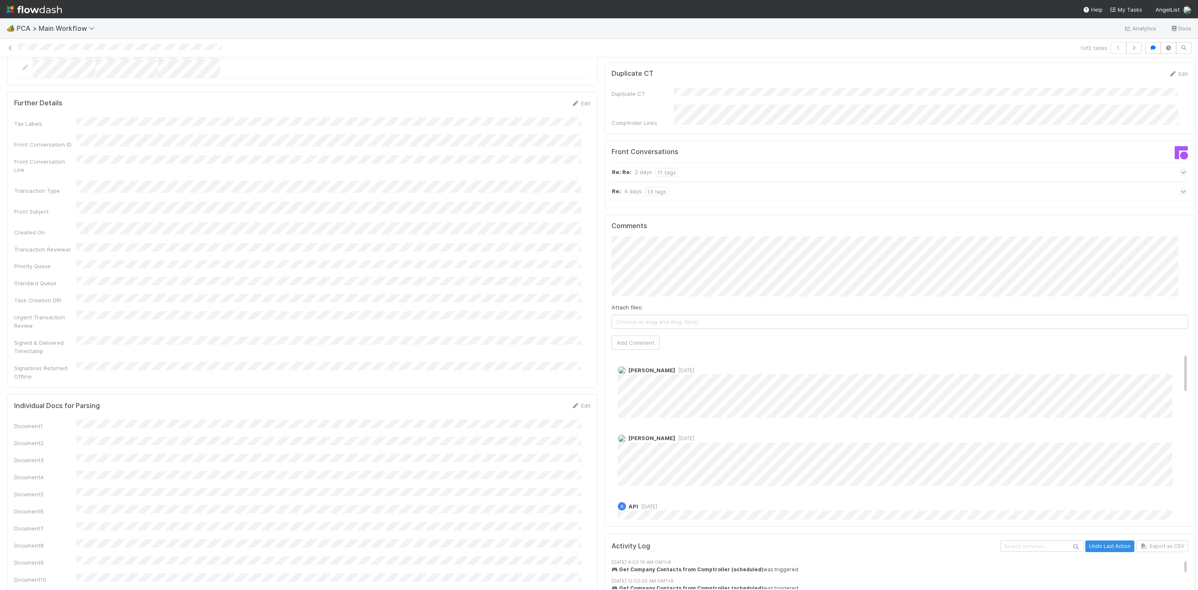
click at [449, 136] on div "Parsing Accuracy (Finance Review) Edit Inaccurate Term(s) Inaccurate Transactio…" at bounding box center [601, 39] width 1195 height 2127
click at [612, 335] on button "Add Comment" at bounding box center [636, 342] width 48 height 14
drag, startPoint x: 1185, startPoint y: 356, endPoint x: 1187, endPoint y: 256, distance: 99.9
click at [1196, 256] on div at bounding box center [1196, 322] width 0 height 531
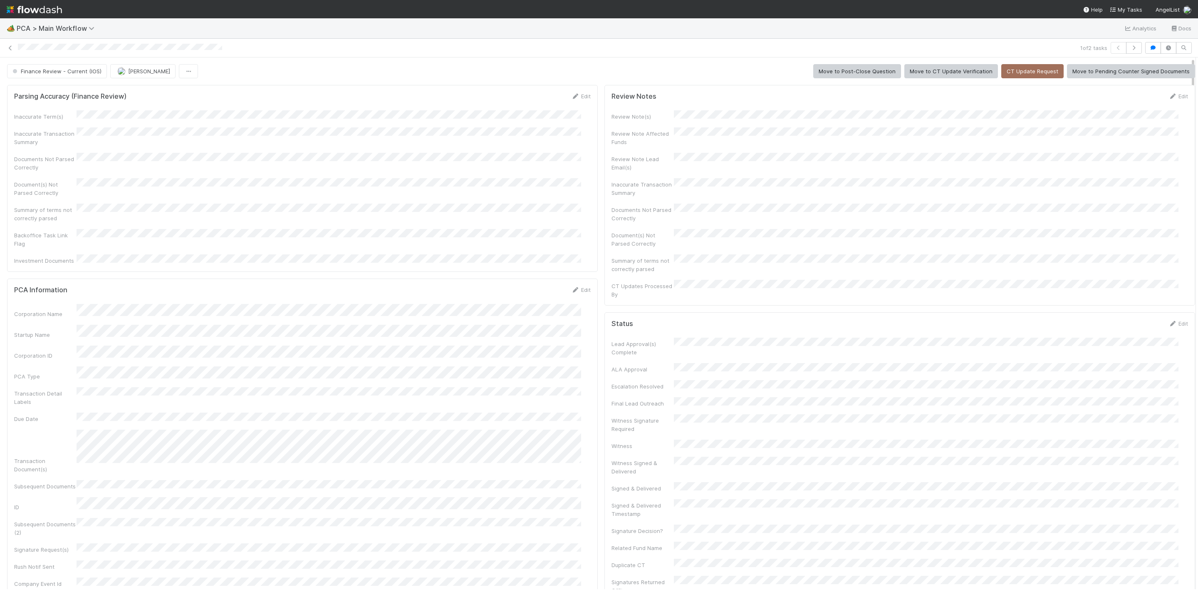
drag, startPoint x: 1184, startPoint y: 355, endPoint x: 837, endPoint y: 32, distance: 473.7
click at [1198, 52] on html "🏕️ PCA > Main Workflow Analytics Docs 1 of 2 tasks Finance Review - Current (IO…" at bounding box center [599, 295] width 1198 height 590
click at [49, 65] on button "Finance Review - Current (IOS)" at bounding box center [57, 71] width 100 height 14
click at [37, 137] on span "Completed" at bounding box center [29, 139] width 39 height 7
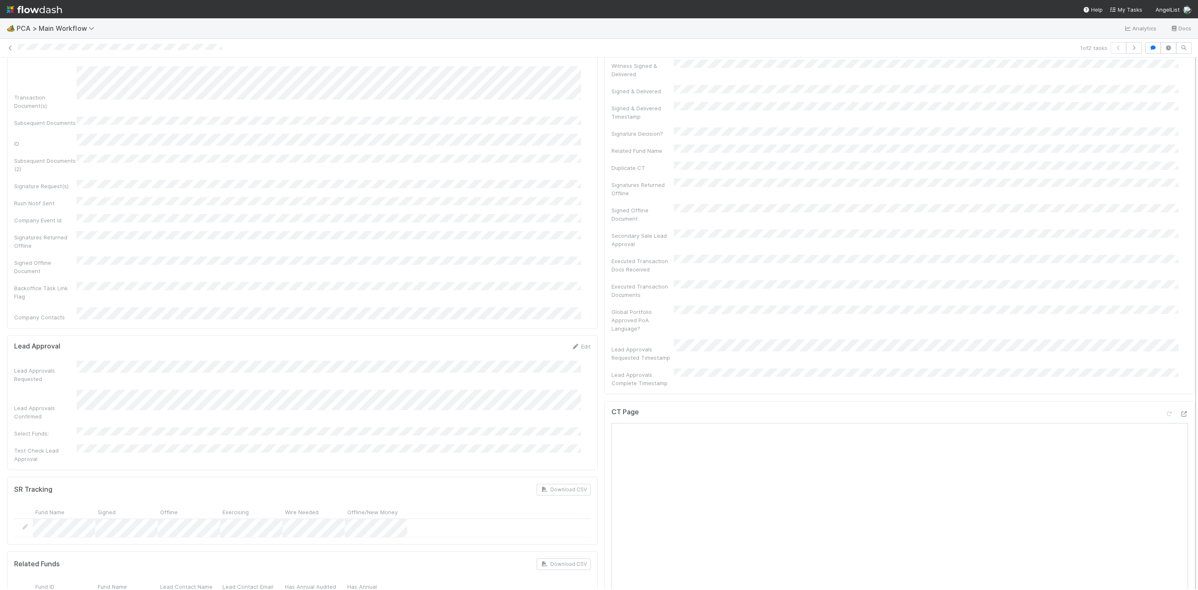
scroll to position [230, 0]
drag, startPoint x: 1183, startPoint y: 192, endPoint x: 1185, endPoint y: 258, distance: 66.2
click at [1185, 258] on div "Completed Janice Garcia Move to Post-Close Question Move to Tax Review [Temp - …" at bounding box center [599, 322] width 1198 height 531
click at [1196, 122] on div at bounding box center [1196, 322] width 0 height 531
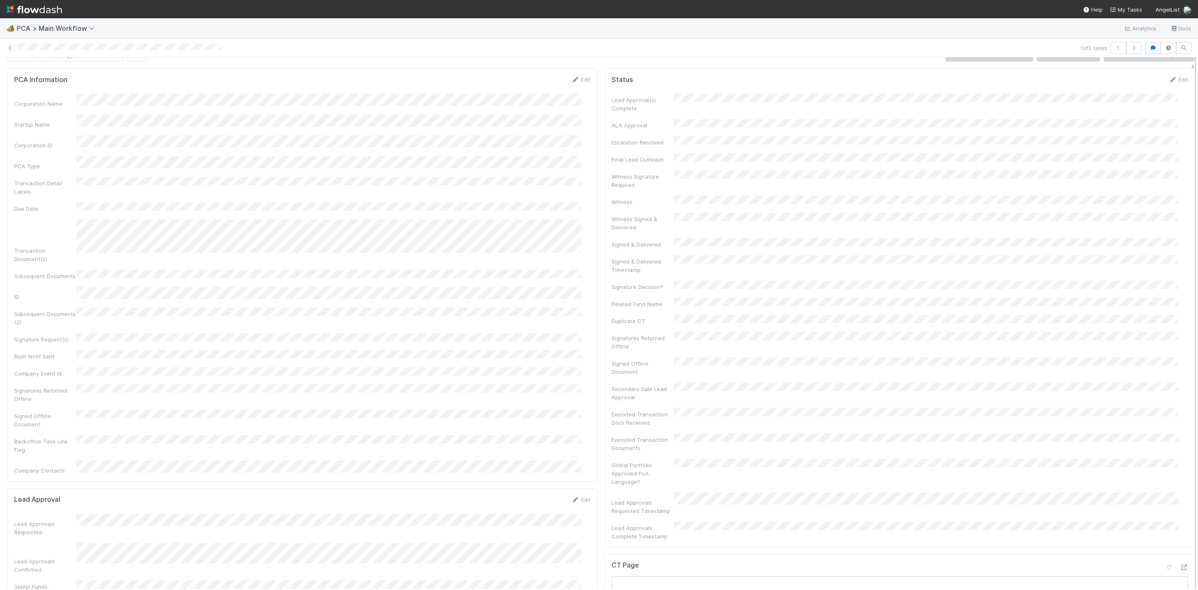
drag, startPoint x: 1183, startPoint y: 124, endPoint x: 1188, endPoint y: 62, distance: 61.4
click at [1188, 62] on div "Completed Janice Garcia Move to Post-Close Question Move to Tax Review [Temp - …" at bounding box center [599, 322] width 1198 height 531
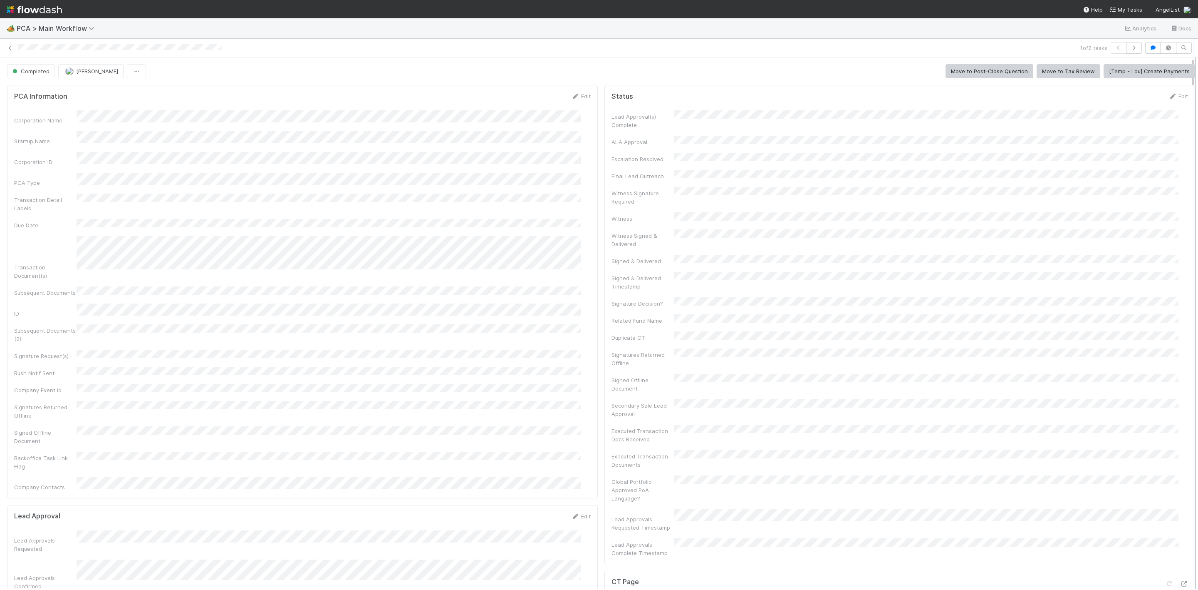
drag, startPoint x: 1184, startPoint y: 64, endPoint x: 1185, endPoint y: 50, distance: 13.3
click at [1185, 57] on div "Completed Janice Garcia Move to Post-Close Question Move to Tax Review [Temp - …" at bounding box center [599, 322] width 1198 height 531
click at [10, 45] on icon at bounding box center [10, 47] width 8 height 5
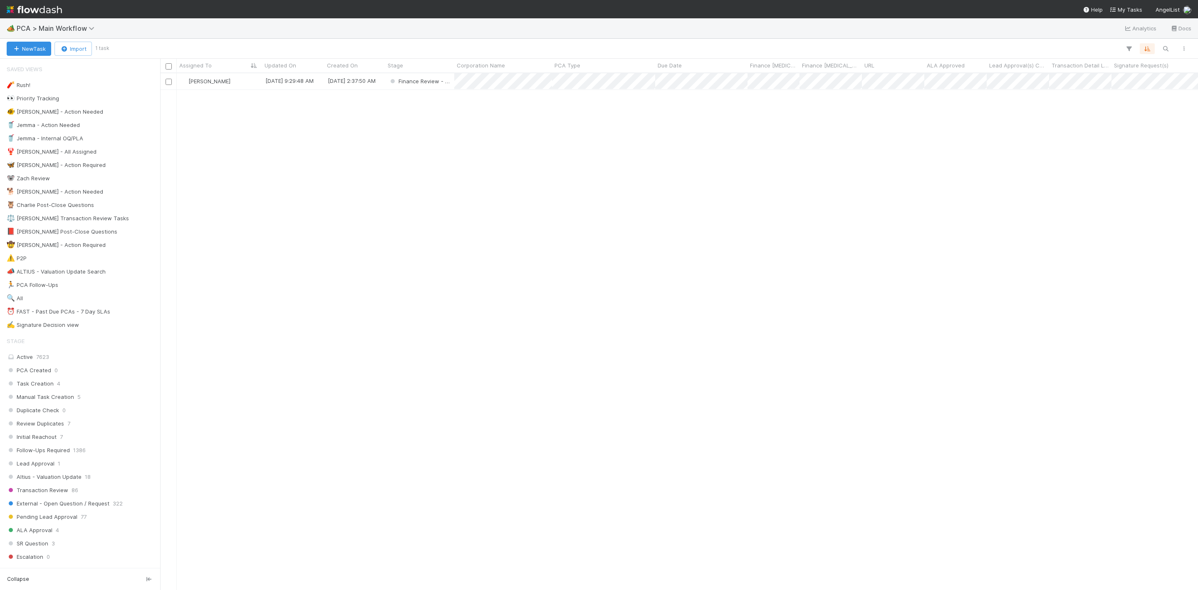
scroll to position [506, 1029]
click at [250, 84] on div "[PERSON_NAME]" at bounding box center [219, 81] width 85 height 16
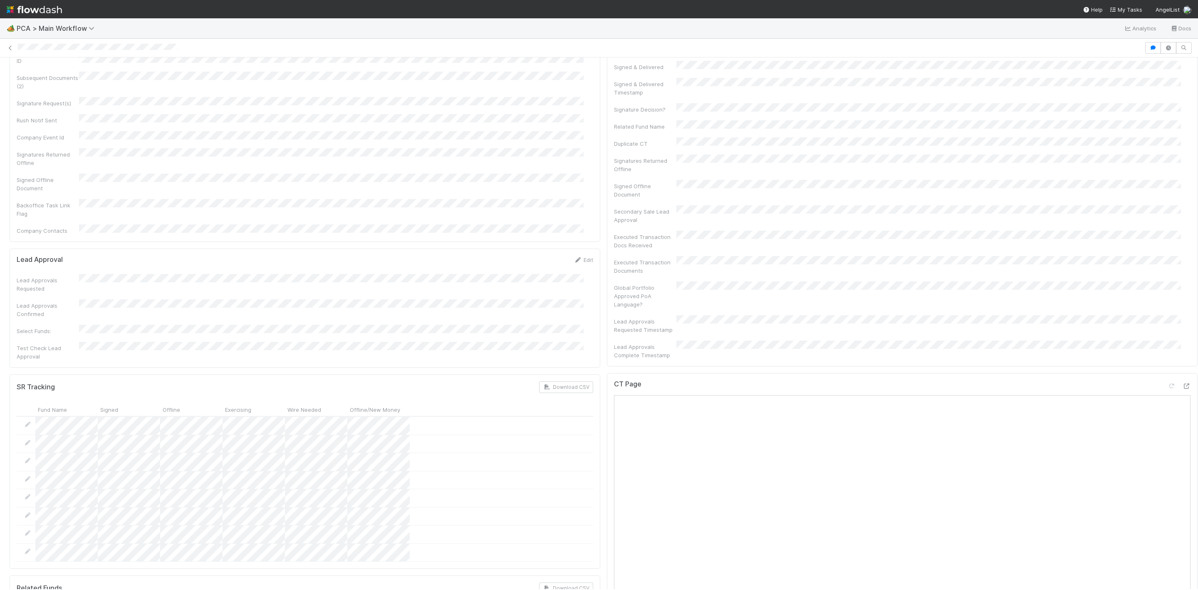
scroll to position [459, 0]
drag, startPoint x: 1186, startPoint y: 186, endPoint x: 1181, endPoint y: 307, distance: 121.6
click at [1182, 346] on icon at bounding box center [1186, 348] width 8 height 5
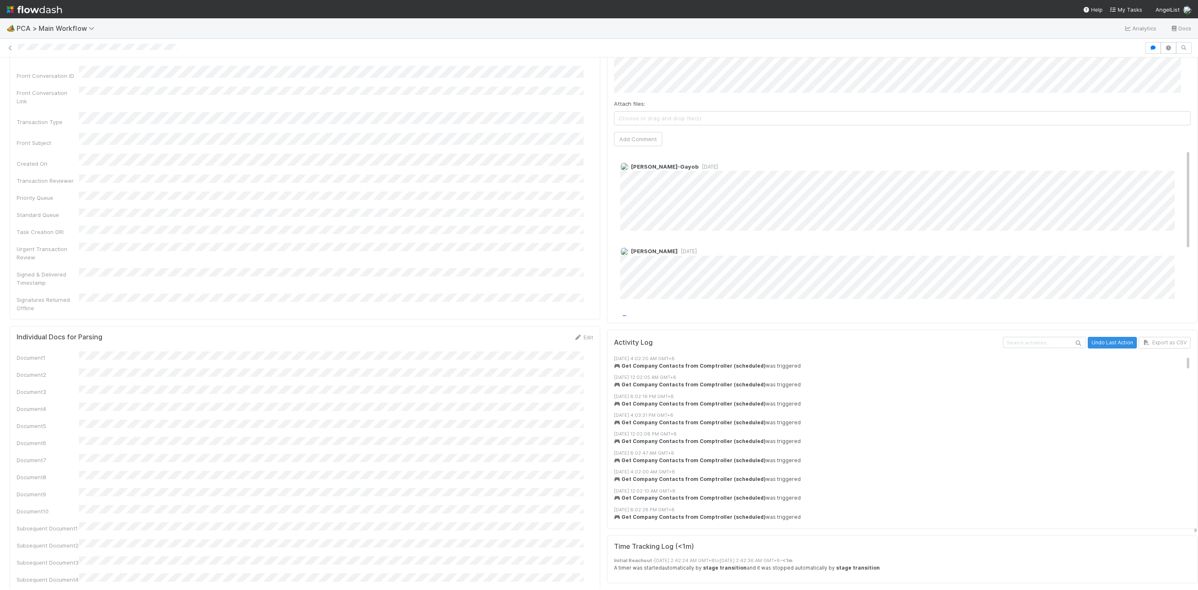
scroll to position [1264, 0]
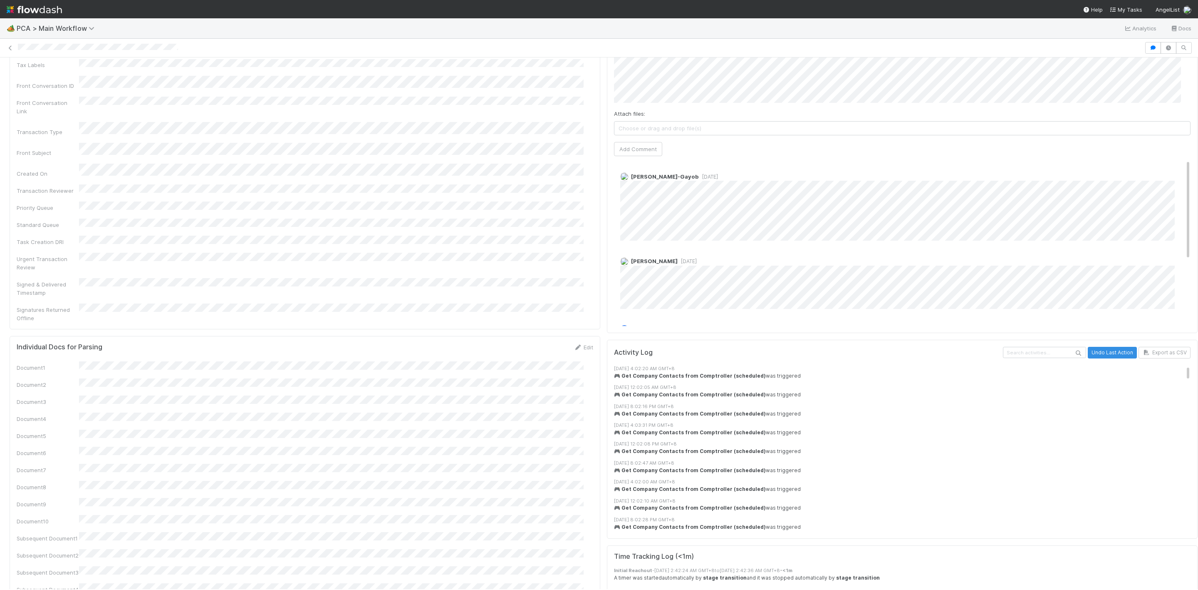
drag, startPoint x: 1186, startPoint y: 310, endPoint x: 1186, endPoint y: 523, distance: 213.4
click at [1198, 407] on div at bounding box center [1198, 322] width 0 height 531
drag, startPoint x: 1185, startPoint y: 404, endPoint x: 1186, endPoint y: 367, distance: 37.1
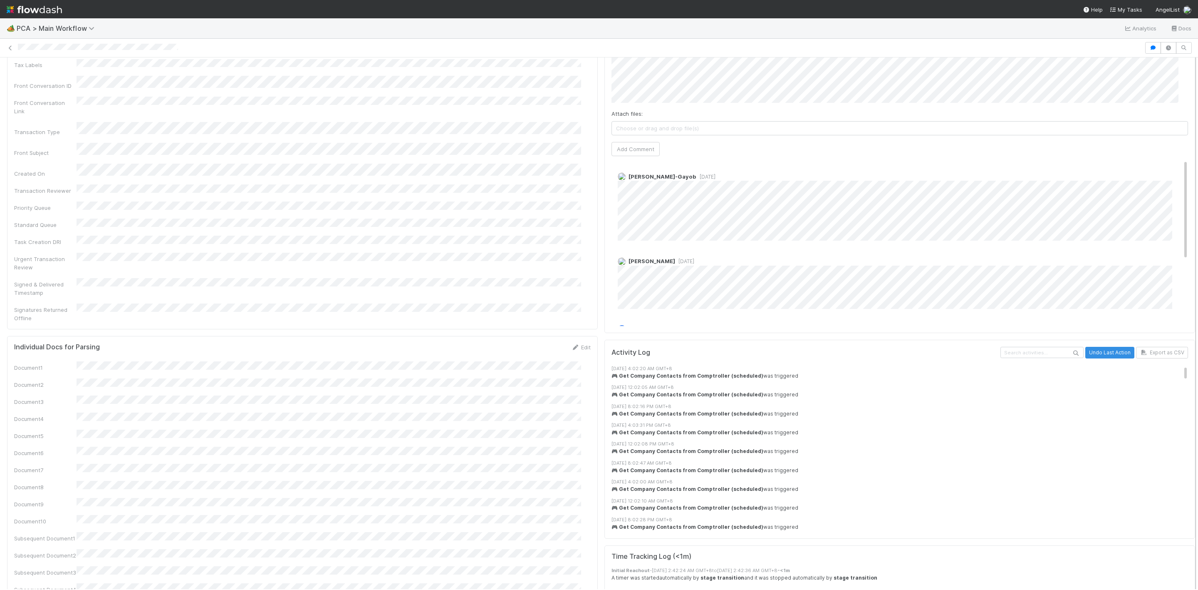
click at [1186, 367] on div "Finance Review - Current (IOS) Janice Garcia Move to Post-Close Question Move t…" at bounding box center [599, 322] width 1198 height 531
drag, startPoint x: 1167, startPoint y: 114, endPoint x: 1162, endPoint y: 87, distance: 26.7
click at [1162, 87] on div "Comments Attach files: Choose or drag and drop file(s) Add Comment Loraine Pati…" at bounding box center [900, 176] width 577 height 297
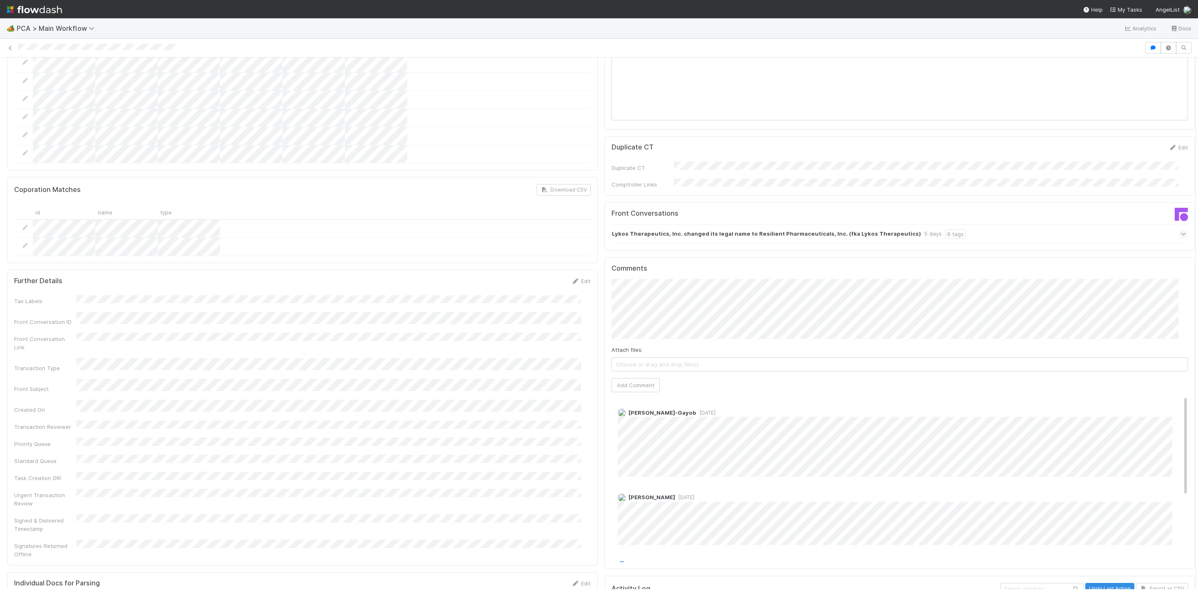
scroll to position [986, 0]
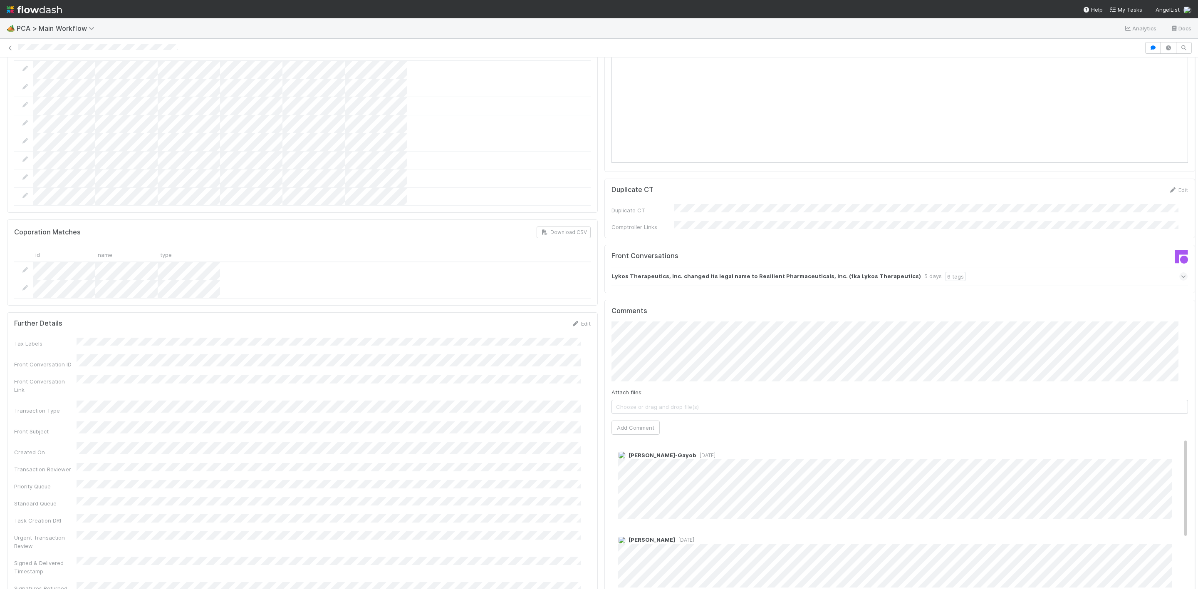
drag, startPoint x: 1183, startPoint y: 404, endPoint x: 1192, endPoint y: 330, distance: 74.2
click at [1192, 330] on div "🏕️ PCA > Main Workflow Analytics Docs Finance Review - Current (IOS) Janice Gar…" at bounding box center [599, 303] width 1198 height 571
click at [618, 420] on button "Add Comment" at bounding box center [636, 427] width 48 height 14
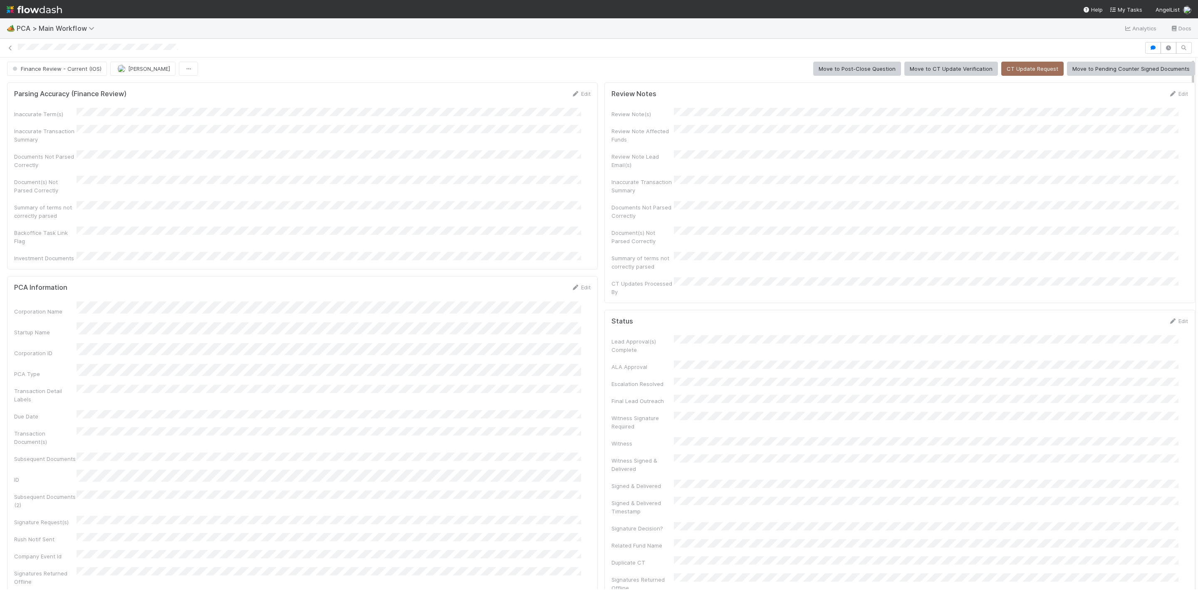
scroll to position [0, 0]
drag, startPoint x: 1184, startPoint y: 327, endPoint x: 1175, endPoint y: 63, distance: 264.4
click at [97, 69] on span "Finance Review - Current (IOS)" at bounding box center [56, 71] width 91 height 7
click at [79, 115] on div "Completed" at bounding box center [63, 116] width 117 height 15
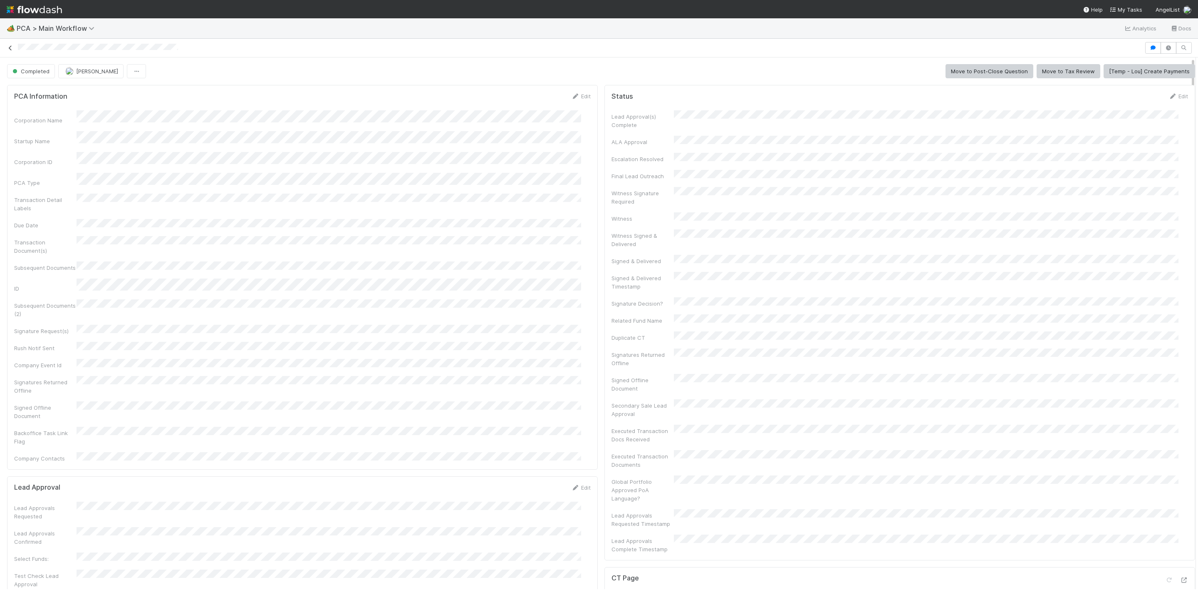
click at [10, 50] on icon at bounding box center [10, 47] width 8 height 5
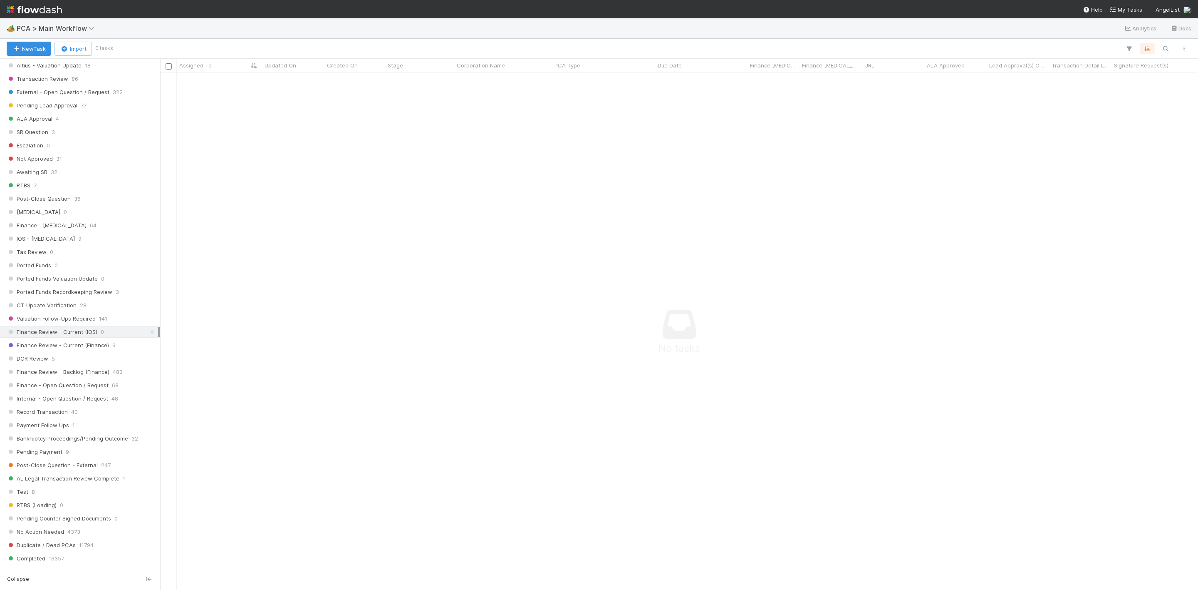
scroll to position [453, 0]
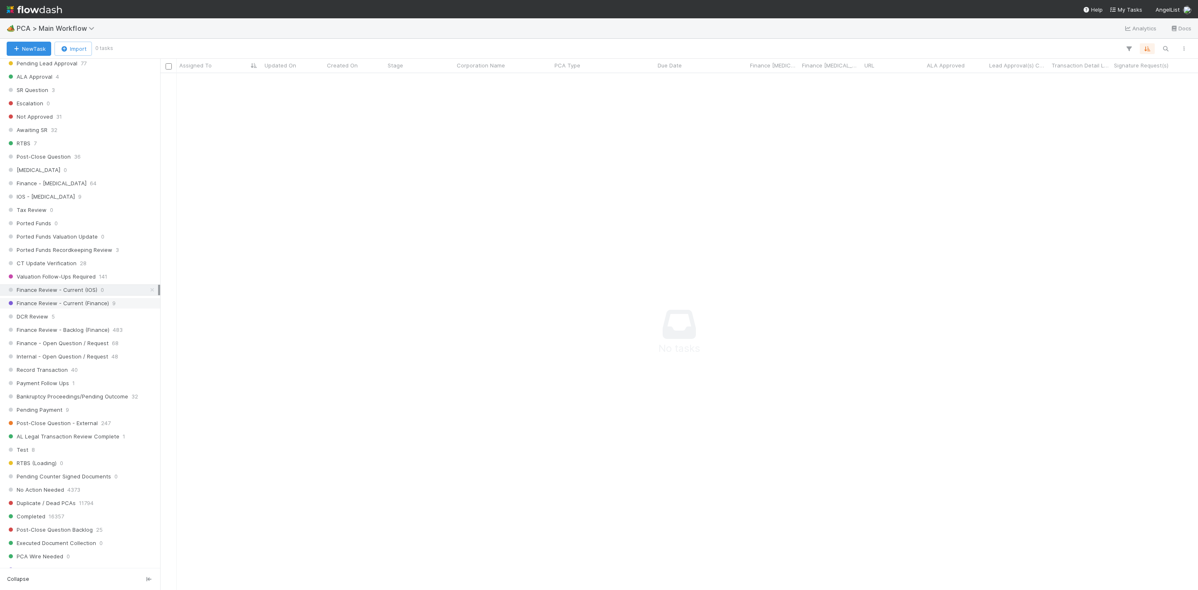
click at [72, 308] on span "Finance Review - Current (Finance)" at bounding box center [58, 303] width 102 height 10
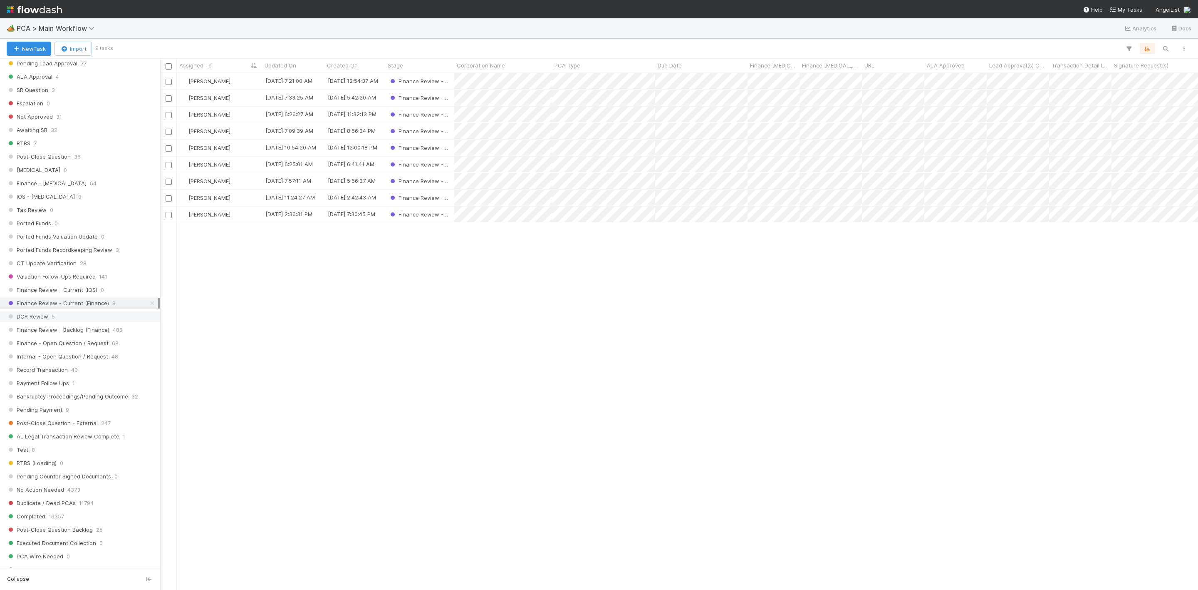
scroll to position [506, 1029]
click at [244, 217] on div "Jacob Weiss" at bounding box center [219, 214] width 85 height 16
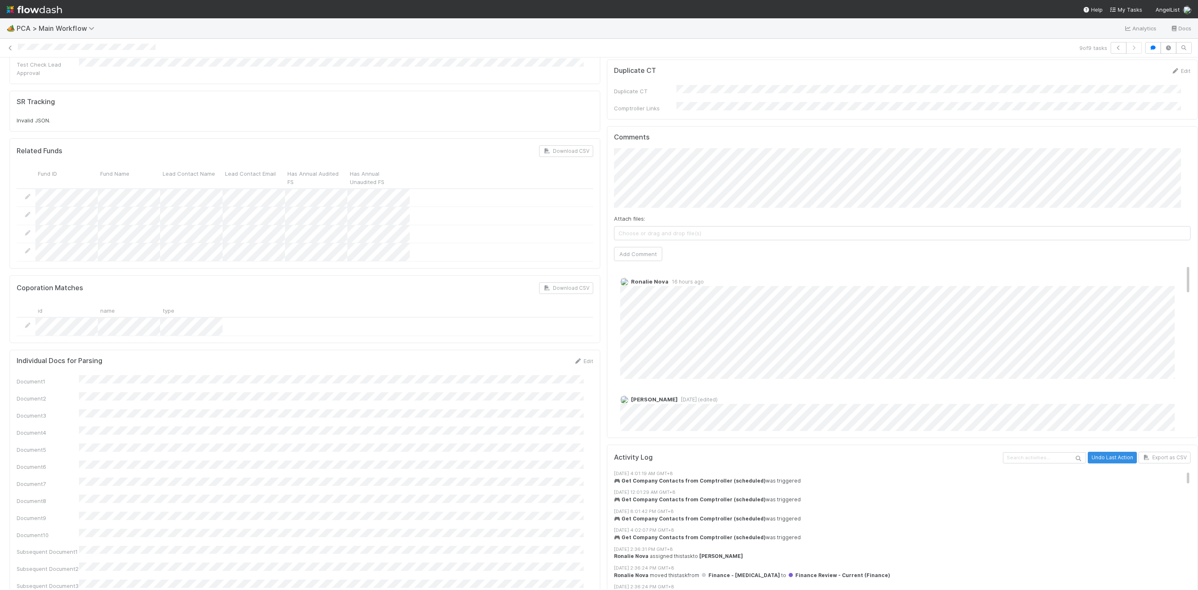
scroll to position [514, 0]
drag, startPoint x: 1186, startPoint y: 242, endPoint x: 1181, endPoint y: 426, distance: 184.0
click at [1181, 426] on div "PCA Information Edit Corporation Name Startup Name Corporation ID PCA Type Tran…" at bounding box center [603, 334] width 1207 height 1535
click at [11, 49] on icon at bounding box center [10, 47] width 8 height 5
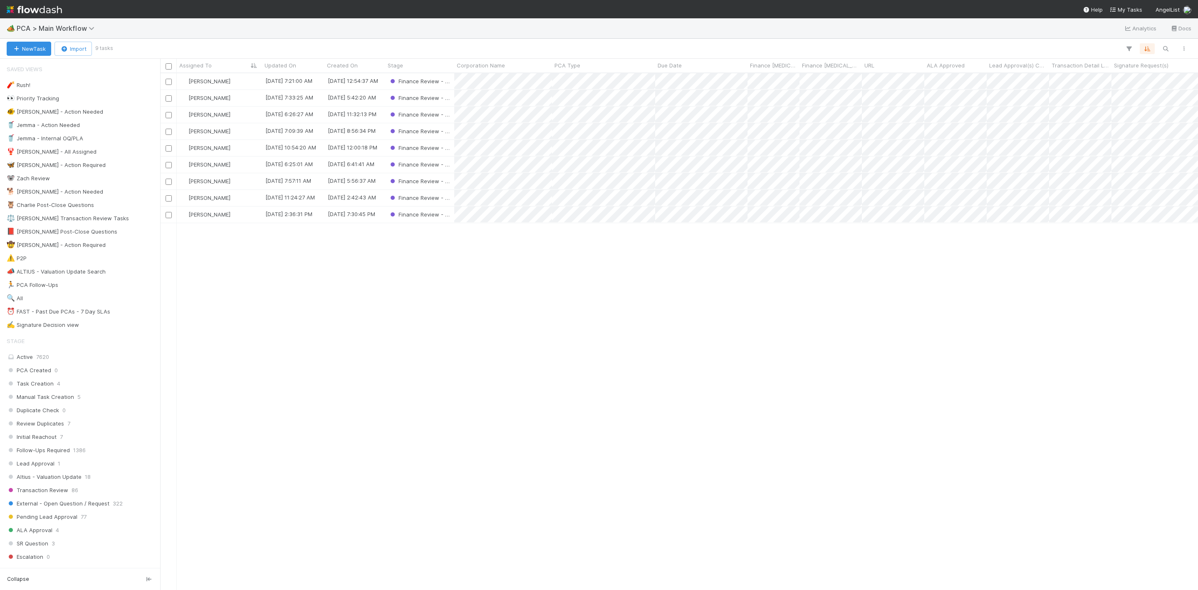
scroll to position [506, 1029]
click at [238, 131] on div "Jacob Luna" at bounding box center [219, 131] width 85 height 16
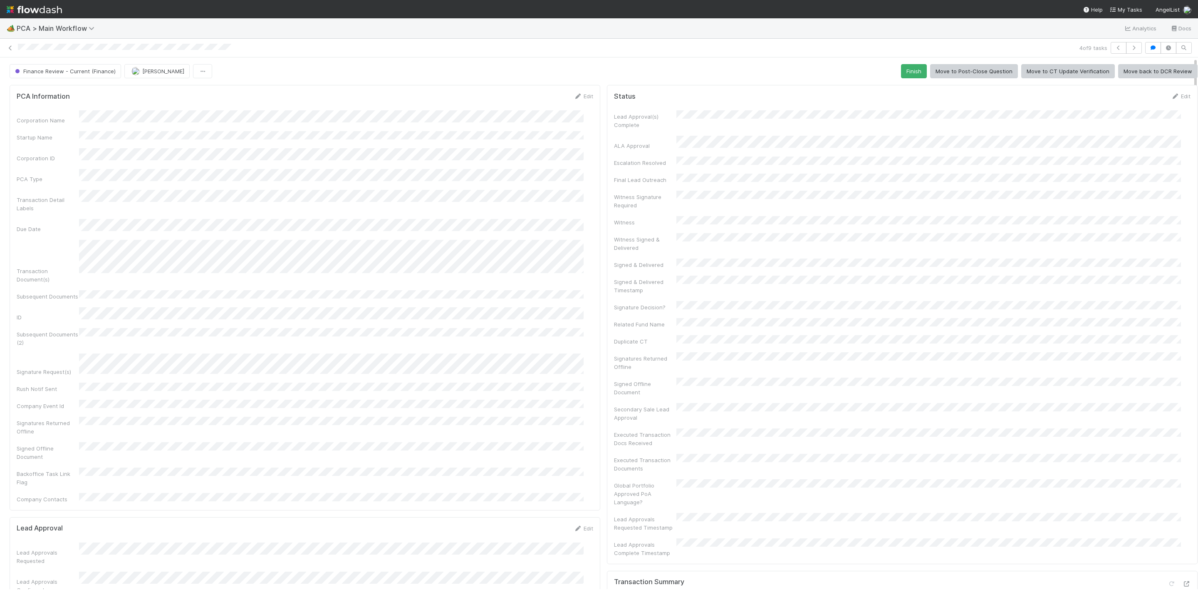
scroll to position [0, 2]
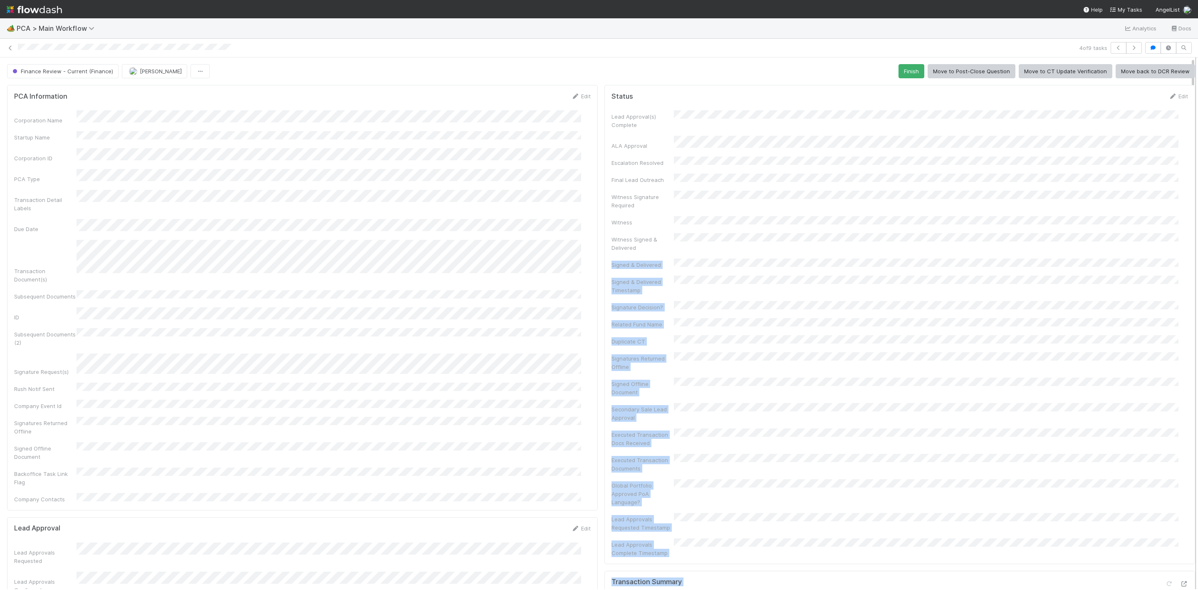
drag, startPoint x: 1185, startPoint y: 226, endPoint x: 1186, endPoint y: 263, distance: 36.6
click at [1186, 263] on div "Finance Review - Current (Finance) Jacob Luna Finish Move to Post-Close Questio…" at bounding box center [599, 322] width 1198 height 531
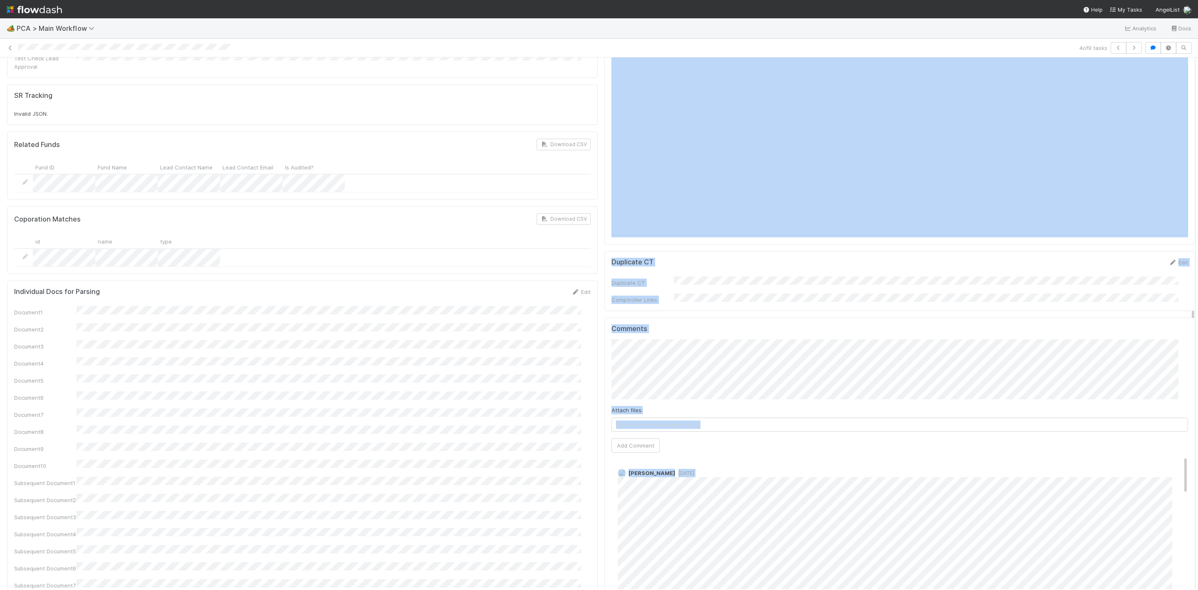
scroll to position [563, 0]
click at [11, 46] on icon at bounding box center [10, 47] width 8 height 5
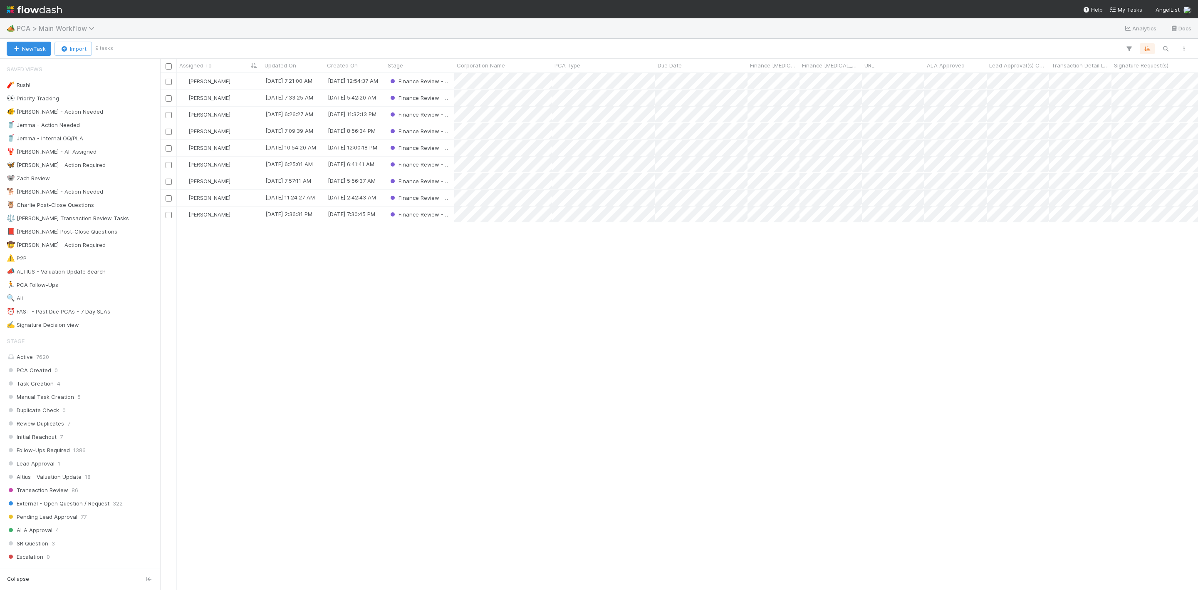
scroll to position [506, 1029]
click at [84, 317] on div "⏰ FAST - Past Due PCAs - 7 Day SLAs" at bounding box center [59, 311] width 104 height 10
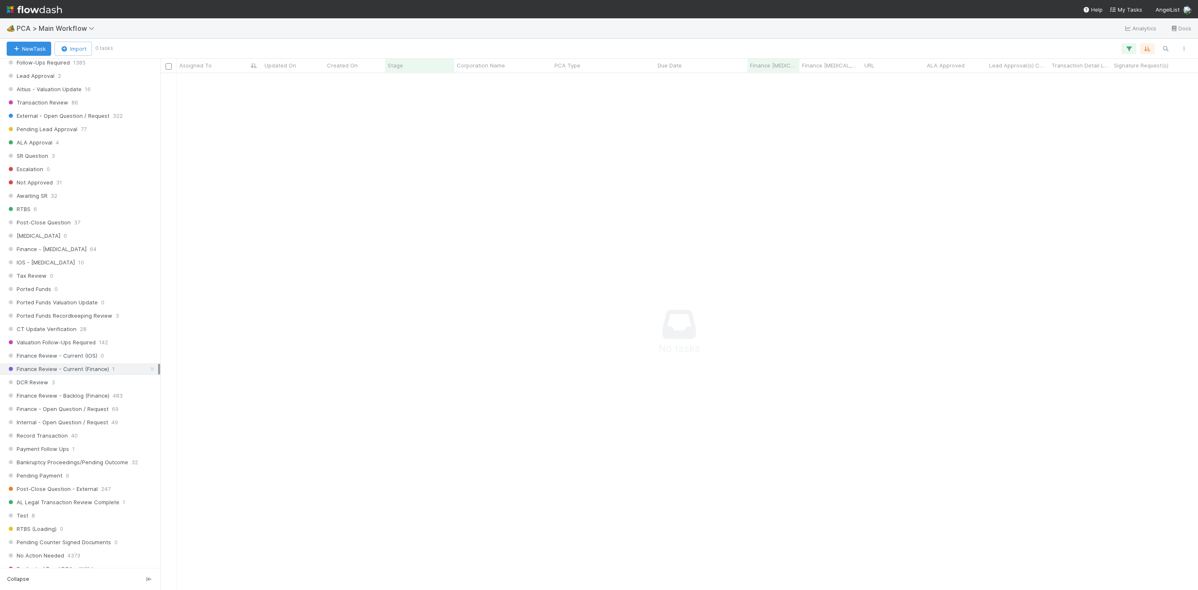
scroll to position [433, 0]
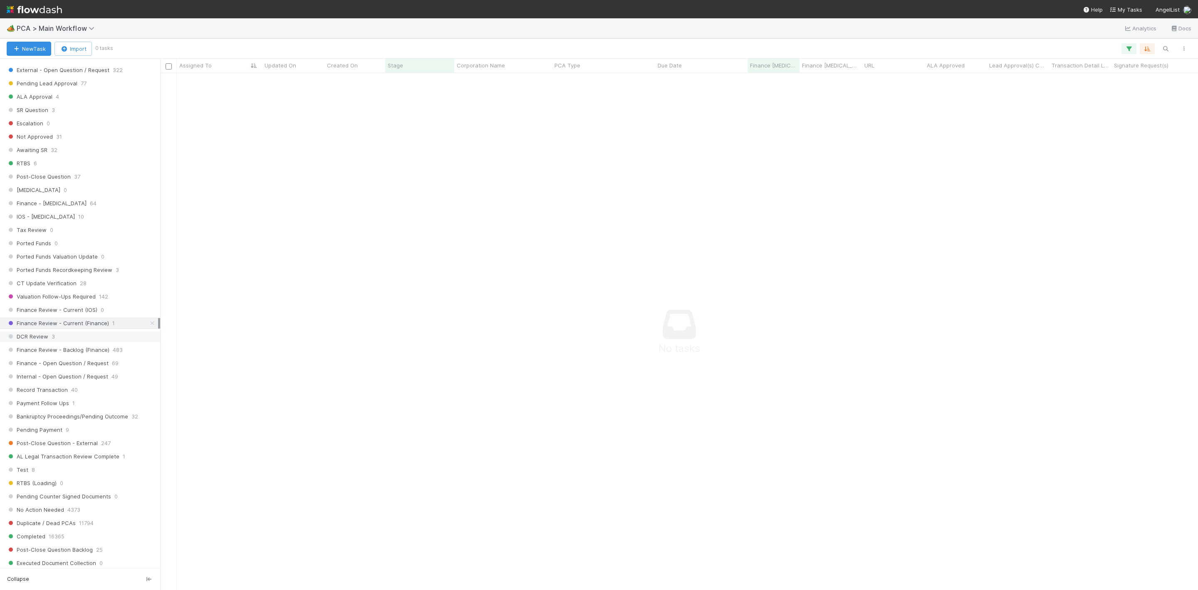
click at [37, 342] on span "DCR Review" at bounding box center [28, 336] width 42 height 10
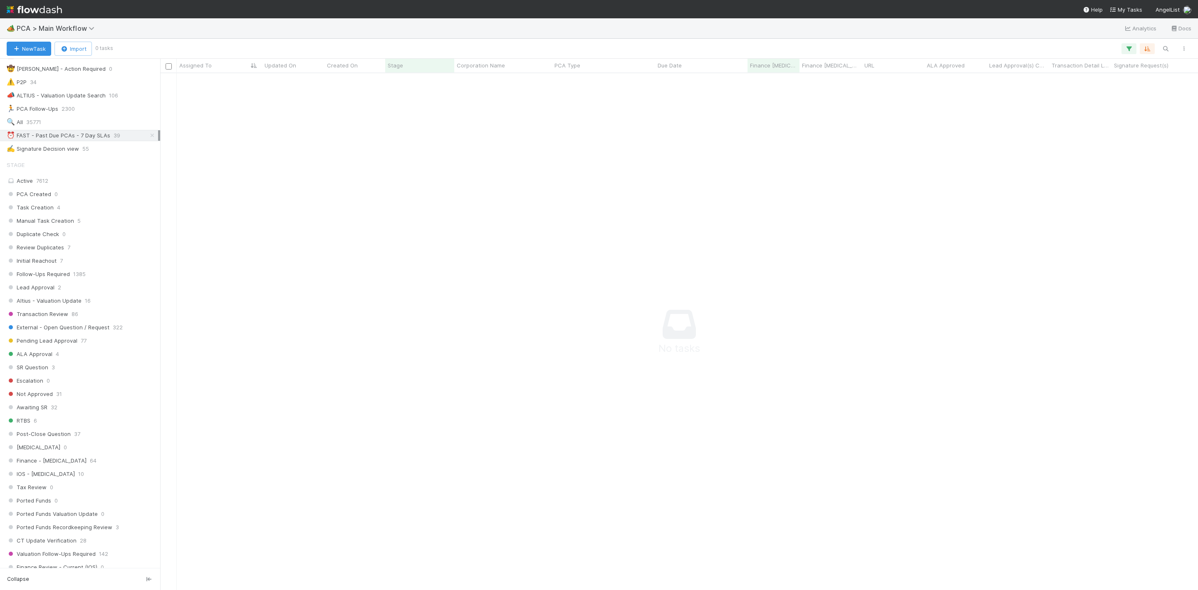
scroll to position [162, 0]
click at [148, 152] on icon at bounding box center [152, 148] width 8 height 5
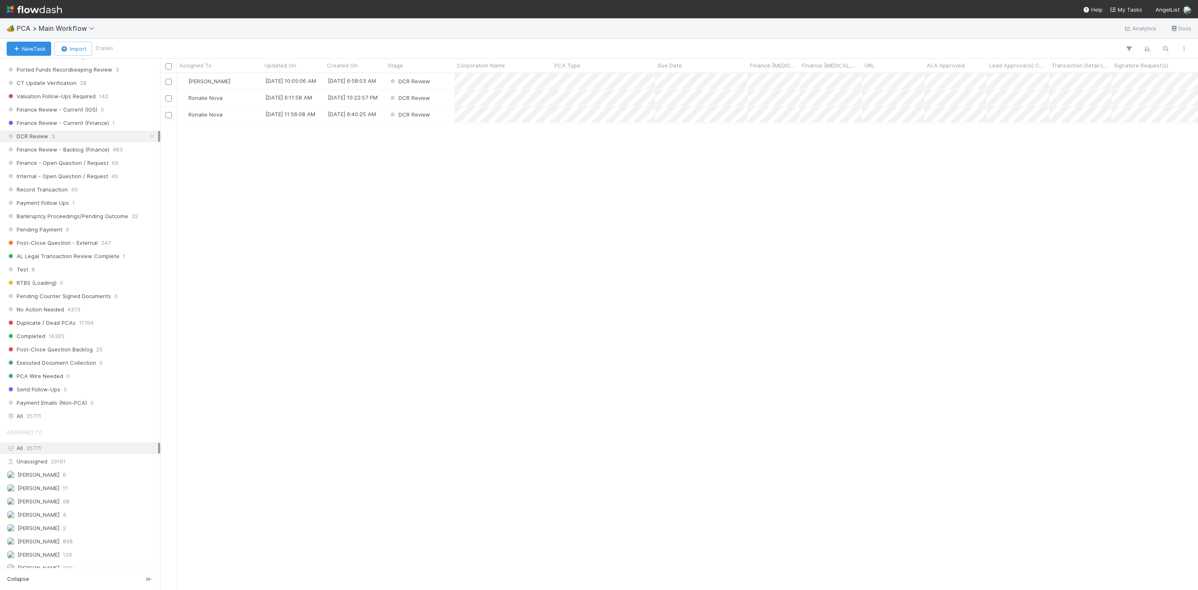
scroll to position [635, 0]
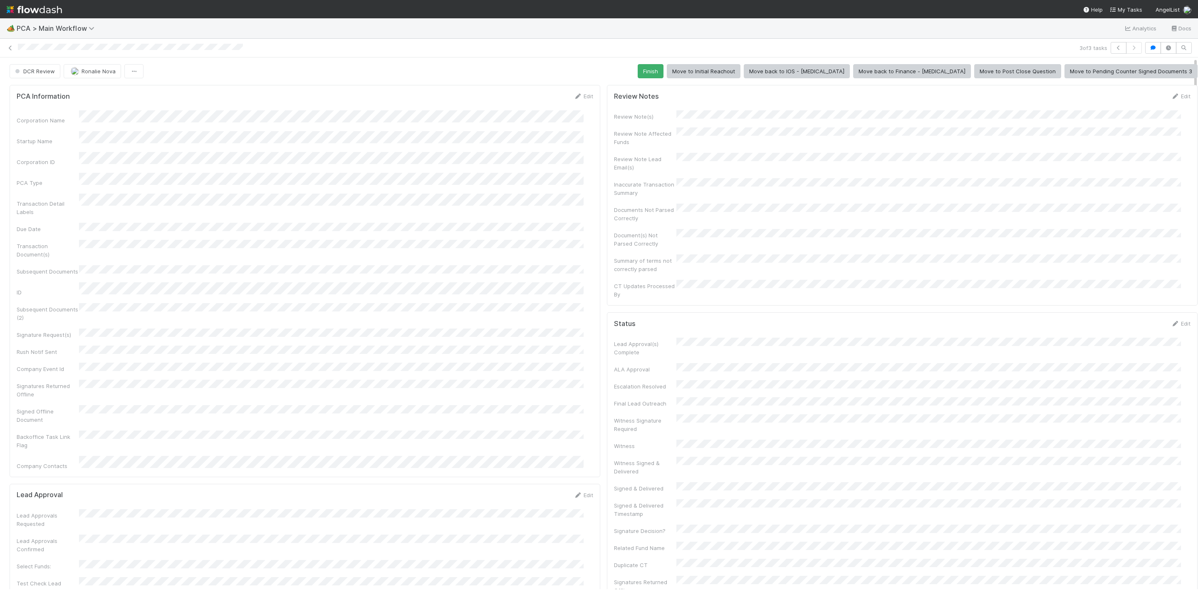
scroll to position [0, 2]
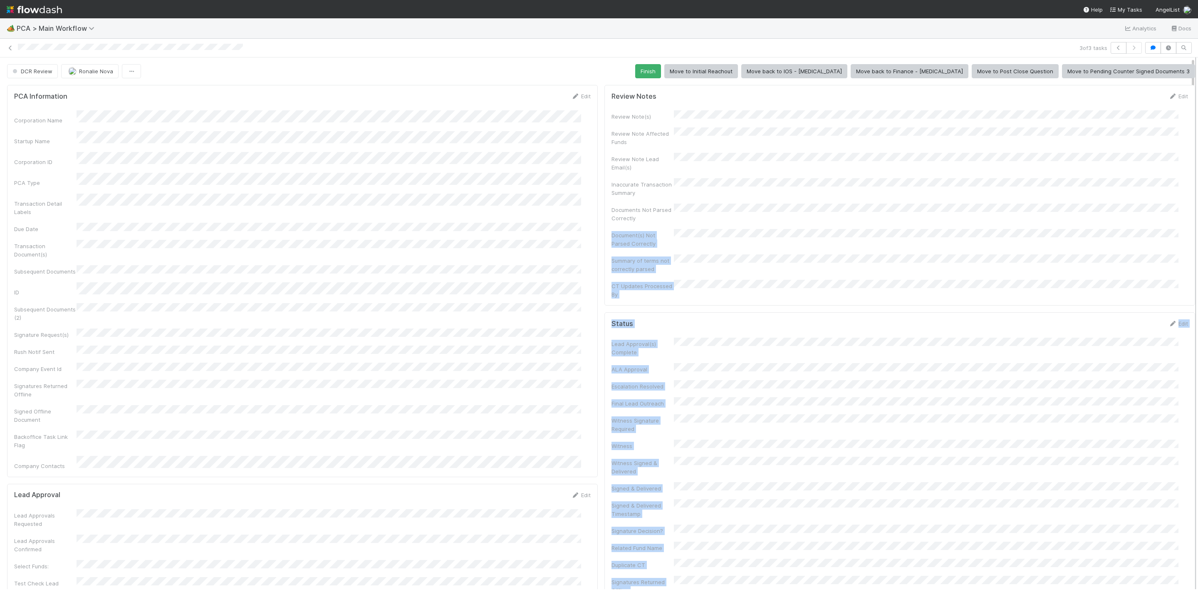
drag, startPoint x: 1185, startPoint y: 200, endPoint x: 1185, endPoint y: 310, distance: 109.8
click at [1185, 310] on div "DCR Review Ronalie Nova Finish Move to Initial Reachout Move back to IOS - ICU …" at bounding box center [599, 322] width 1198 height 531
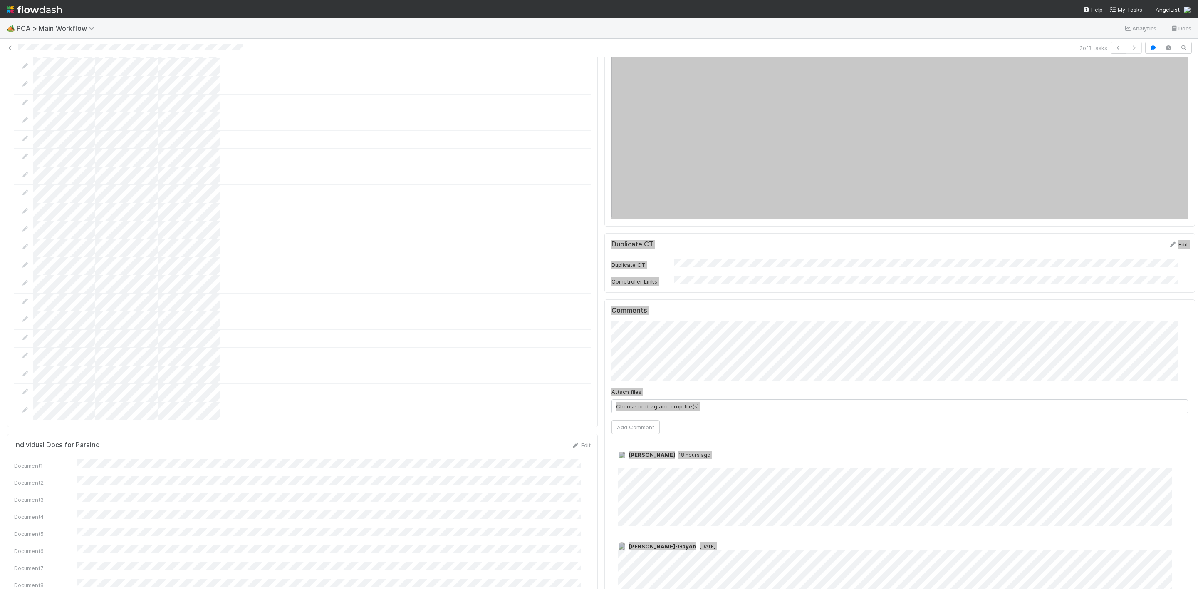
scroll to position [999, 0]
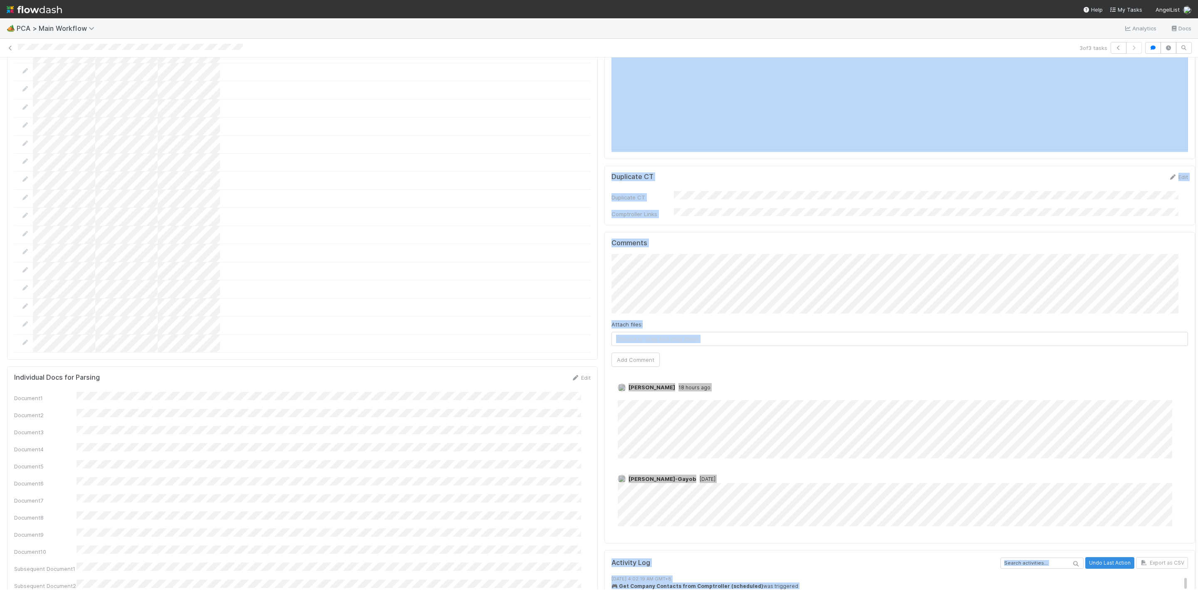
click at [798, 473] on div "Janice Garcia 18 hours ago Edit Delete Loraine Pati-Gayob 5 days ago" at bounding box center [905, 453] width 586 height 166
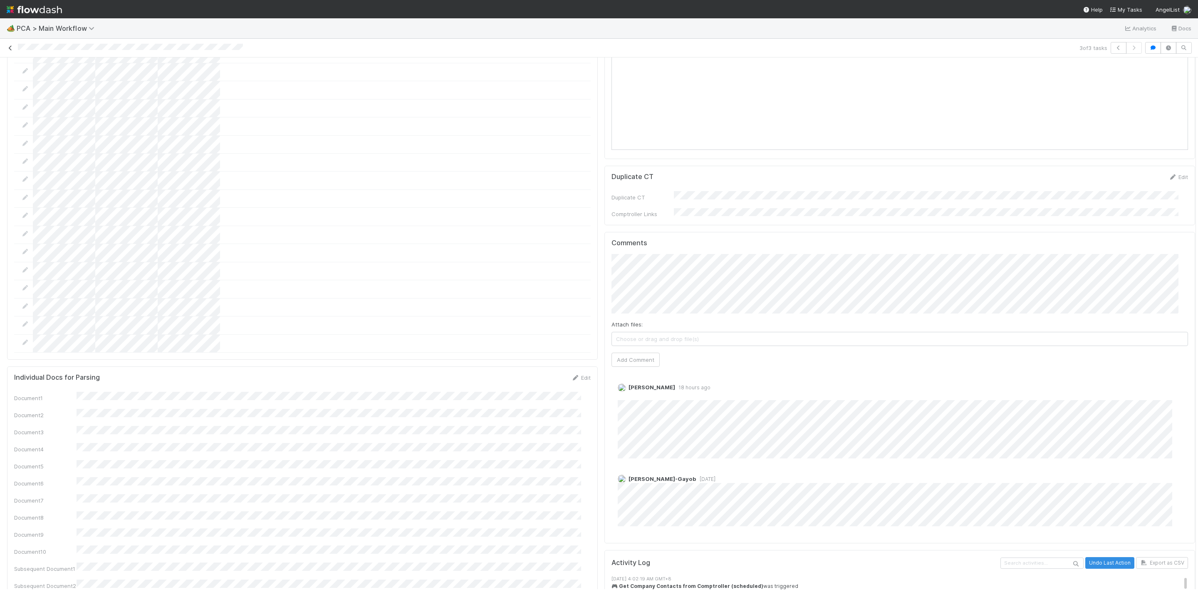
click at [9, 50] on icon at bounding box center [10, 47] width 8 height 5
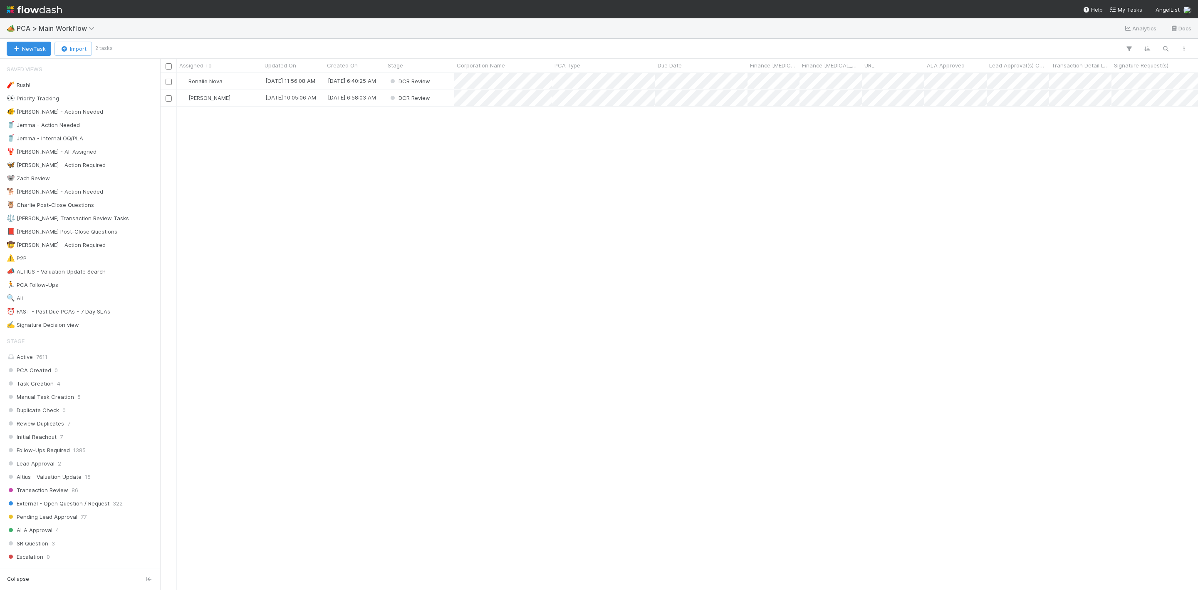
scroll to position [506, 1029]
click at [93, 316] on div "⏰ FAST - Past Due PCAs - 7 Day SLAs" at bounding box center [59, 311] width 104 height 10
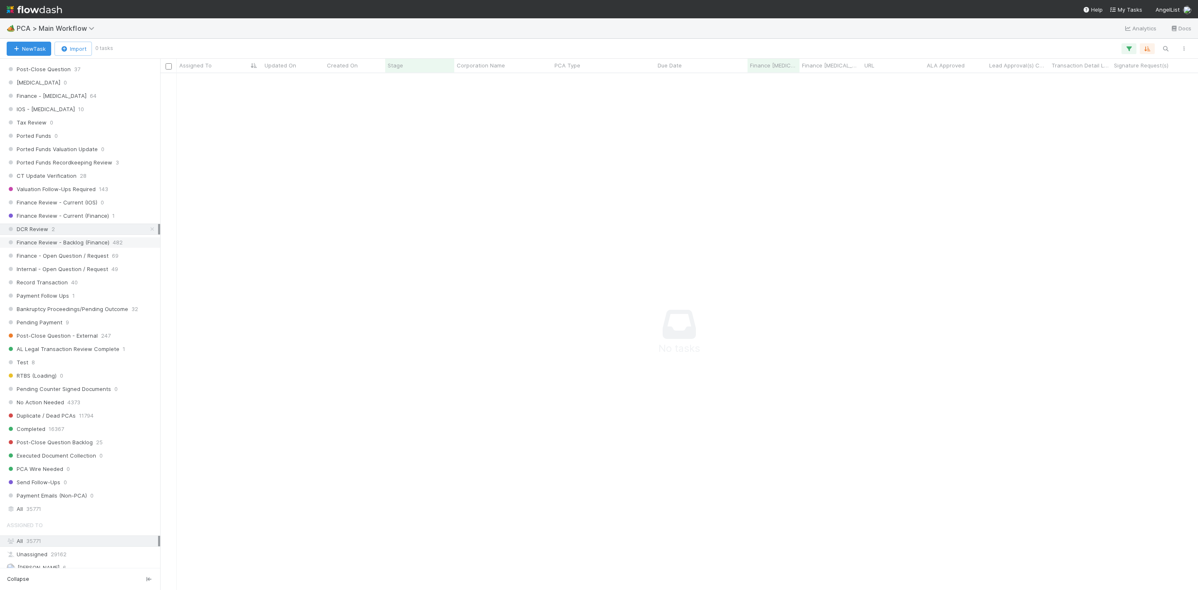
scroll to position [538, 0]
click at [148, 234] on icon at bounding box center [152, 231] width 8 height 5
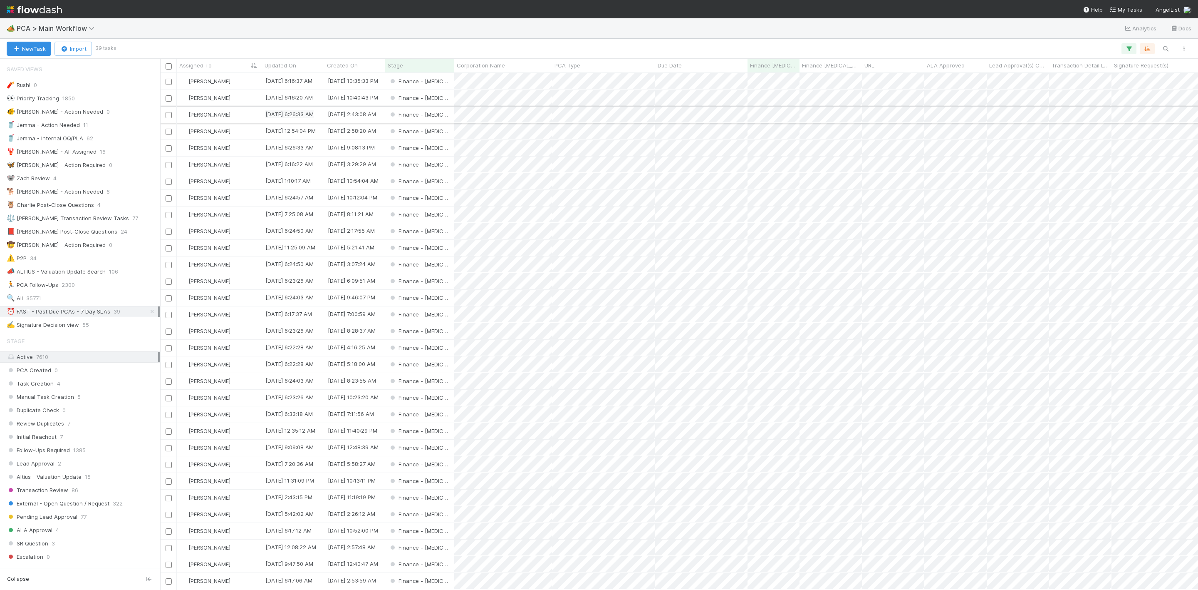
scroll to position [506, 1029]
click at [446, 118] on div "Finance - [MEDICAL_DATA]" at bounding box center [419, 115] width 69 height 16
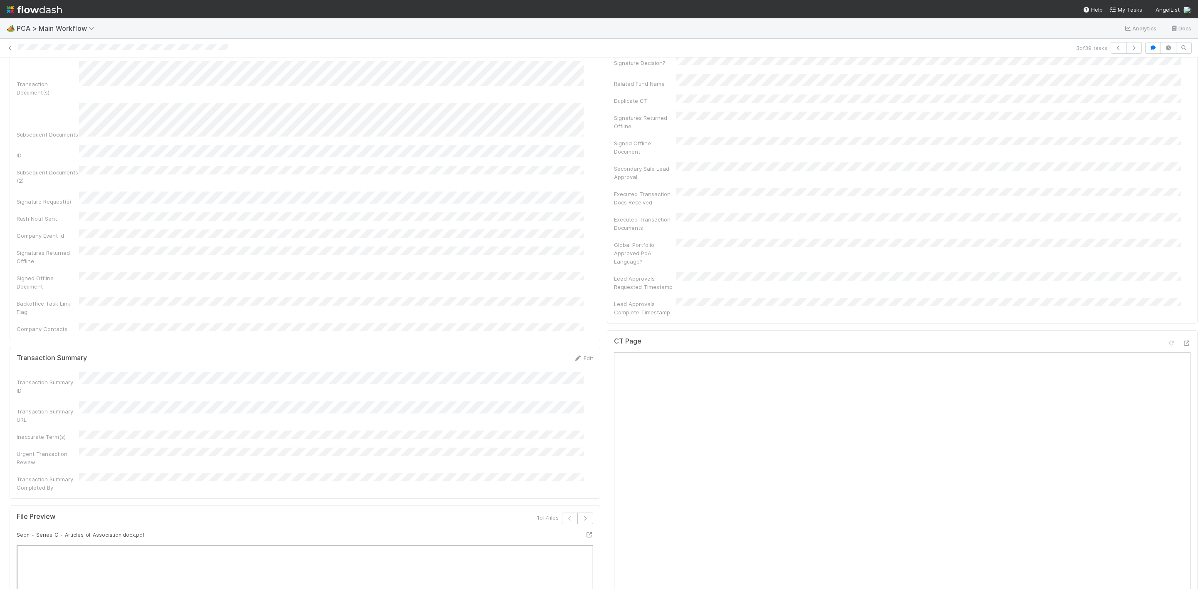
scroll to position [523, 0]
drag, startPoint x: 1186, startPoint y: 156, endPoint x: 1200, endPoint y: 266, distance: 111.1
click at [1198, 266] on html "🏕️ PCA > Main Workflow Analytics Docs 3 of 39 tasks Finance - ICU Janice Garcia…" at bounding box center [599, 295] width 1198 height 590
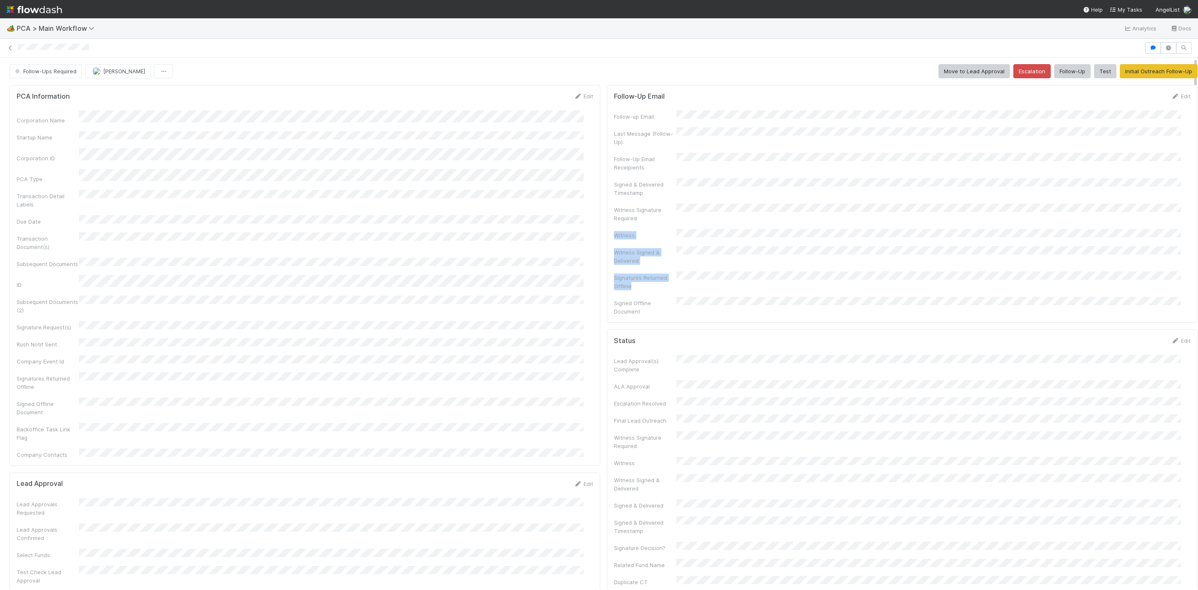
scroll to position [0, 2]
drag, startPoint x: 1185, startPoint y: 190, endPoint x: 1190, endPoint y: 254, distance: 64.2
click at [1190, 254] on div "🏕️ PCA > Main Workflow Analytics Docs Follow-Ups Required Roselyn de Villa Move…" at bounding box center [599, 303] width 1198 height 571
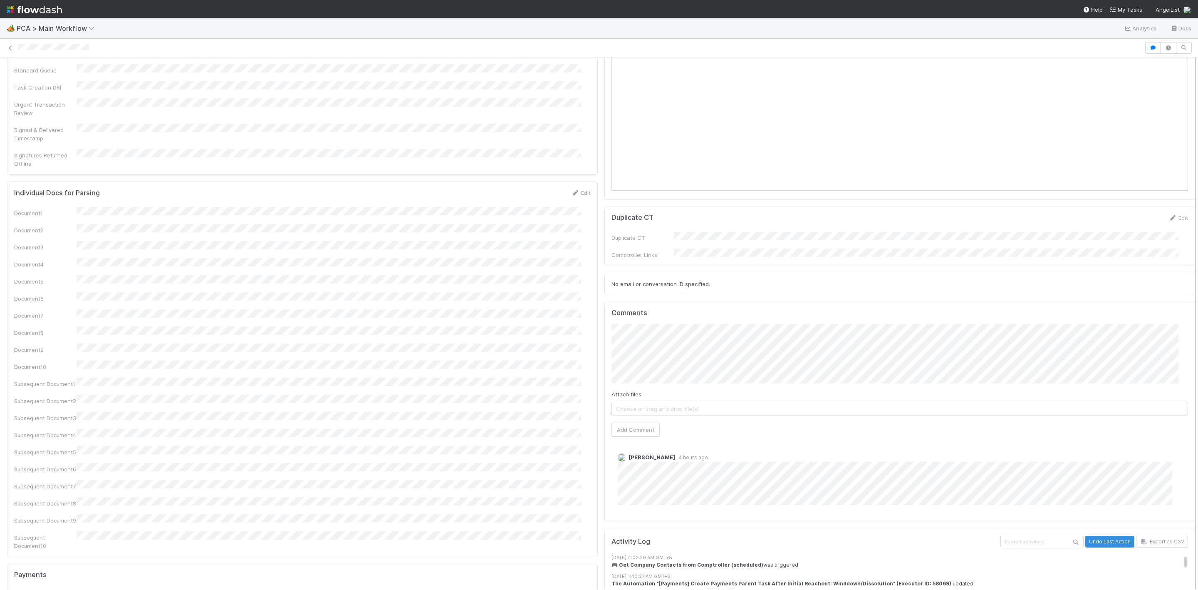
scroll to position [980, 0]
drag, startPoint x: 1184, startPoint y: 211, endPoint x: 1185, endPoint y: 487, distance: 276.3
click at [1185, 487] on div "Follow-Ups Required Roselyn de Villa Move to Lead Approval Escalation Follow-Up…" at bounding box center [599, 322] width 1198 height 531
drag, startPoint x: 1182, startPoint y: 394, endPoint x: 1178, endPoint y: 473, distance: 78.8
click at [1178, 473] on div "PCA Information Edit Corporation Name Startup Name Corporation ID PCA Type Tran…" at bounding box center [601, 77] width 1207 height 1951
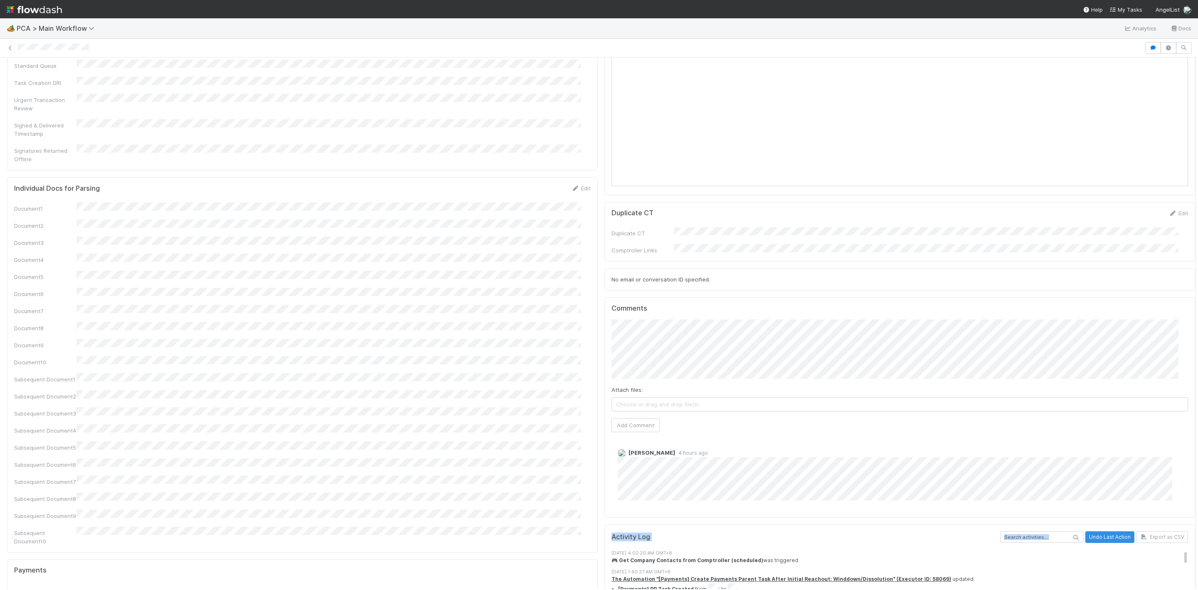
drag, startPoint x: 1185, startPoint y: 477, endPoint x: 1183, endPoint y: 494, distance: 17.5
click at [1183, 494] on div "Follow-Ups Required Roselyn de Villa Move to Lead Approval Escalation Follow-Up…" at bounding box center [599, 322] width 1198 height 531
drag, startPoint x: 1183, startPoint y: 477, endPoint x: 1178, endPoint y: 464, distance: 14.6
click at [1181, 512] on div "PCA Information Edit Corporation Name Startup Name Corporation ID PCA Type Tran…" at bounding box center [601, 77] width 1207 height 1951
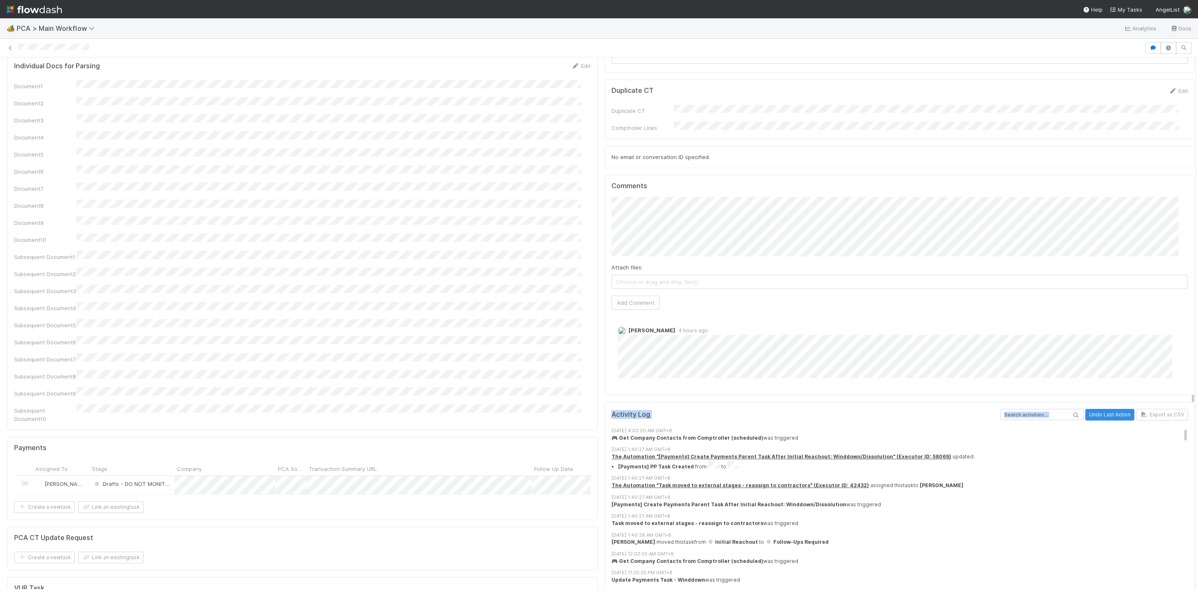
drag, startPoint x: 1184, startPoint y: 444, endPoint x: 1184, endPoint y: 511, distance: 67.4
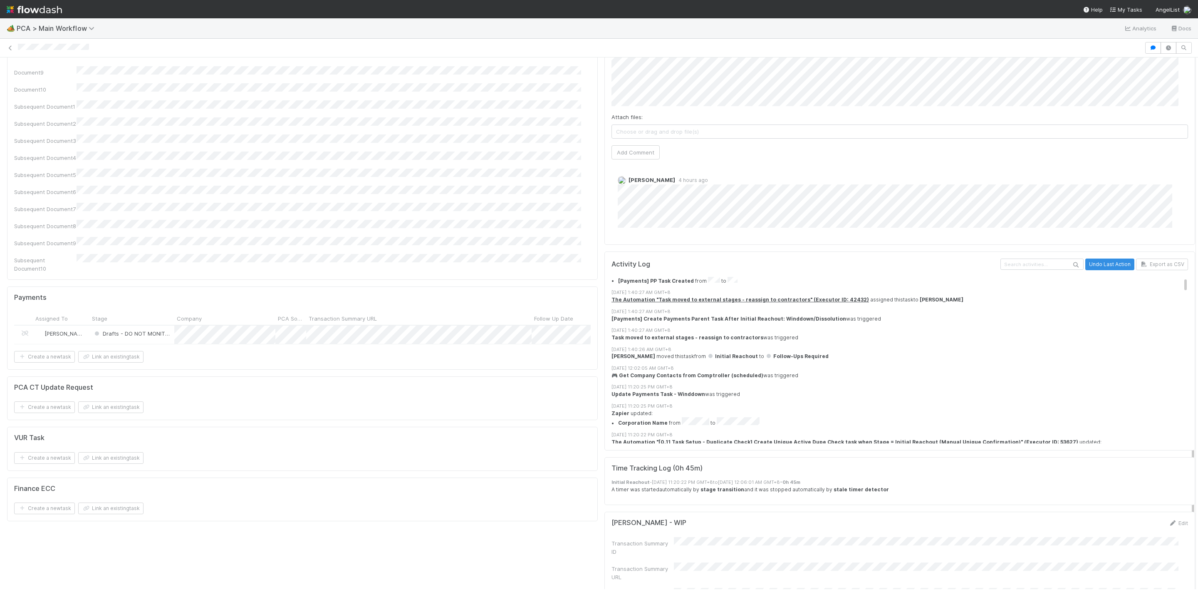
scroll to position [62, 0]
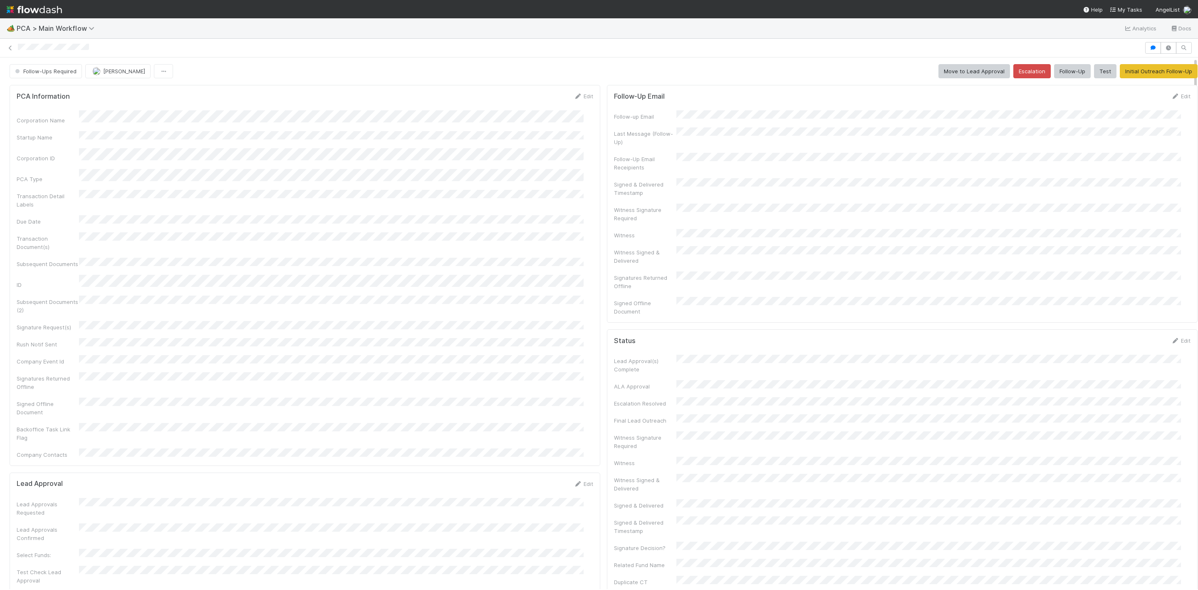
scroll to position [0, 2]
drag, startPoint x: 1185, startPoint y: 199, endPoint x: 1189, endPoint y: 254, distance: 55.1
click at [1189, 254] on div "🏕️ PCA > Main Workflow Analytics Docs Follow-Ups Required Roselyn de Villa Move…" at bounding box center [599, 303] width 1198 height 571
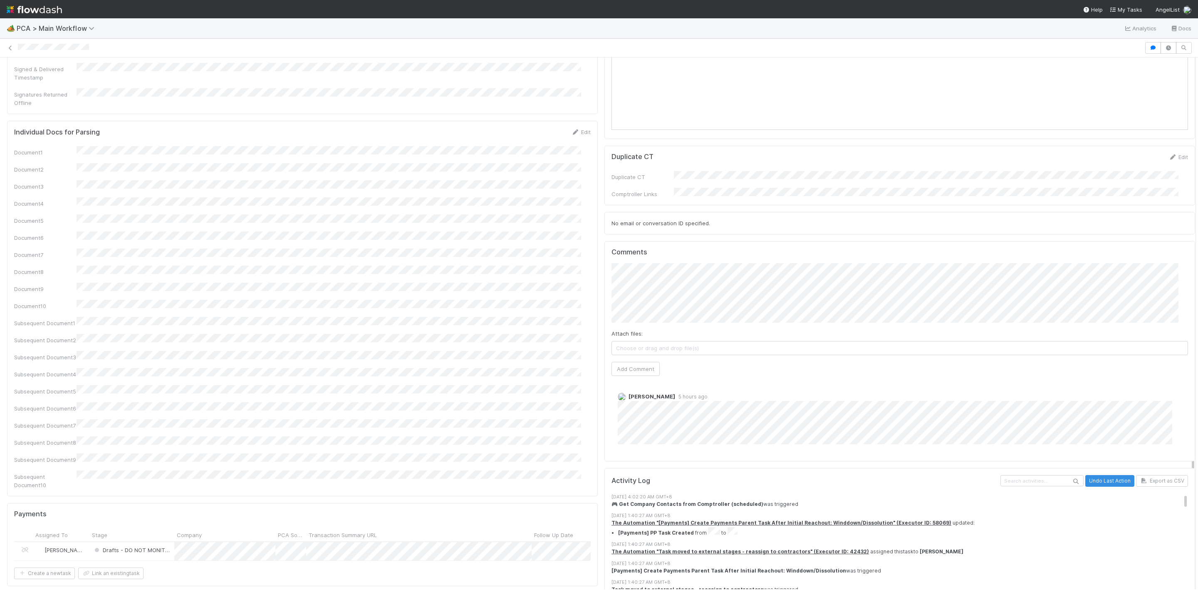
scroll to position [1074, 0]
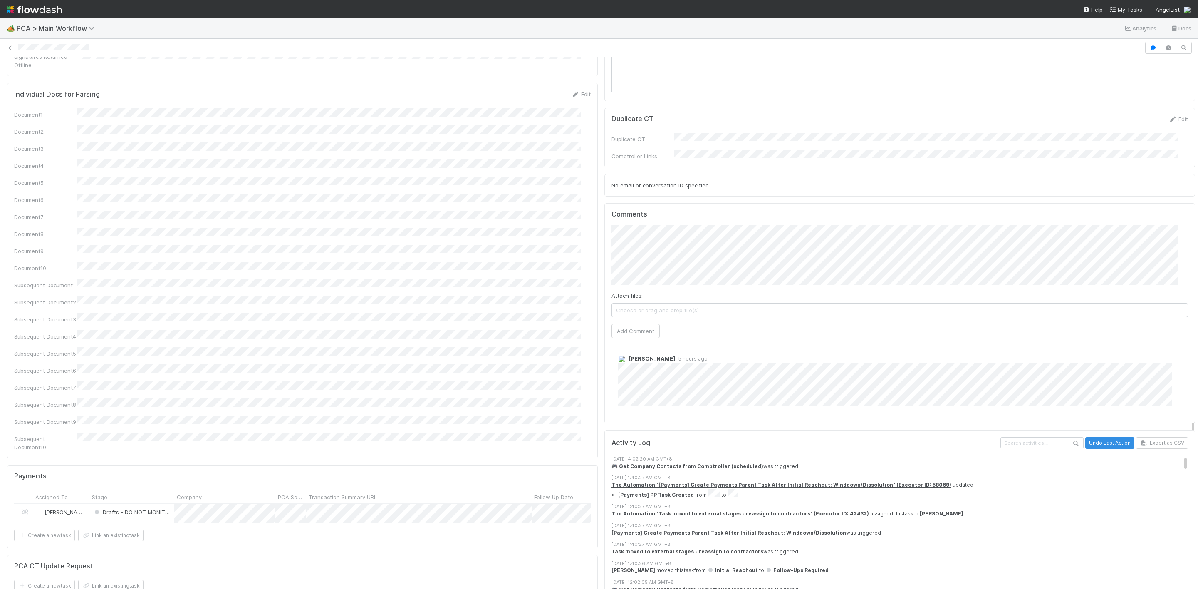
drag, startPoint x: 1183, startPoint y: 213, endPoint x: 1160, endPoint y: 516, distance: 303.8
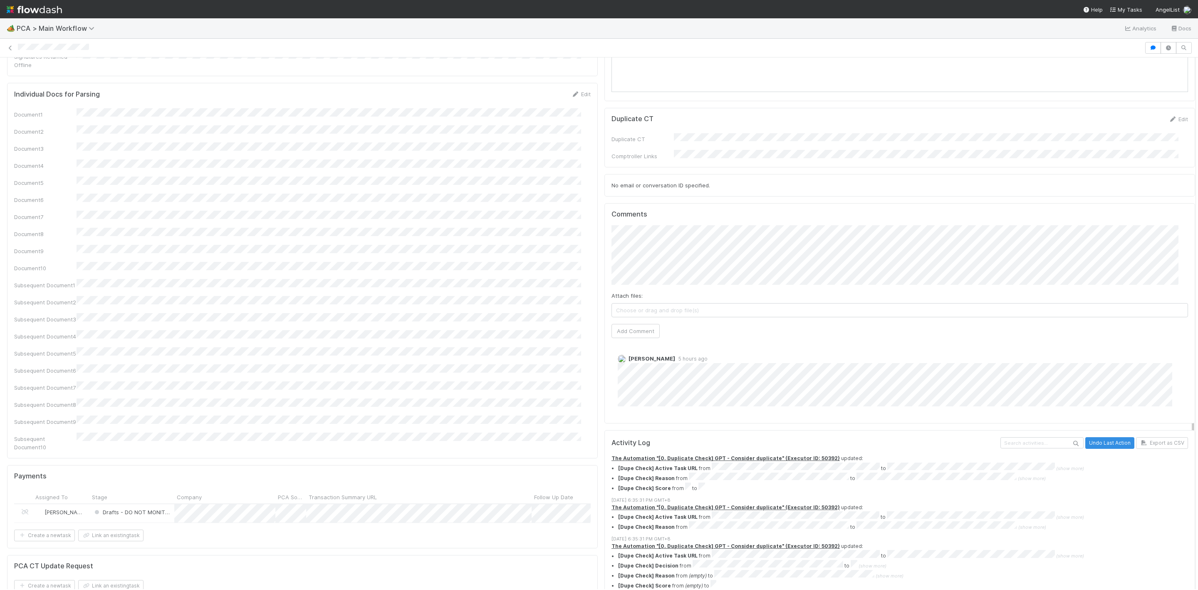
scroll to position [7811, 0]
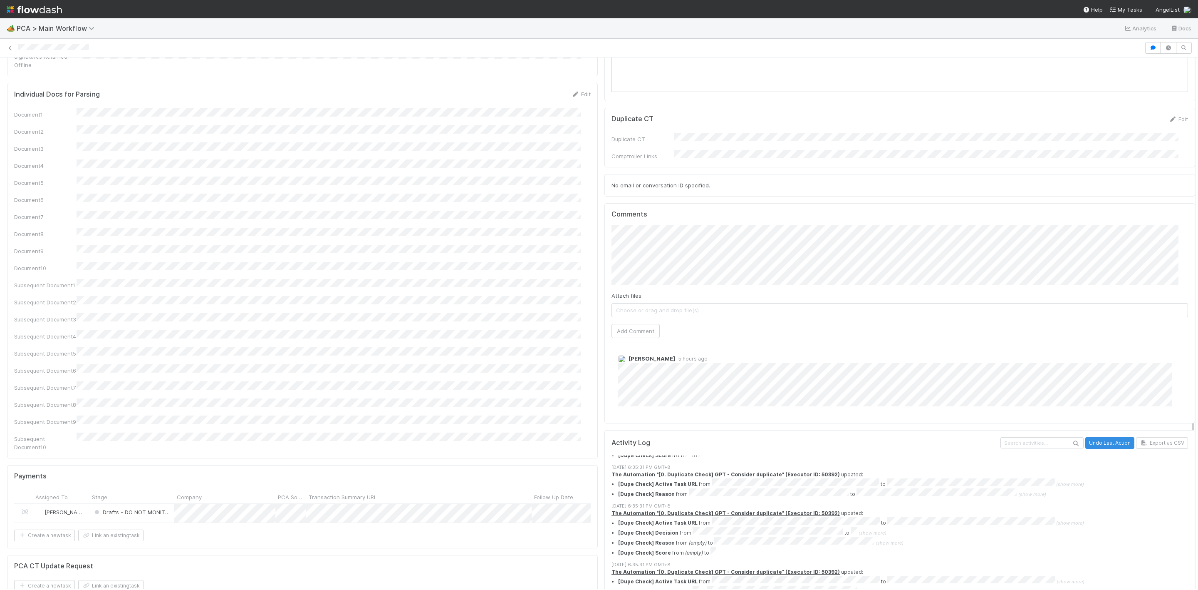
drag, startPoint x: 1167, startPoint y: 404, endPoint x: 1156, endPoint y: 575, distance: 171.4
click at [1196, 374] on div at bounding box center [1196, 322] width 0 height 531
drag, startPoint x: 1184, startPoint y: 371, endPoint x: 1168, endPoint y: 399, distance: 33.0
click at [1190, 331] on div "🏕️ PCA > Main Workflow Analytics Docs Follow-Ups Required [PERSON_NAME] Move to…" at bounding box center [599, 303] width 1198 height 571
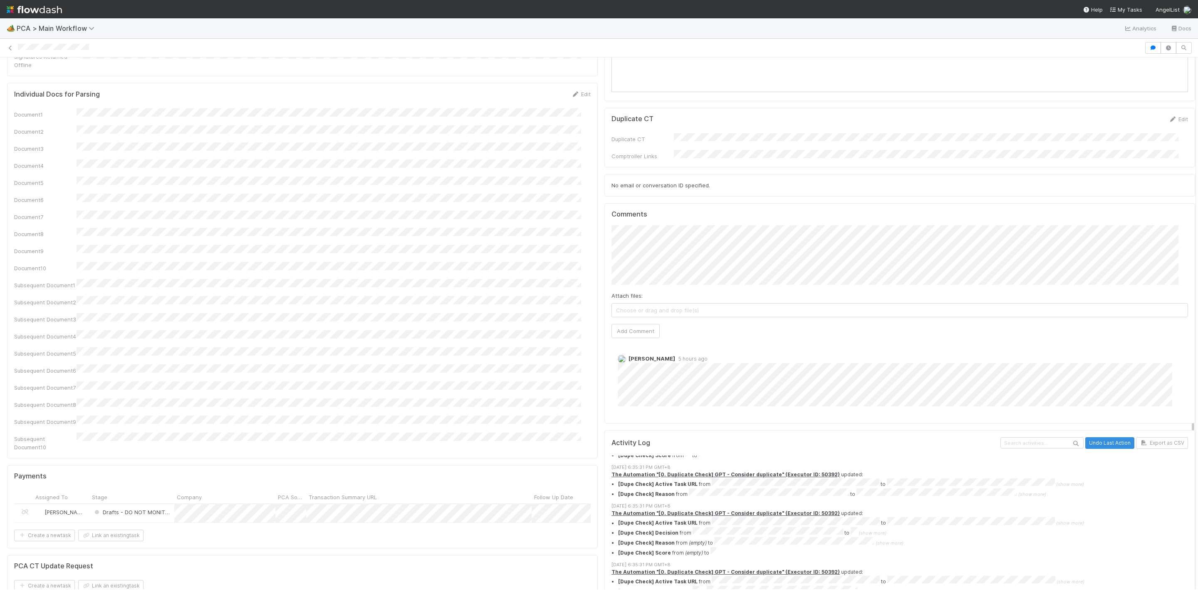
scroll to position [932, 0]
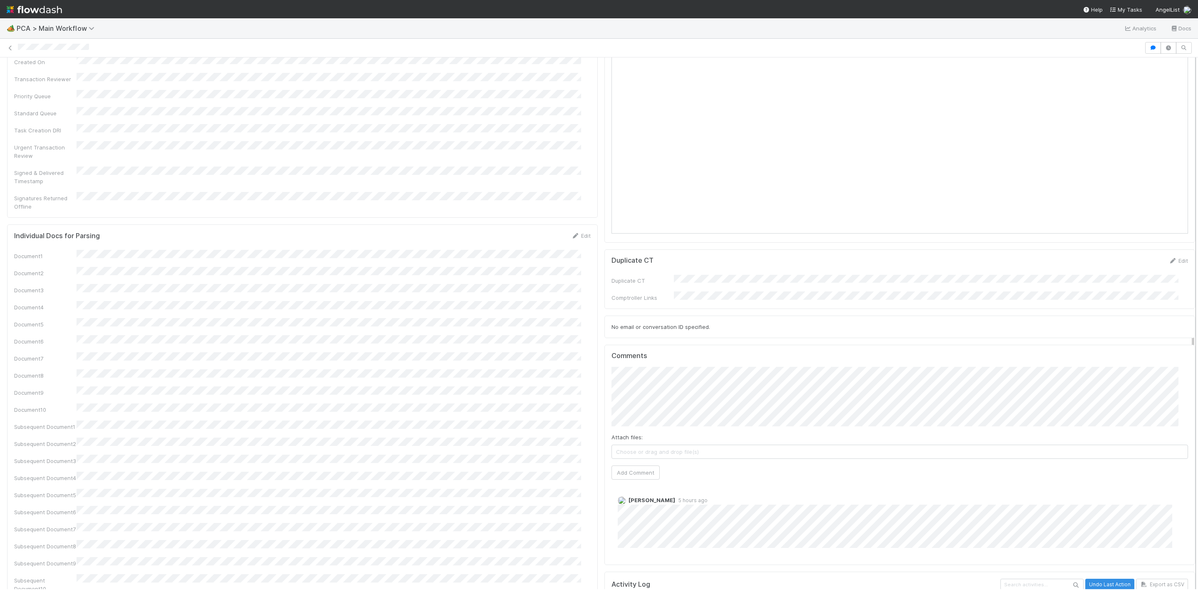
click at [1196, 346] on div at bounding box center [1196, 322] width 0 height 531
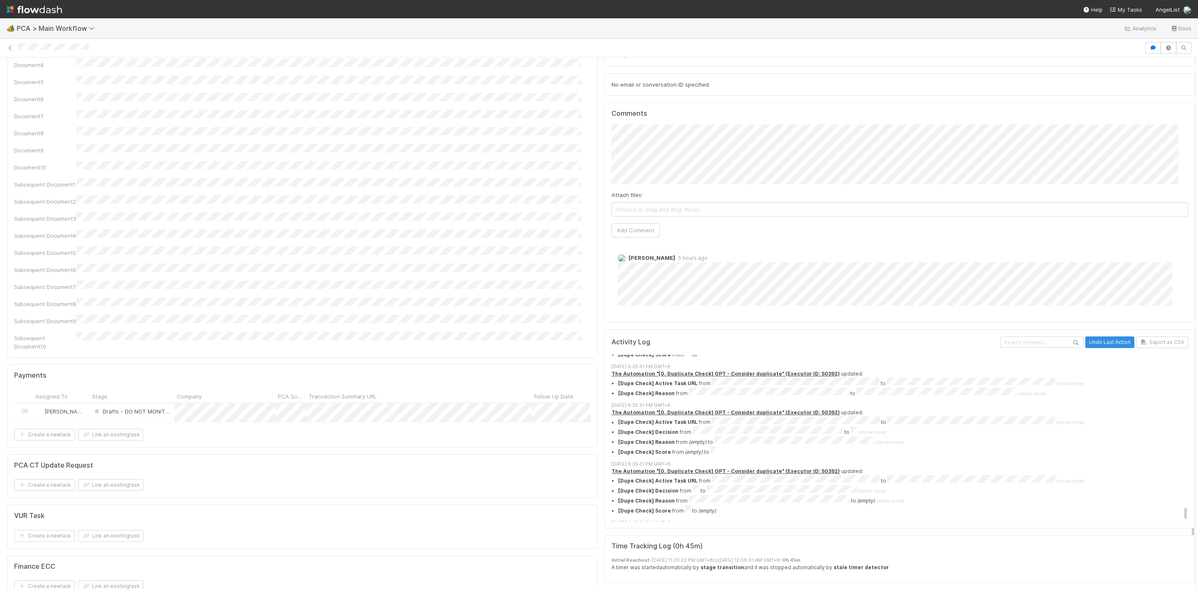
scroll to position [1176, 0]
drag, startPoint x: 1183, startPoint y: 288, endPoint x: 1191, endPoint y: 401, distance: 113.8
click at [1191, 401] on div "🏕️ PCA > Main Workflow Analytics Docs Follow-Ups Required Roselyn de Villa Move…" at bounding box center [599, 303] width 1198 height 571
click at [630, 114] on button "[PERSON_NAME]" at bounding box center [646, 119] width 63 height 12
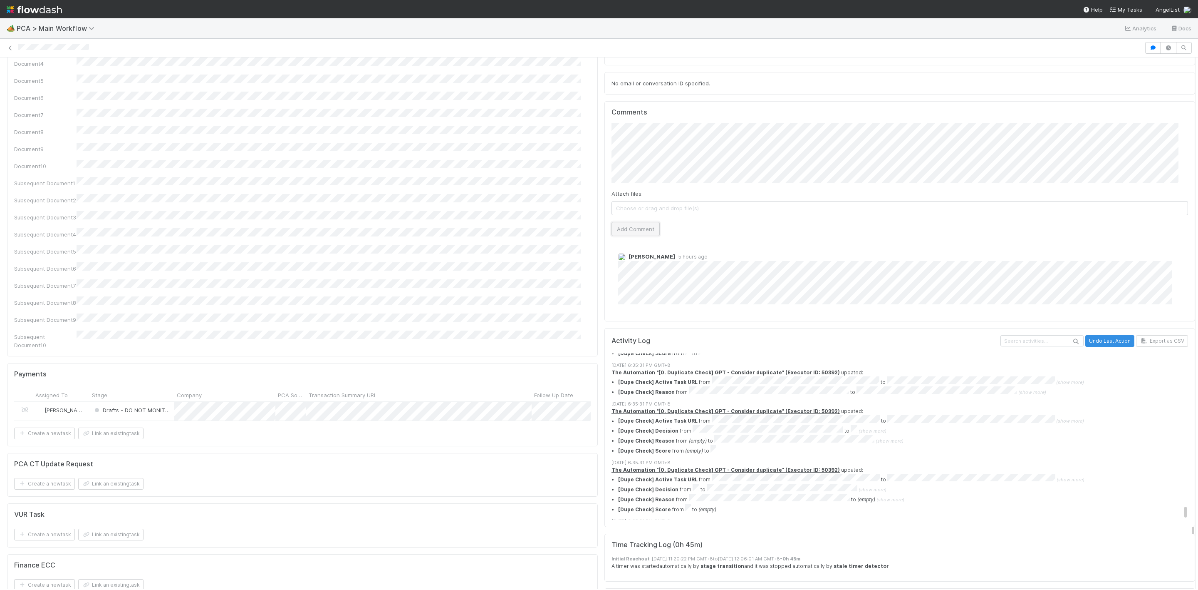
click at [645, 222] on button "Add Comment" at bounding box center [636, 229] width 48 height 14
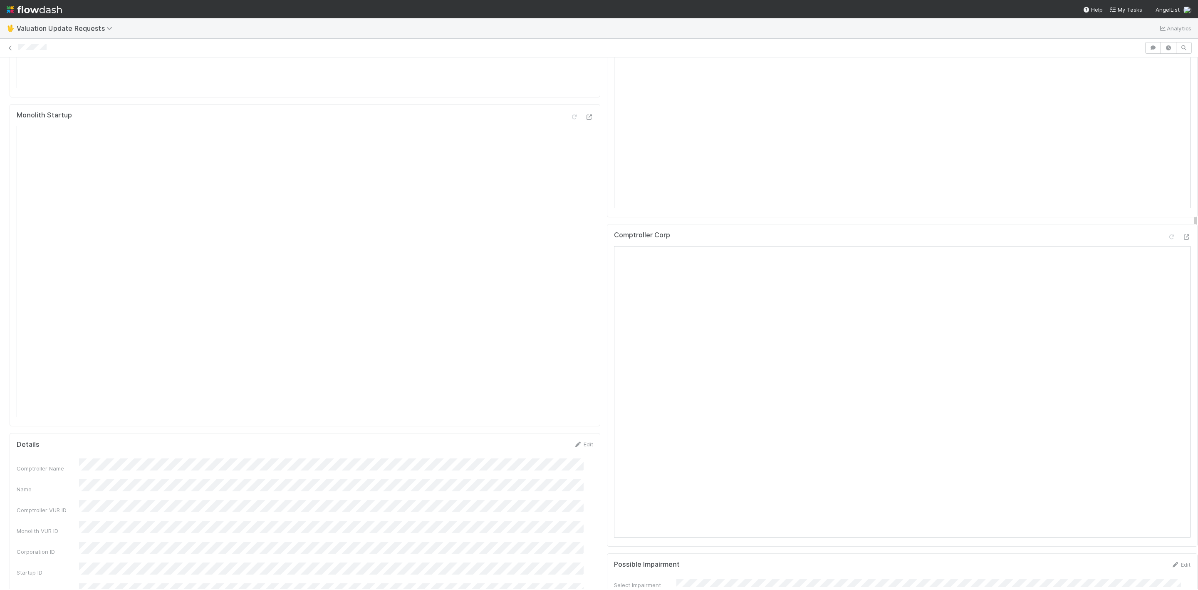
scroll to position [523, 0]
drag, startPoint x: 1186, startPoint y: 214, endPoint x: 1191, endPoint y: 379, distance: 165.7
click at [1191, 379] on div "🖖 Valuation Update Requests Analytics Completed Janice Garcia Move to Needs Eng…" at bounding box center [599, 303] width 1198 height 571
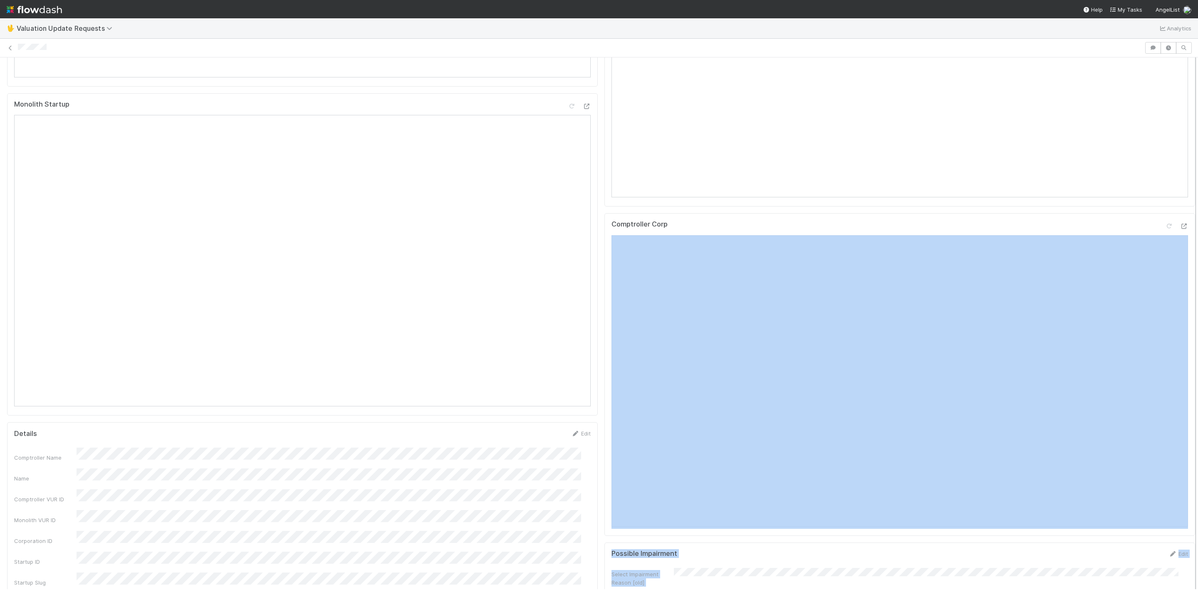
drag, startPoint x: 1185, startPoint y: 320, endPoint x: 1187, endPoint y: 351, distance: 31.7
click at [1187, 351] on div "Completed Janice Garcia Move to Needs Eng Intervention Lead Emails Edit Select …" at bounding box center [599, 322] width 1198 height 531
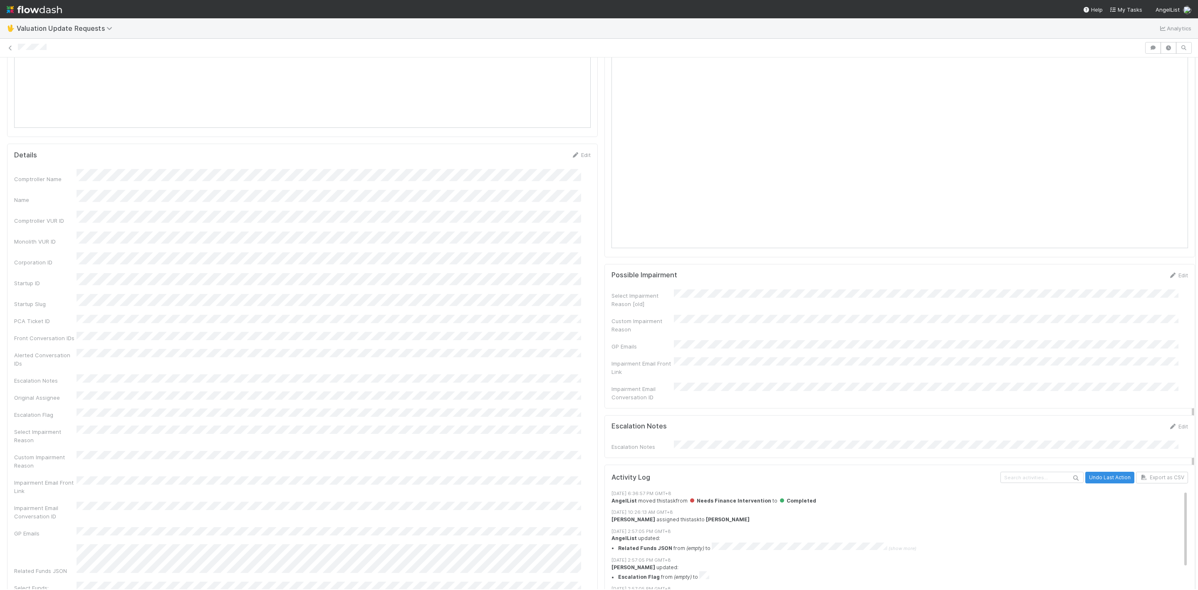
scroll to position [960, 0]
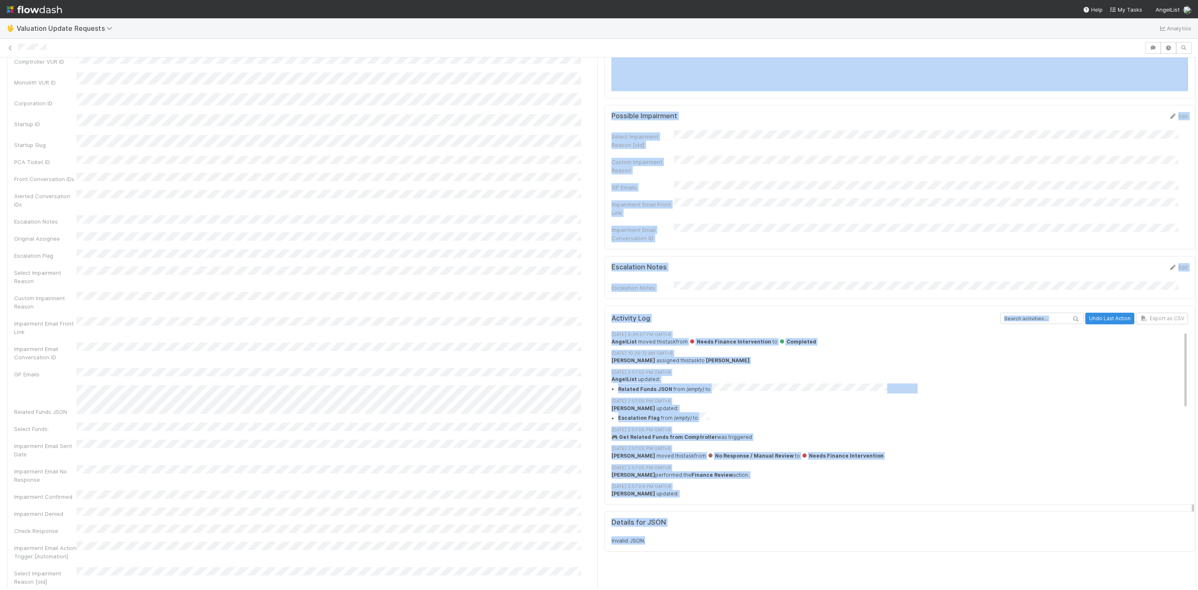
drag, startPoint x: 1183, startPoint y: 377, endPoint x: 931, endPoint y: 372, distance: 252.2
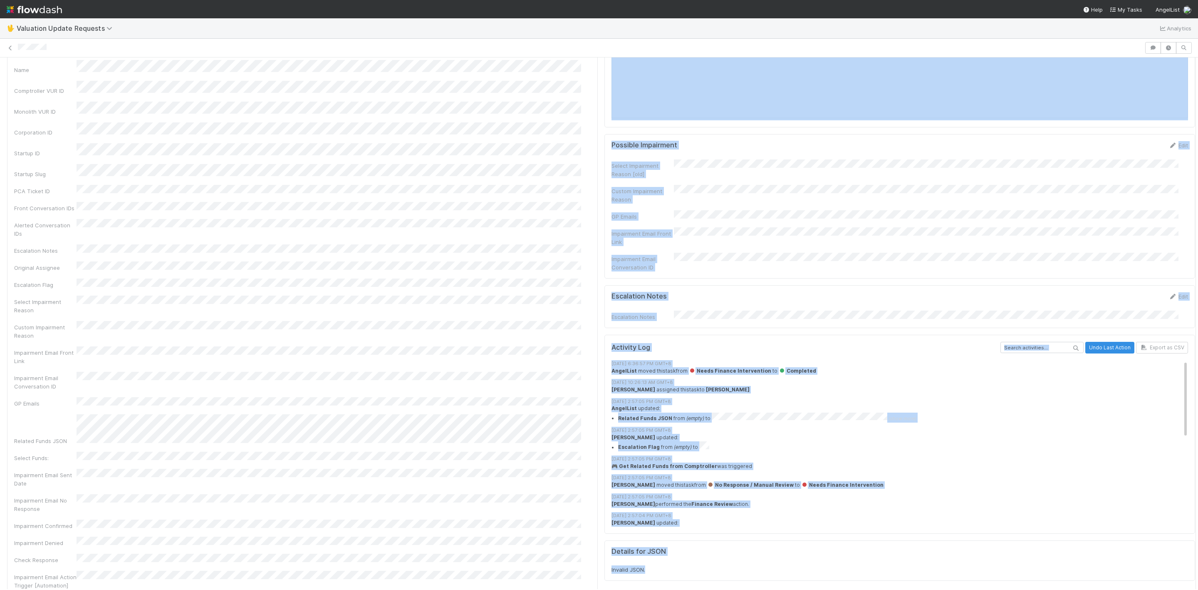
drag, startPoint x: 899, startPoint y: 306, endPoint x: 942, endPoint y: 270, distance: 55.8
click at [942, 270] on div "Possible Impairment Edit Select Impairment Reason [old] Custom Impairment Reaso…" at bounding box center [900, 206] width 591 height 144
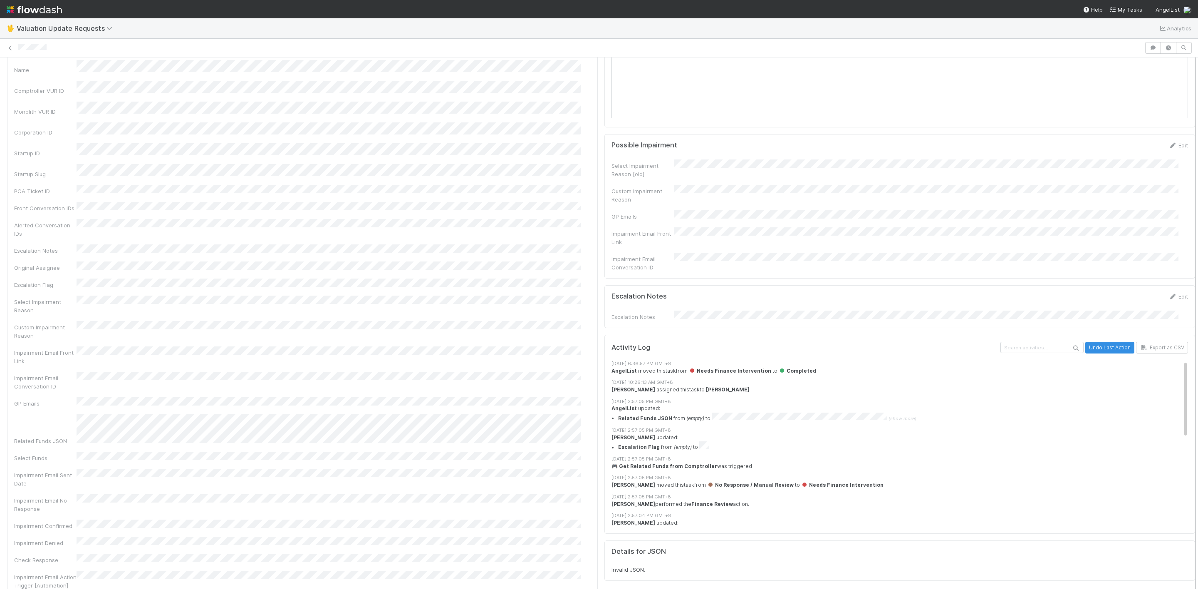
click at [1196, 355] on div at bounding box center [1196, 322] width 0 height 531
click at [657, 312] on div "Escalation Notes" at bounding box center [643, 316] width 62 height 8
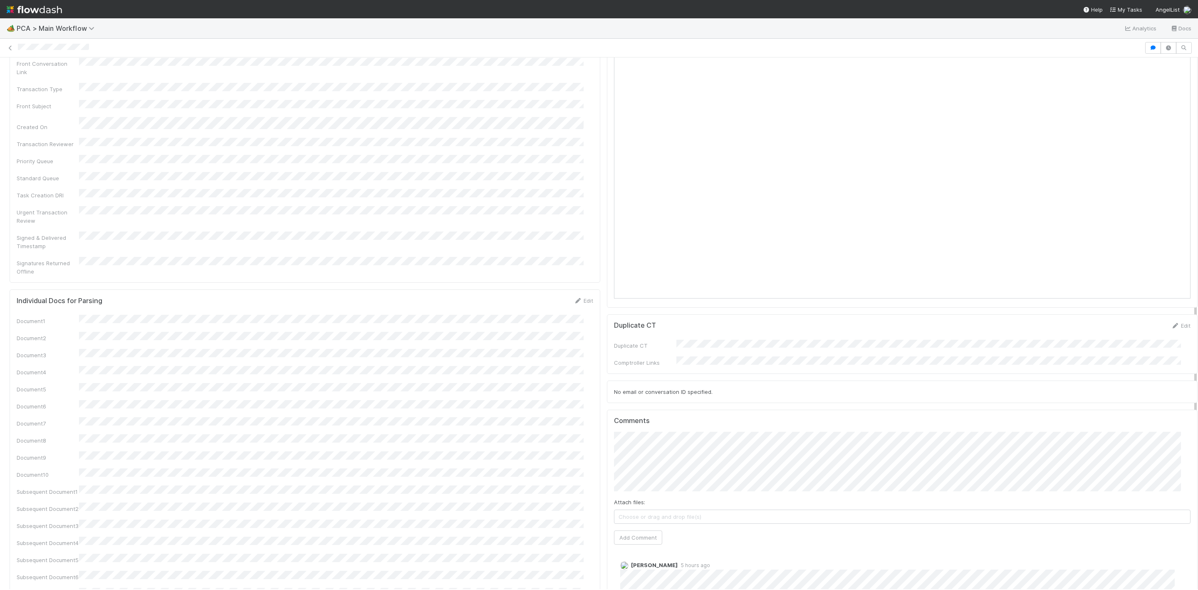
scroll to position [862, 0]
drag, startPoint x: 1186, startPoint y: 170, endPoint x: 1191, endPoint y: 413, distance: 243.1
click at [1191, 413] on div "🏕️ PCA > Main Workflow Analytics Docs Follow-Ups Required [PERSON_NAME] Move to…" at bounding box center [599, 303] width 1198 height 571
drag, startPoint x: 1186, startPoint y: 315, endPoint x: 1186, endPoint y: 256, distance: 58.3
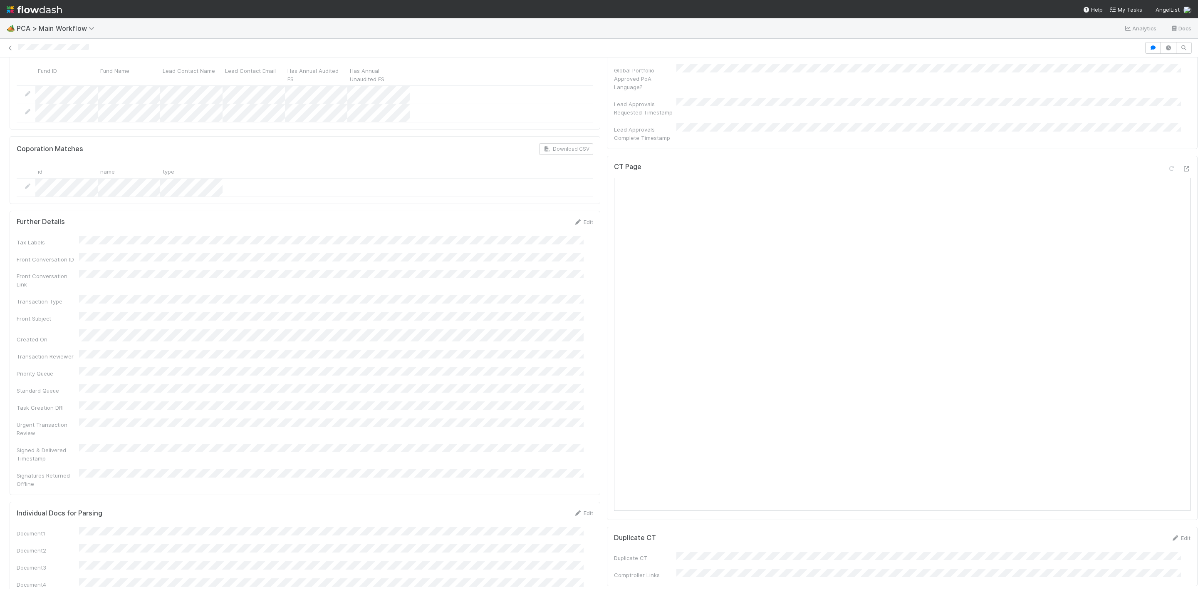
click at [1186, 256] on div "PCA Information Edit Corporation Name Startup Name Corporation ID PCA Type Tran…" at bounding box center [603, 401] width 1207 height 1951
click at [1182, 166] on icon at bounding box center [1186, 168] width 8 height 5
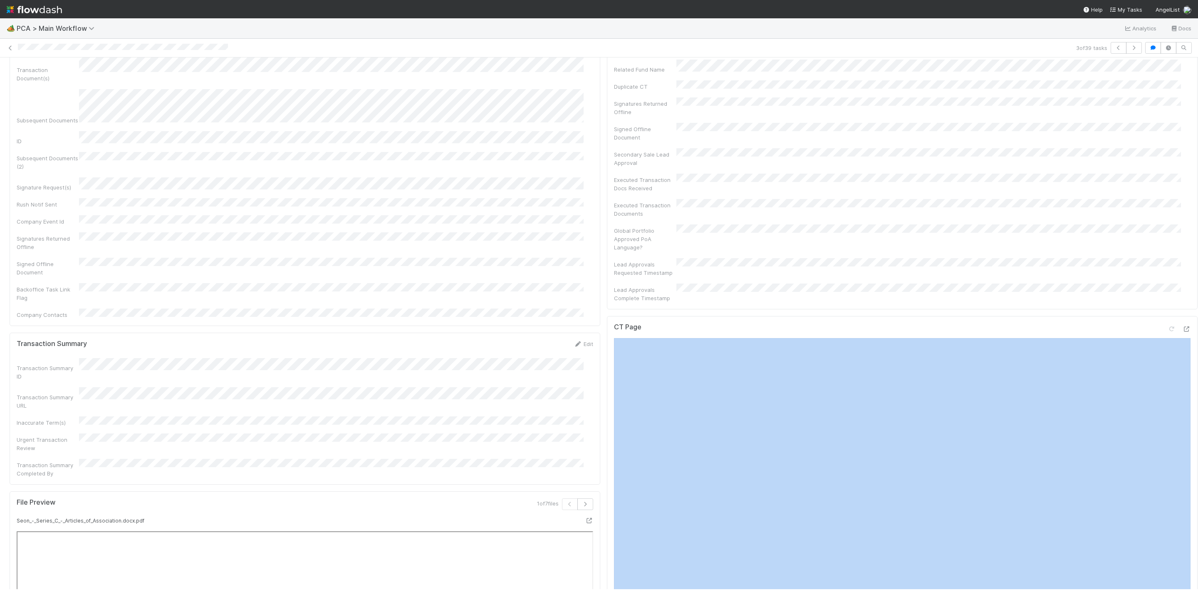
scroll to position [0, 2]
drag, startPoint x: 1185, startPoint y: 268, endPoint x: 1180, endPoint y: 331, distance: 62.6
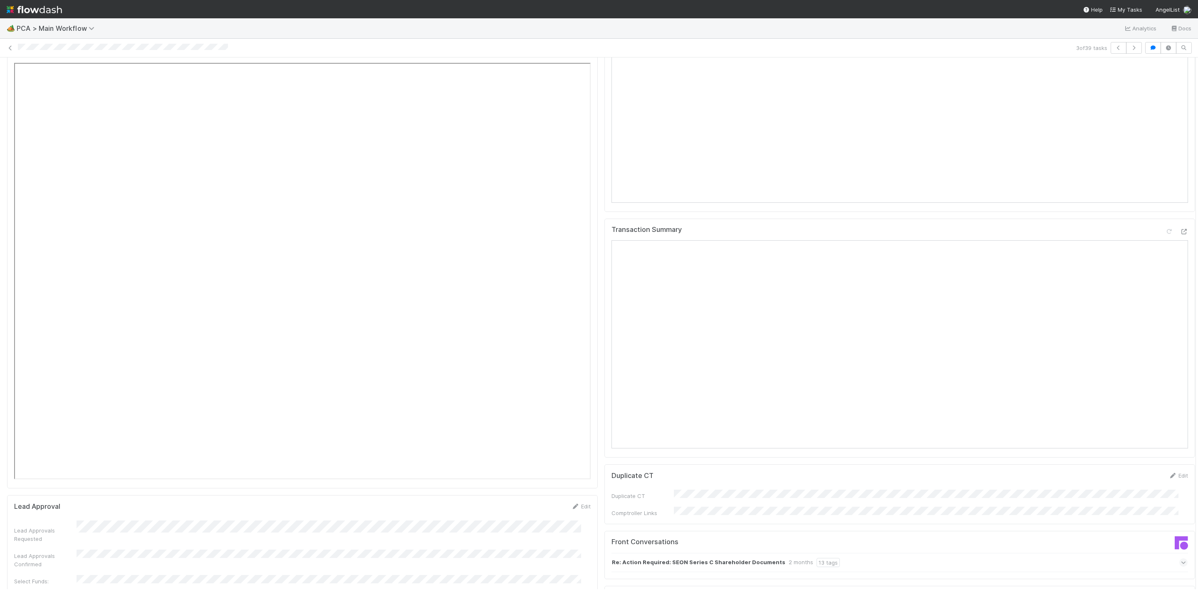
drag, startPoint x: 1184, startPoint y: 272, endPoint x: 1181, endPoint y: 355, distance: 82.4
click at [1186, 362] on div "Finance - [MEDICAL_DATA] [PERSON_NAME] Actions Finish Move to Post-Close Questi…" at bounding box center [599, 322] width 1198 height 531
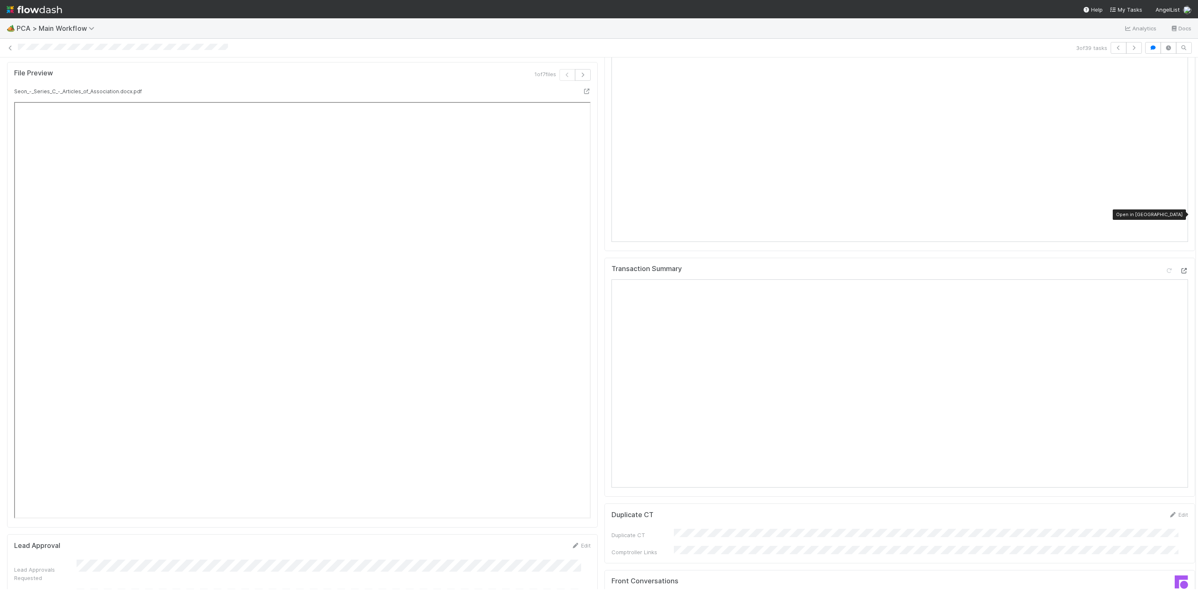
click at [1180, 268] on icon at bounding box center [1184, 270] width 8 height 5
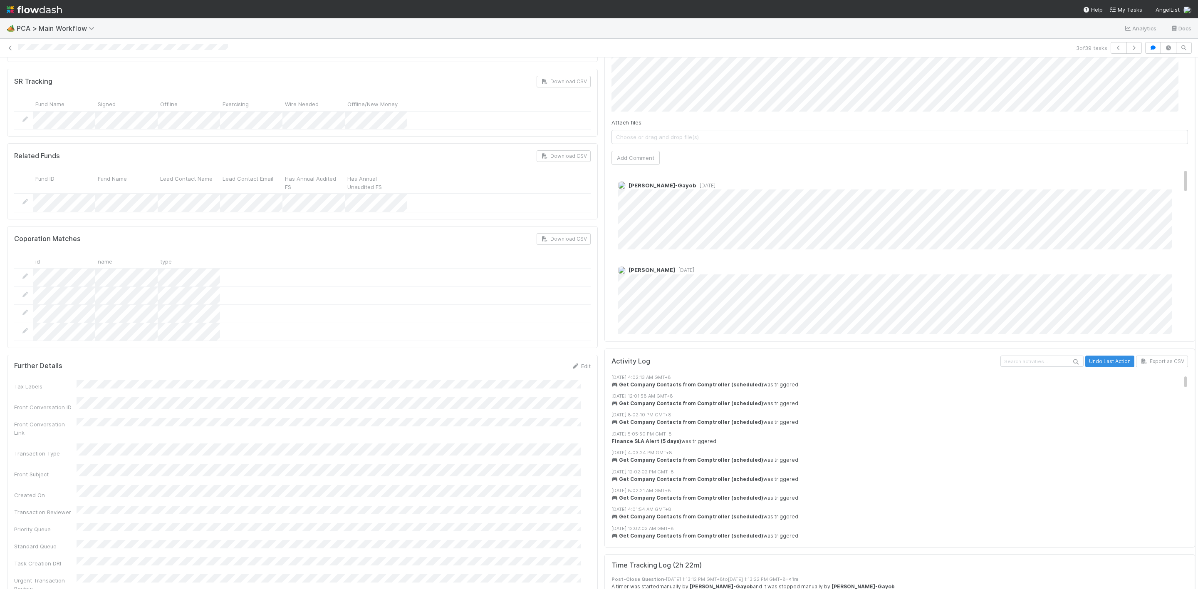
scroll to position [1541, 0]
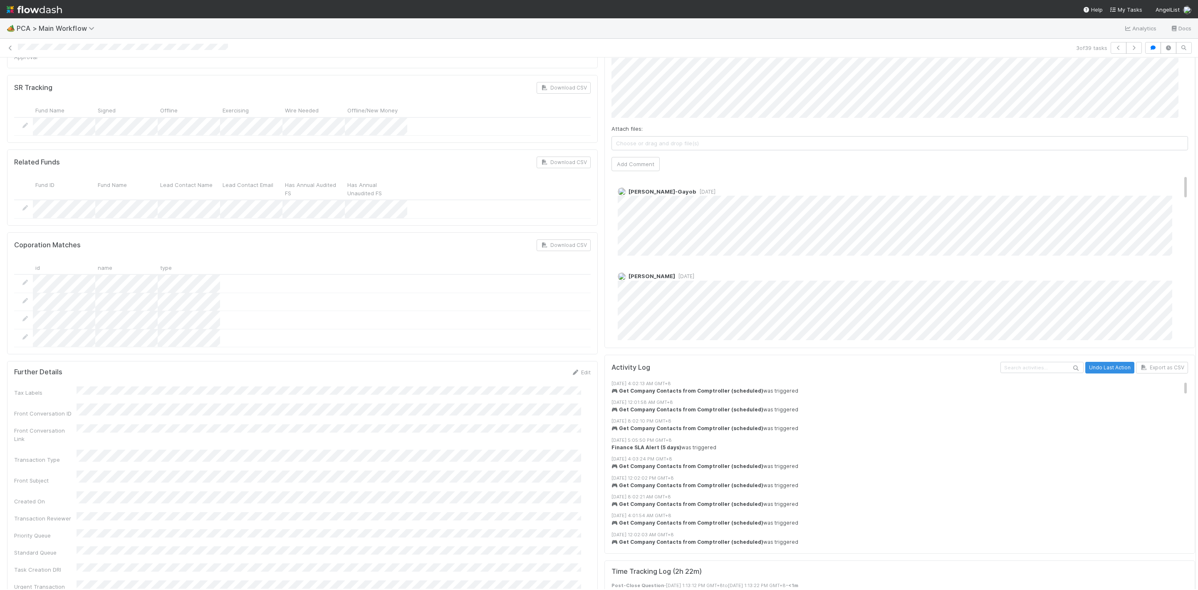
drag, startPoint x: 1184, startPoint y: 286, endPoint x: 1176, endPoint y: 410, distance: 124.2
click at [1160, 186] on div "[PERSON_NAME]-Gayob [DATE] [PERSON_NAME] [DATE] [PERSON_NAME]-Gayob [DATE] [PER…" at bounding box center [905, 386] width 586 height 1081
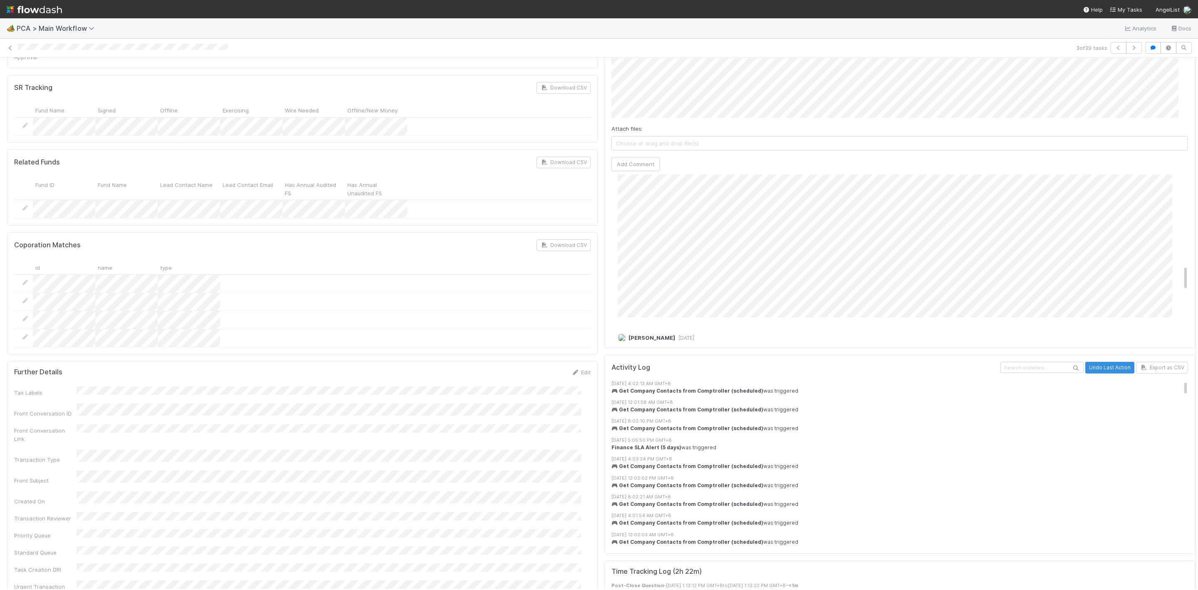
drag, startPoint x: 1166, startPoint y: 183, endPoint x: 1164, endPoint y: 223, distance: 40.0
click at [1164, 223] on div "[PERSON_NAME]-Gayob [DATE]" at bounding box center [905, 73] width 586 height 487
drag, startPoint x: 1168, startPoint y: 222, endPoint x: 1164, endPoint y: 209, distance: 14.1
click at [1164, 209] on div "[PERSON_NAME]-Gayob [DATE]" at bounding box center [905, 73] width 586 height 487
drag, startPoint x: 1165, startPoint y: 225, endPoint x: 1166, endPoint y: 211, distance: 13.8
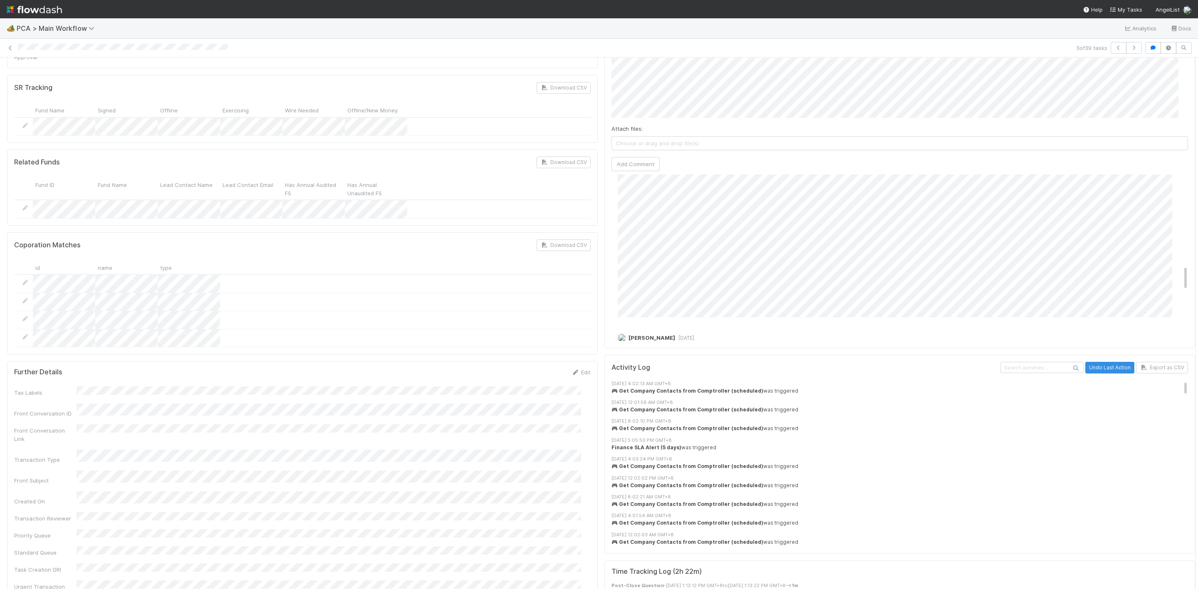
click at [1166, 211] on div "[PERSON_NAME]-Gayob [DATE]" at bounding box center [905, 73] width 586 height 487
drag, startPoint x: 1182, startPoint y: 393, endPoint x: 1184, endPoint y: 367, distance: 26.2
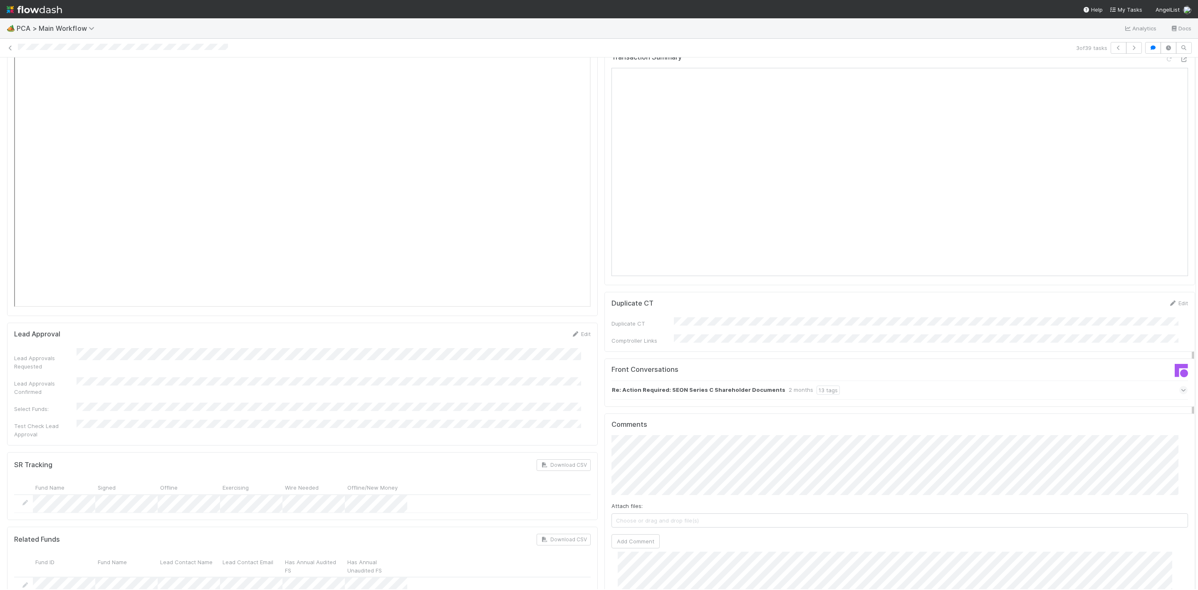
scroll to position [1294, 0]
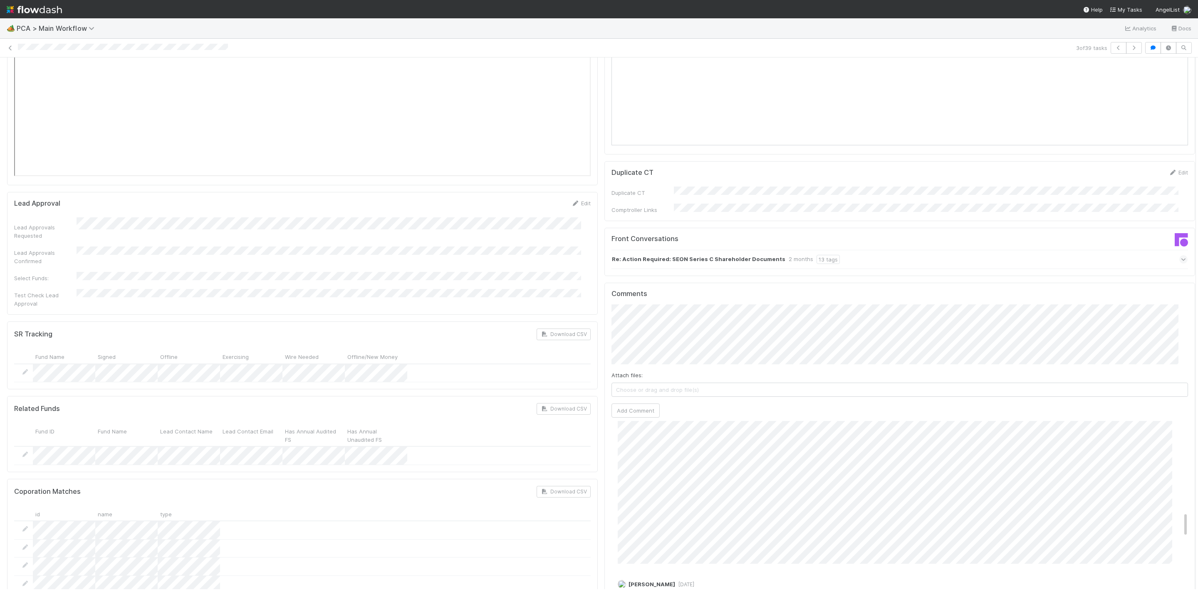
drag, startPoint x: 1184, startPoint y: 332, endPoint x: 1170, endPoint y: 392, distance: 61.5
click at [1170, 392] on div "Finance [MEDICAL_DATA] SLA Edit Finance [MEDICAL_DATA] Start Date Finance [MEDI…" at bounding box center [601, 142] width 1207 height 2710
drag, startPoint x: 1168, startPoint y: 472, endPoint x: 1168, endPoint y: 480, distance: 7.9
click at [1168, 480] on div "[PERSON_NAME]-Gayob [DATE]" at bounding box center [905, 320] width 586 height 487
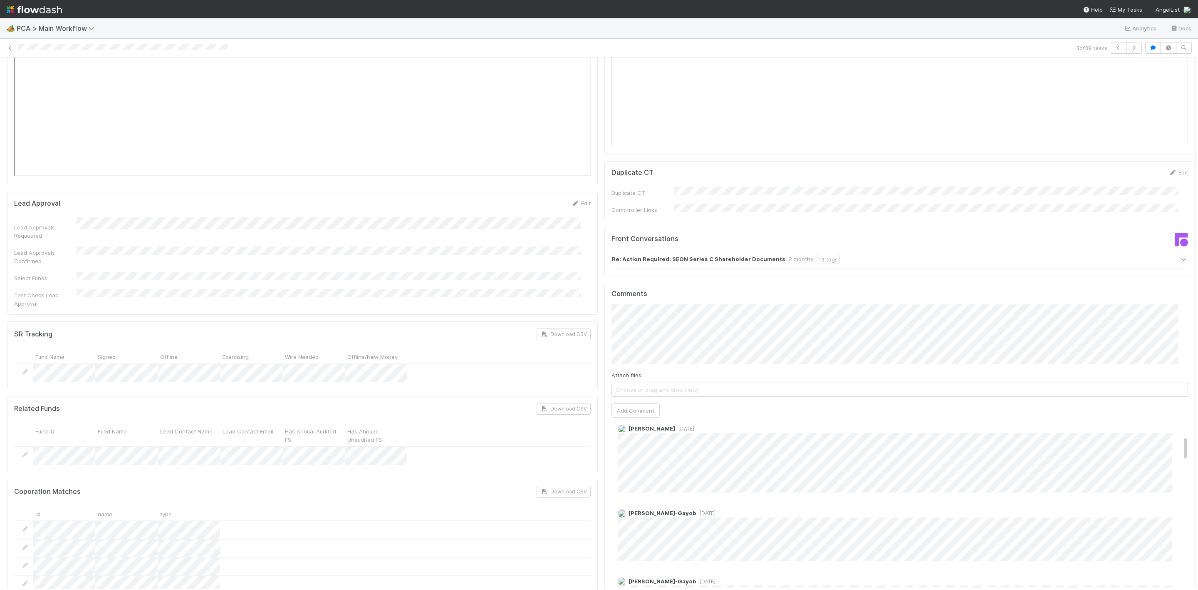
drag, startPoint x: 1166, startPoint y: 471, endPoint x: 1169, endPoint y: 395, distance: 76.2
drag, startPoint x: 1165, startPoint y: 376, endPoint x: 1165, endPoint y: 385, distance: 8.7
click at [1165, 427] on div "[PERSON_NAME]-Gayob [DATE]" at bounding box center [905, 464] width 586 height 74
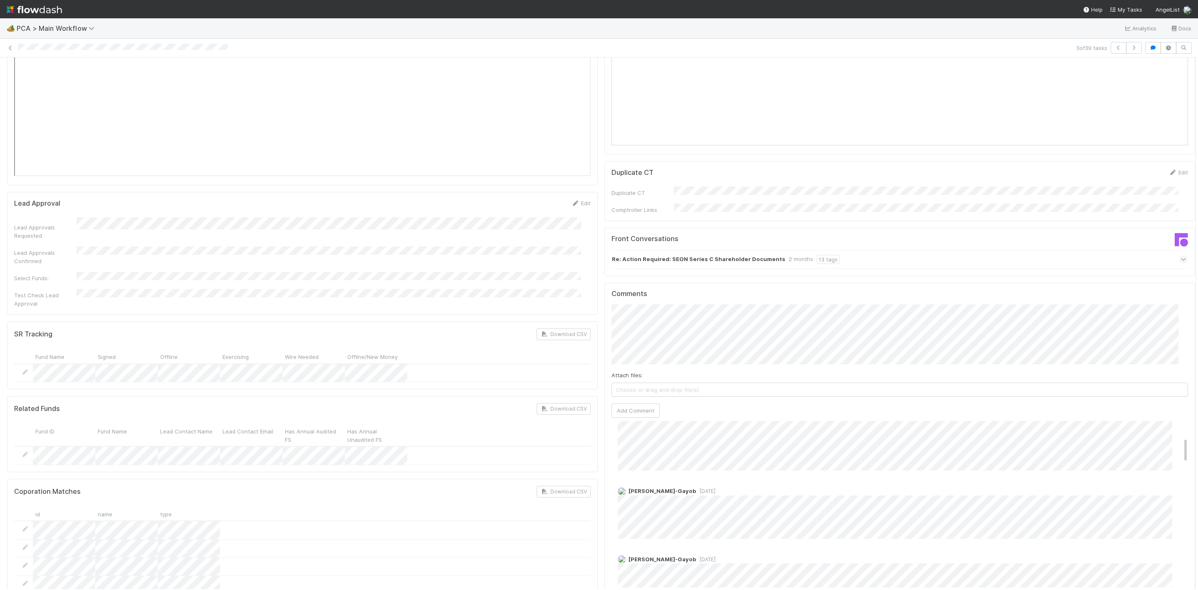
drag, startPoint x: 1166, startPoint y: 393, endPoint x: 1166, endPoint y: 374, distance: 19.6
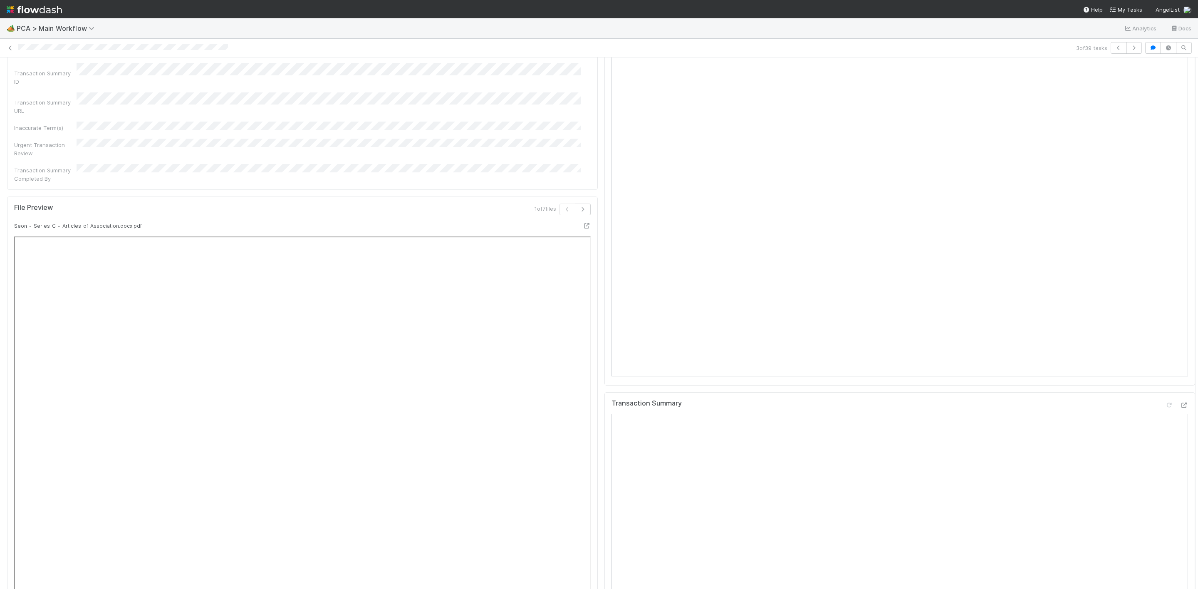
scroll to position [820, 0]
drag, startPoint x: 1184, startPoint y: 341, endPoint x: 1171, endPoint y: 241, distance: 100.7
